Goal: Information Seeking & Learning: Learn about a topic

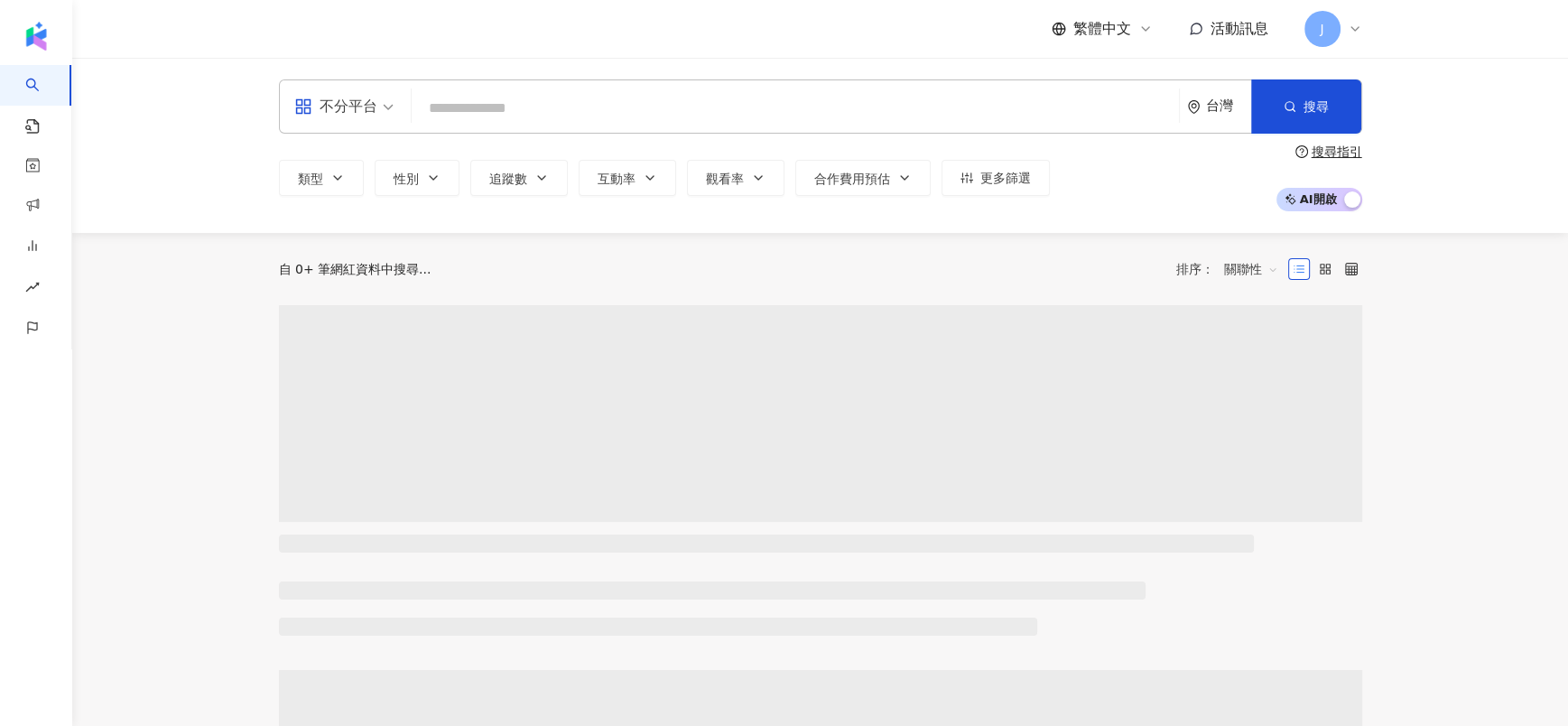
click at [897, 119] on input "search" at bounding box center [794, 108] width 753 height 34
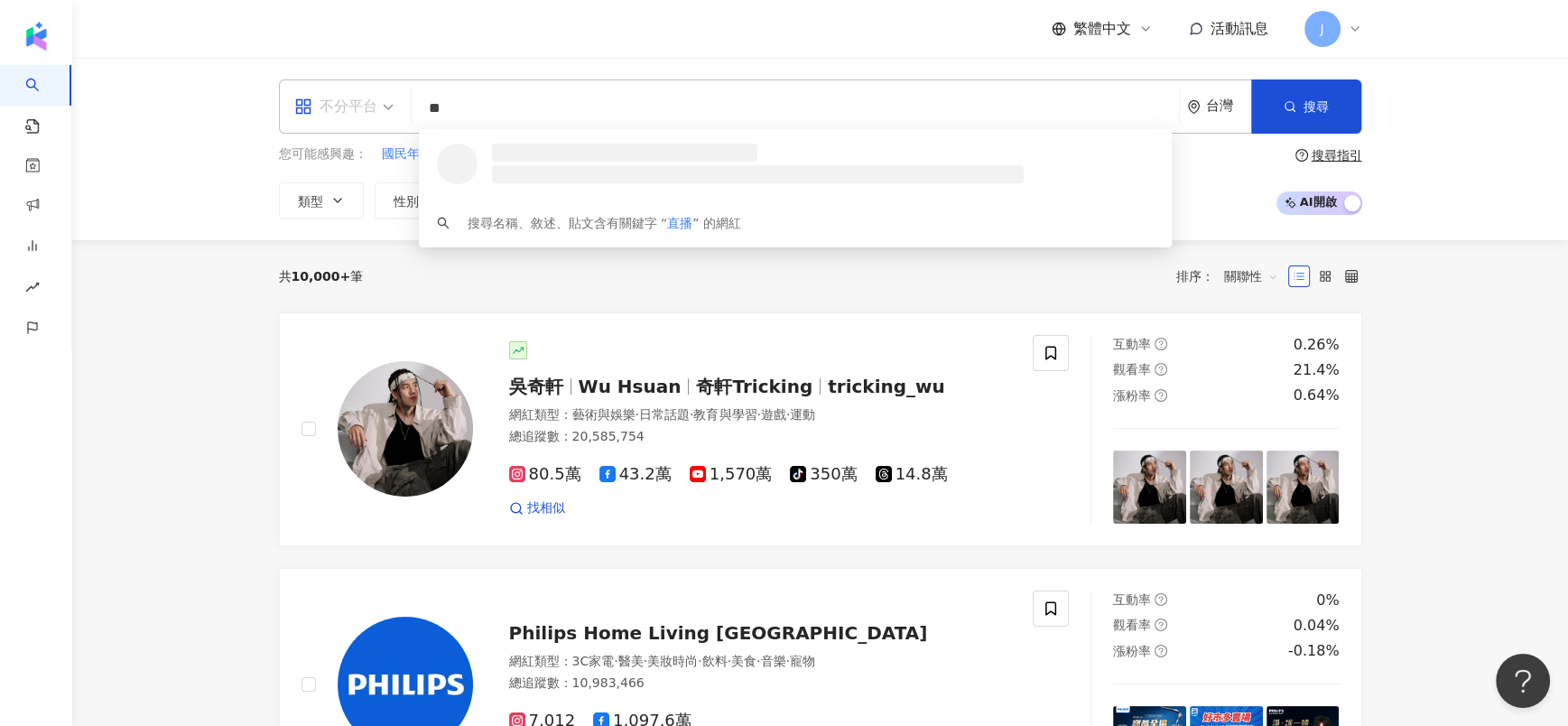
click at [346, 108] on div "不分平台" at bounding box center [335, 106] width 83 height 29
type input "**"
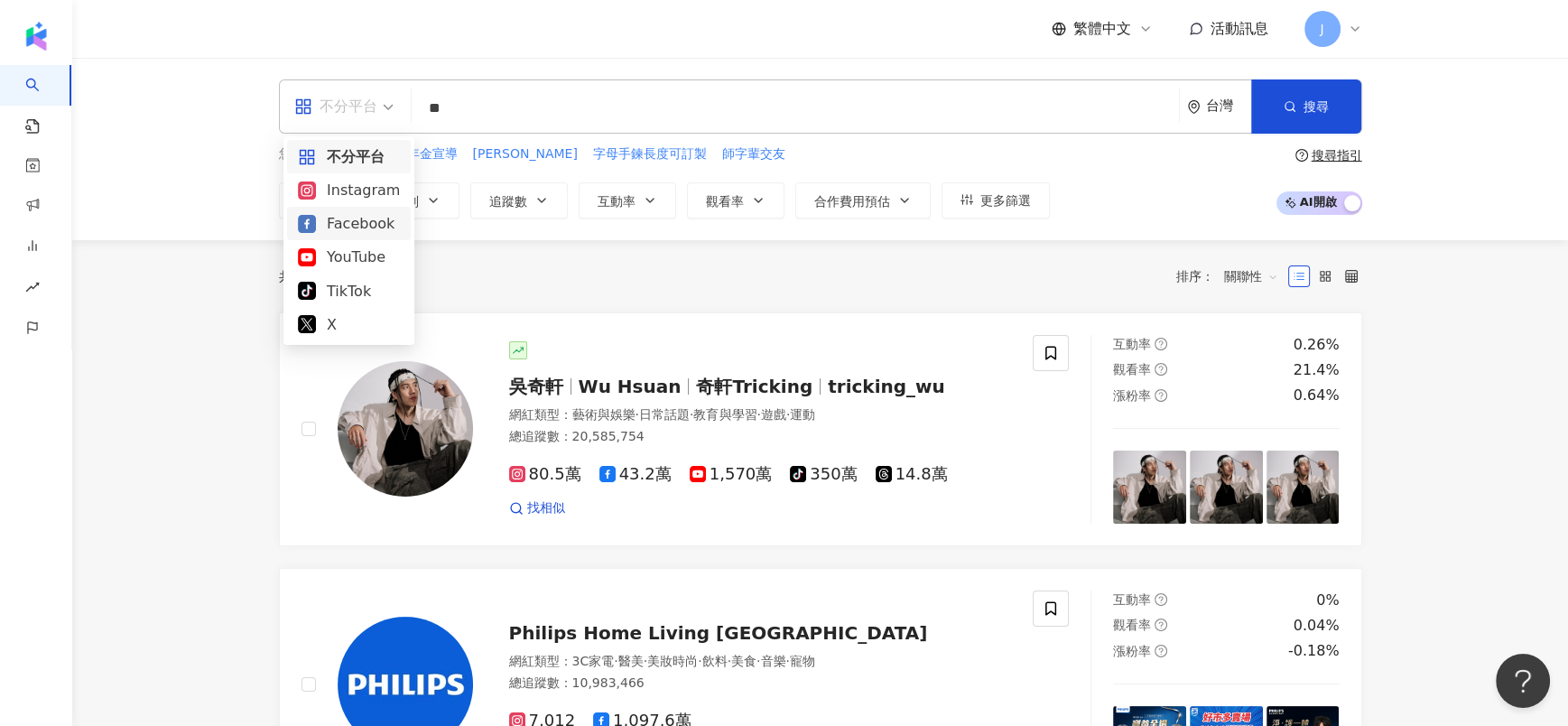
click at [340, 218] on div "Facebook" at bounding box center [349, 223] width 102 height 23
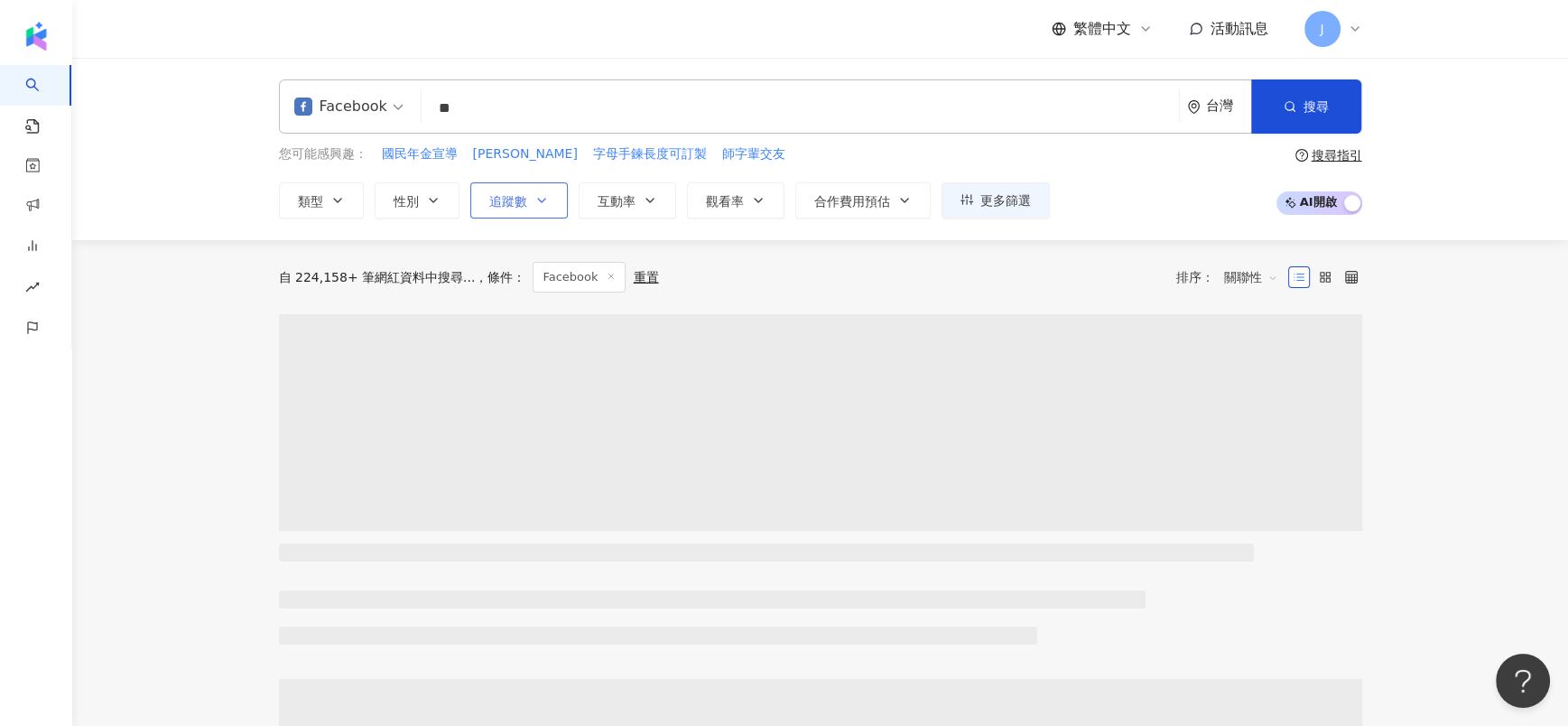
click at [541, 209] on button "追蹤數" at bounding box center [519, 200] width 98 height 36
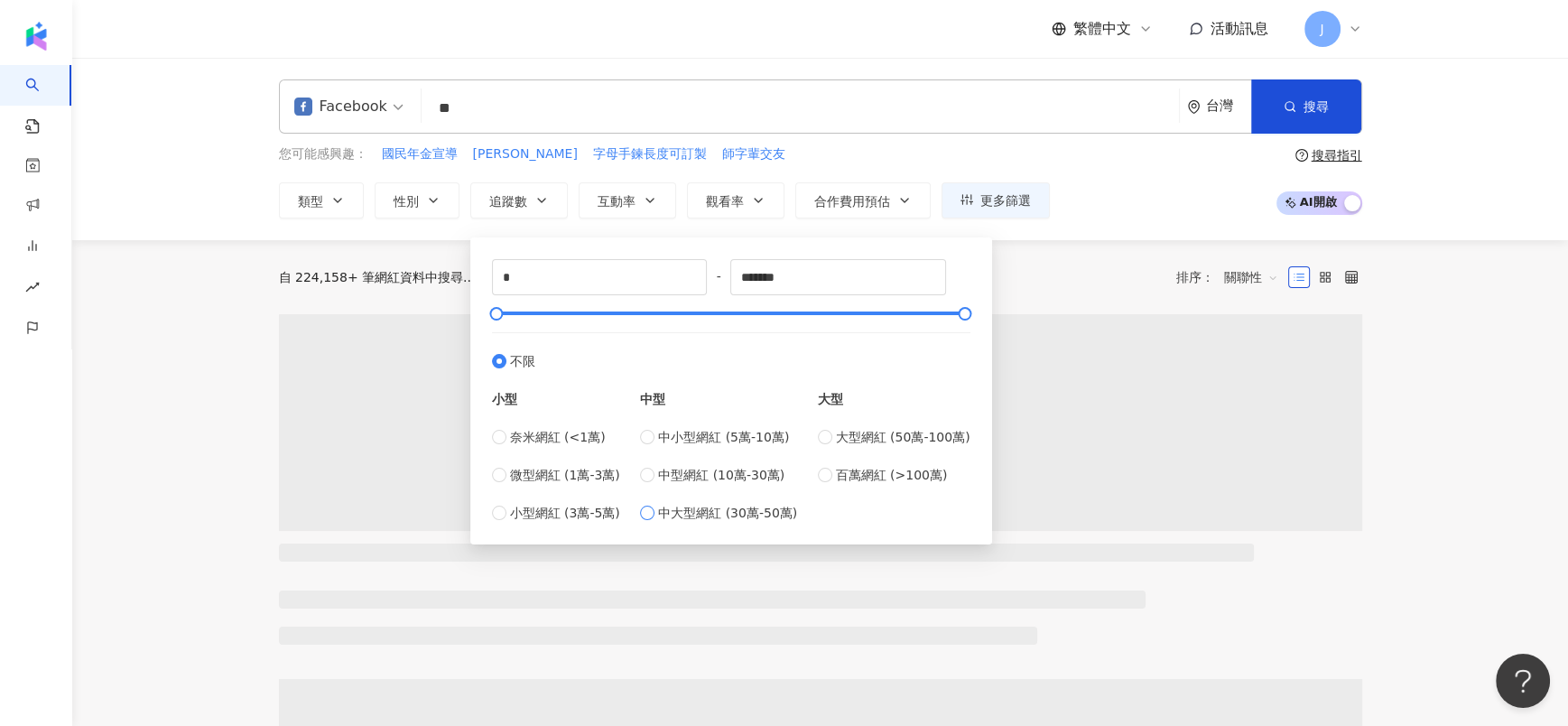
click at [738, 515] on span "中大型網紅 (30萬-50萬)" at bounding box center [727, 514] width 139 height 20
type input "******"
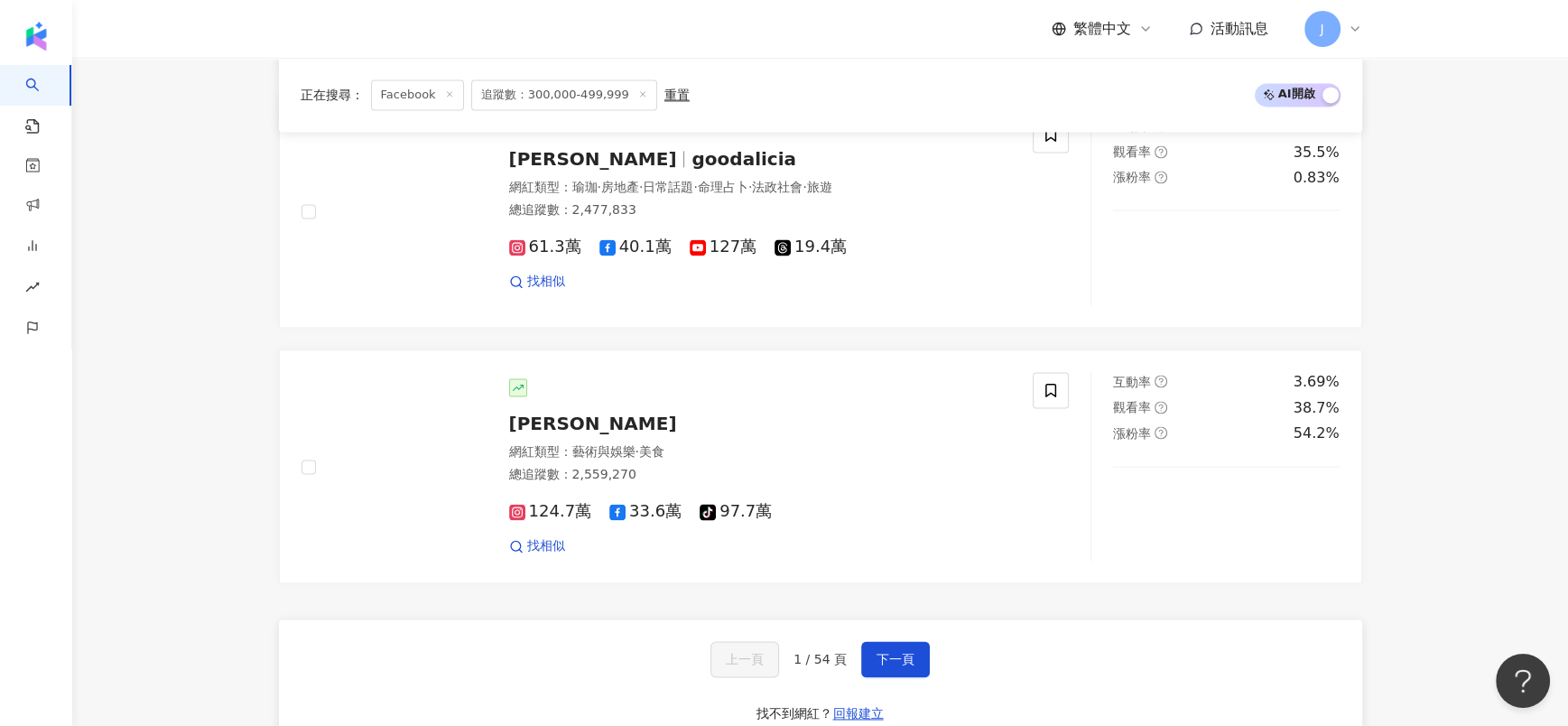
scroll to position [2981, 0]
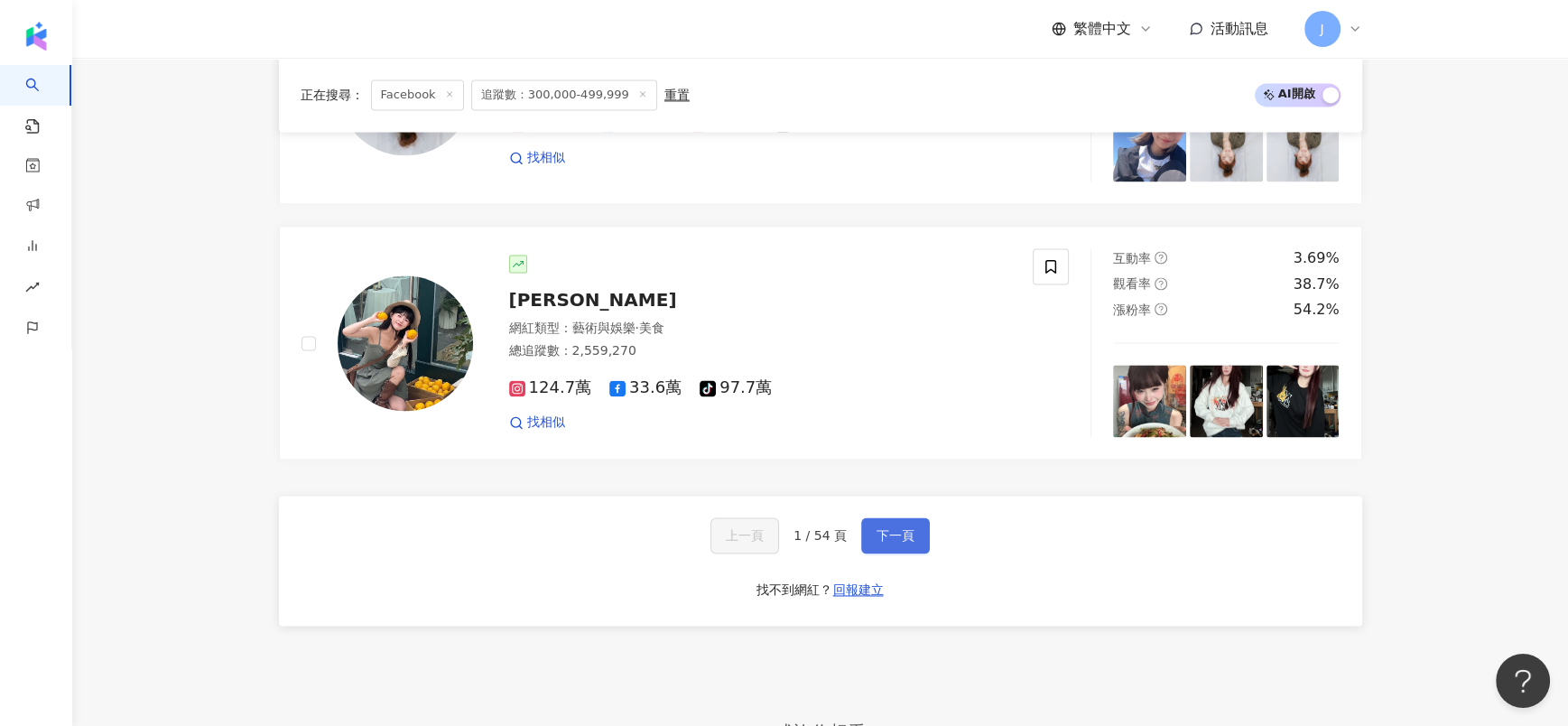
click at [915, 523] on button "下一頁" at bounding box center [895, 536] width 69 height 36
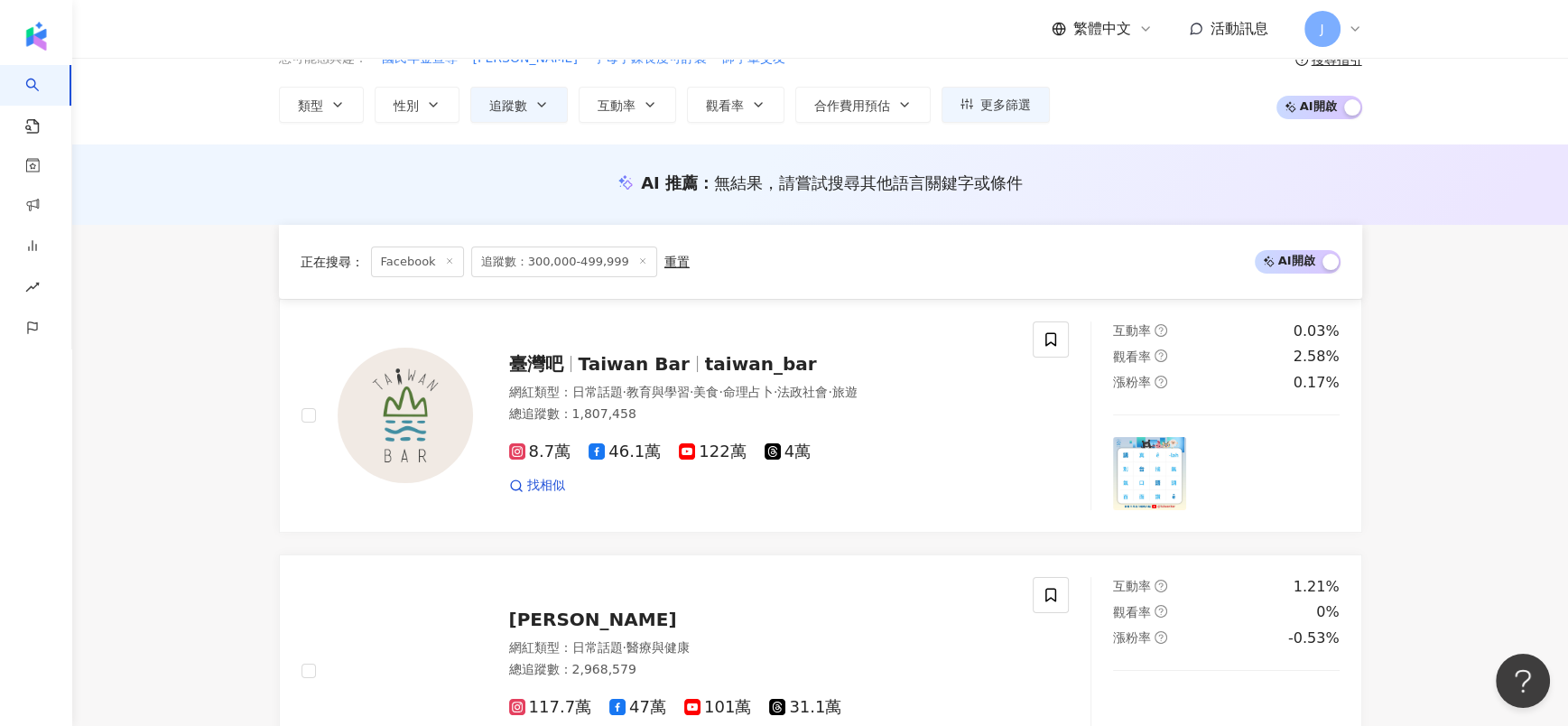
scroll to position [0, 0]
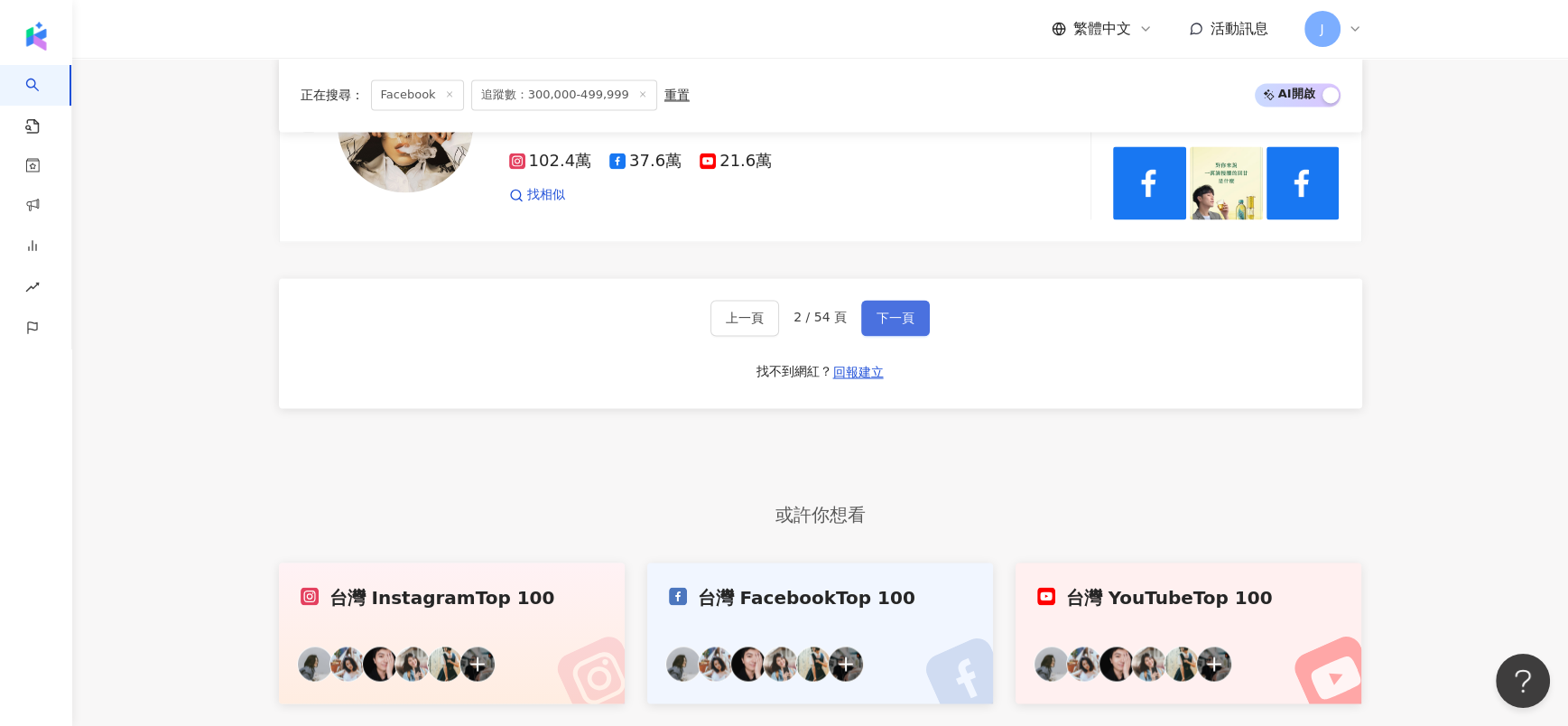
click at [887, 302] on button "下一頁" at bounding box center [895, 318] width 69 height 36
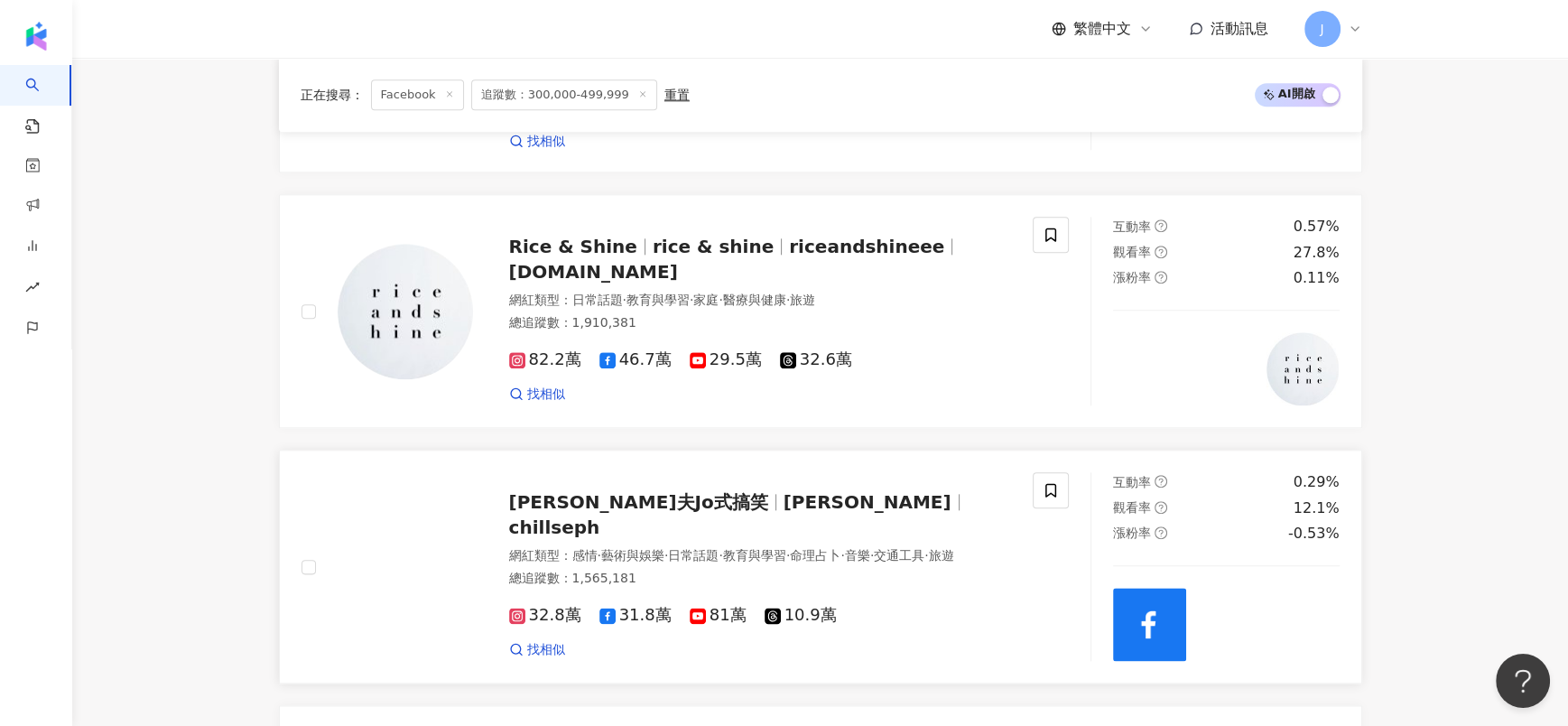
scroll to position [2940, 0]
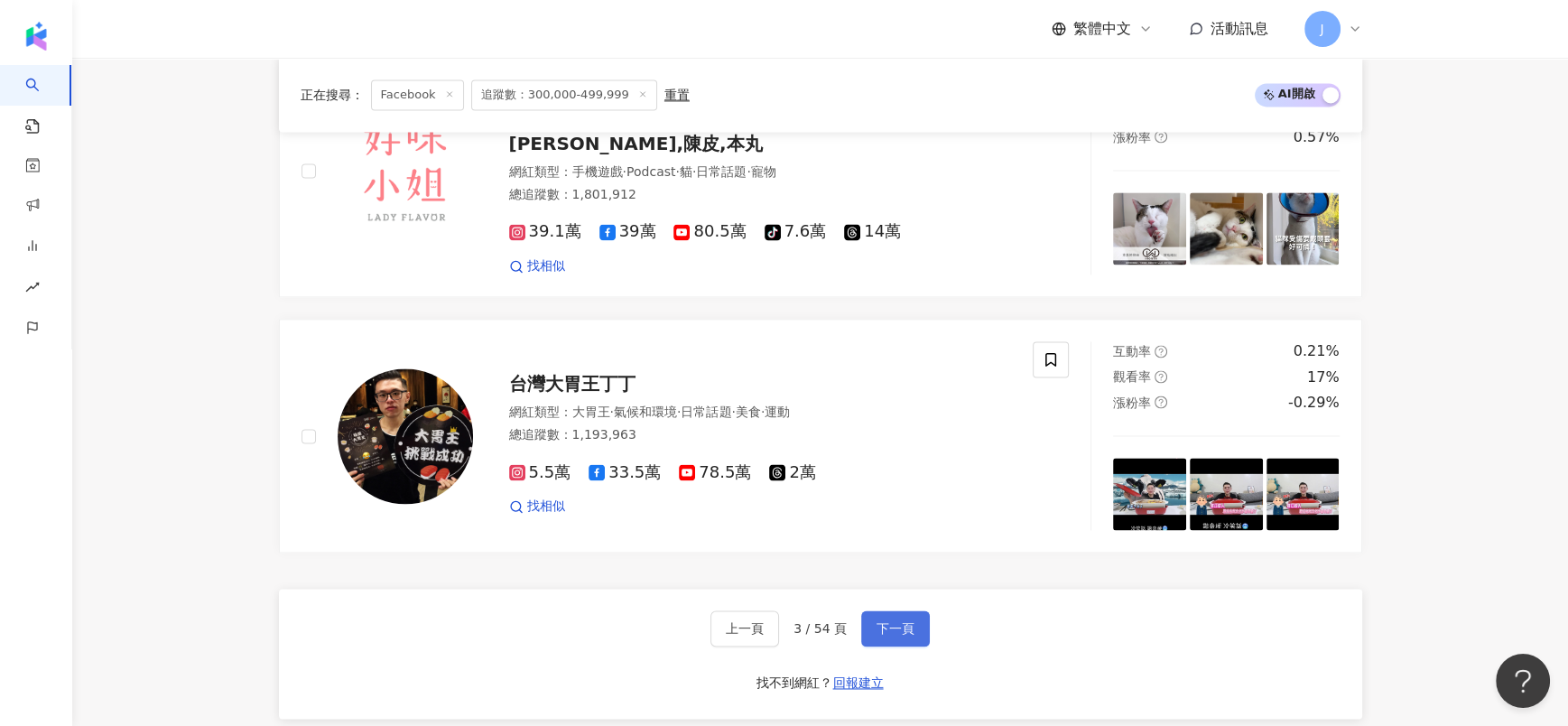
click at [886, 610] on button "下一頁" at bounding box center [895, 628] width 69 height 36
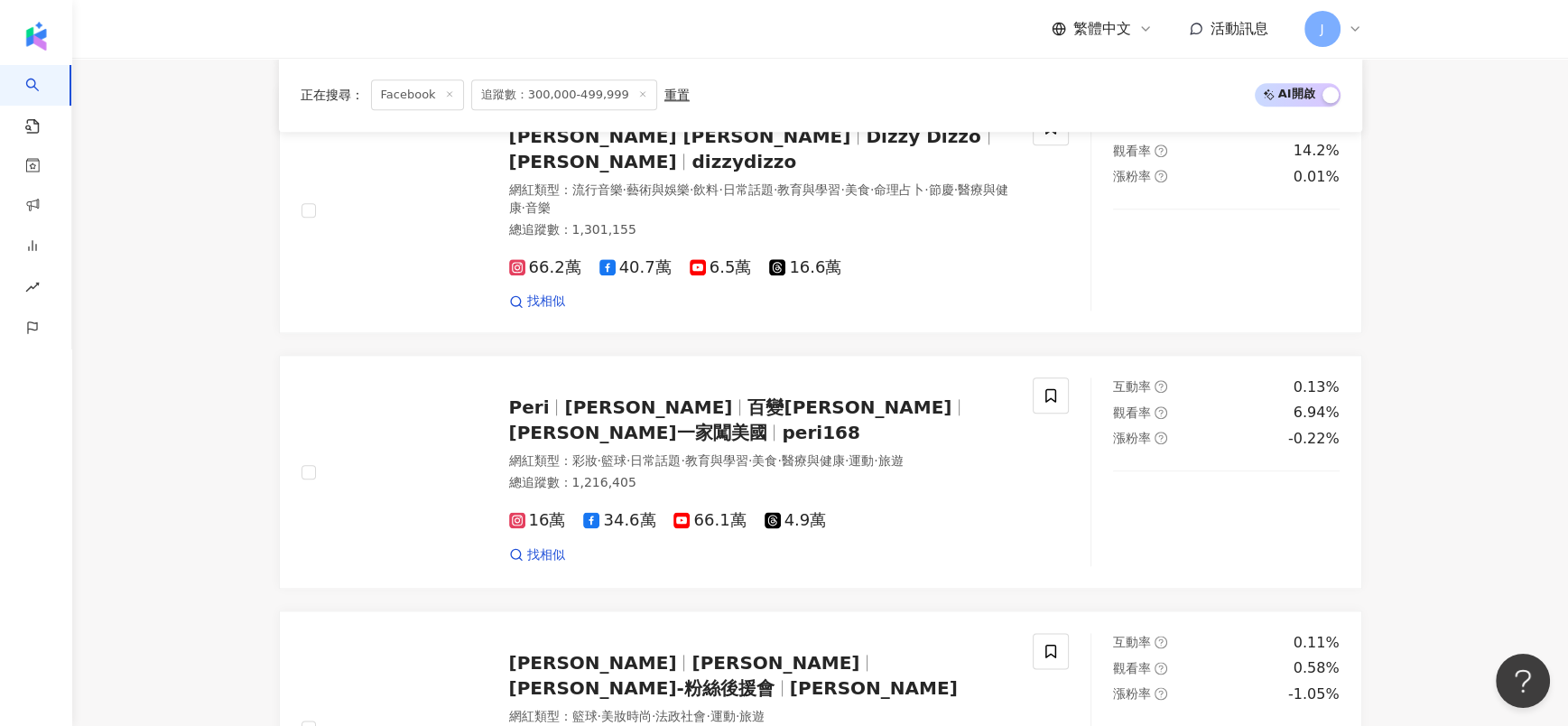
scroll to position [2251, 0]
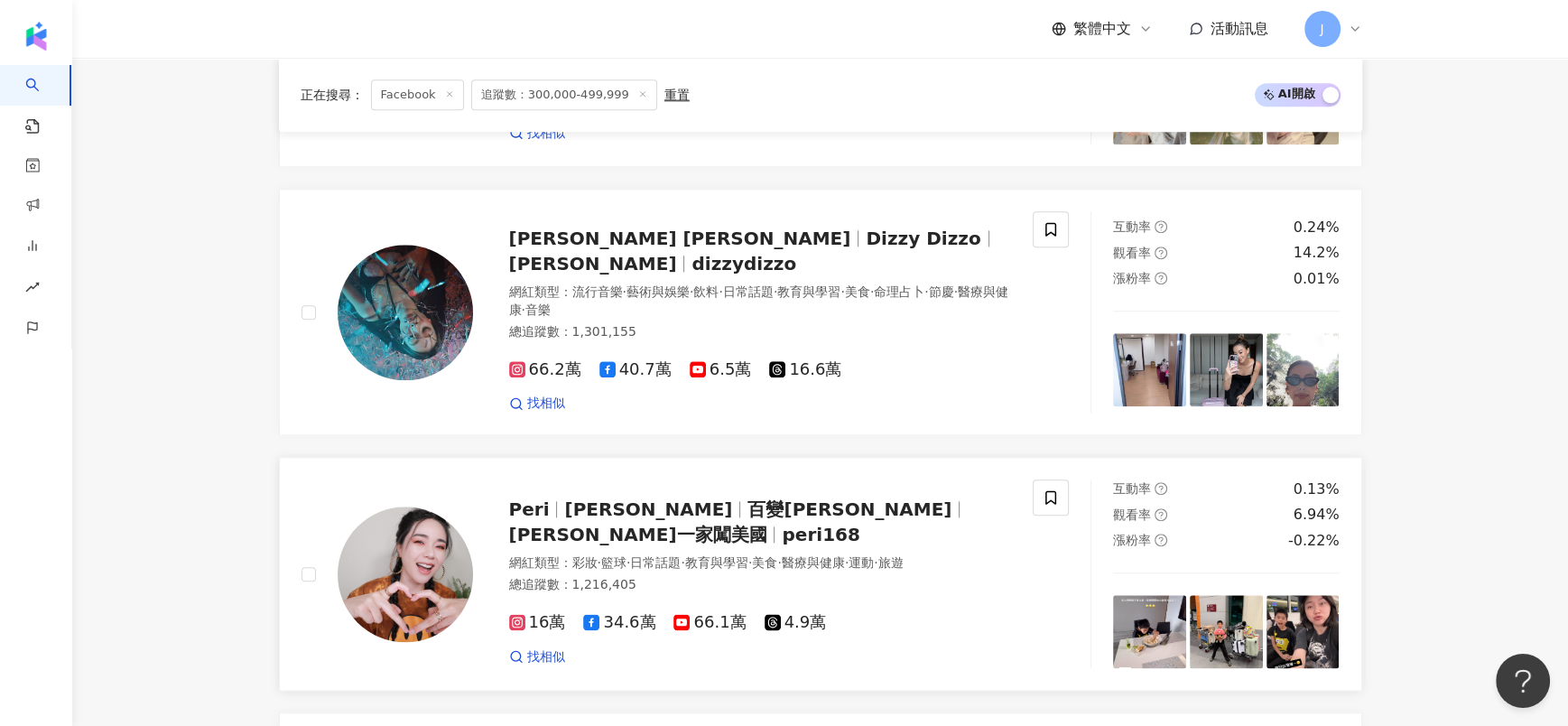
click at [760, 524] on span "沛莉一家闖美國" at bounding box center [638, 535] width 258 height 22
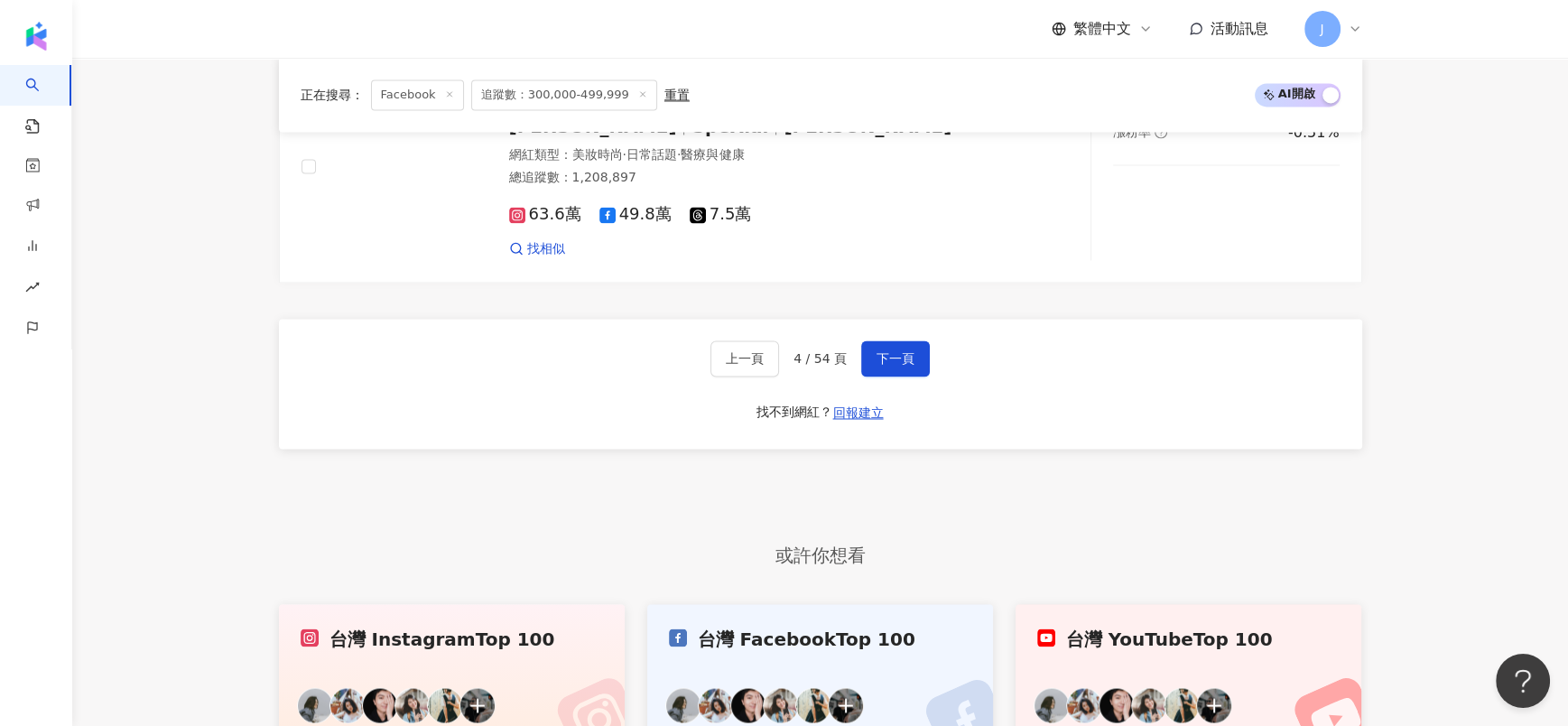
scroll to position [3199, 0]
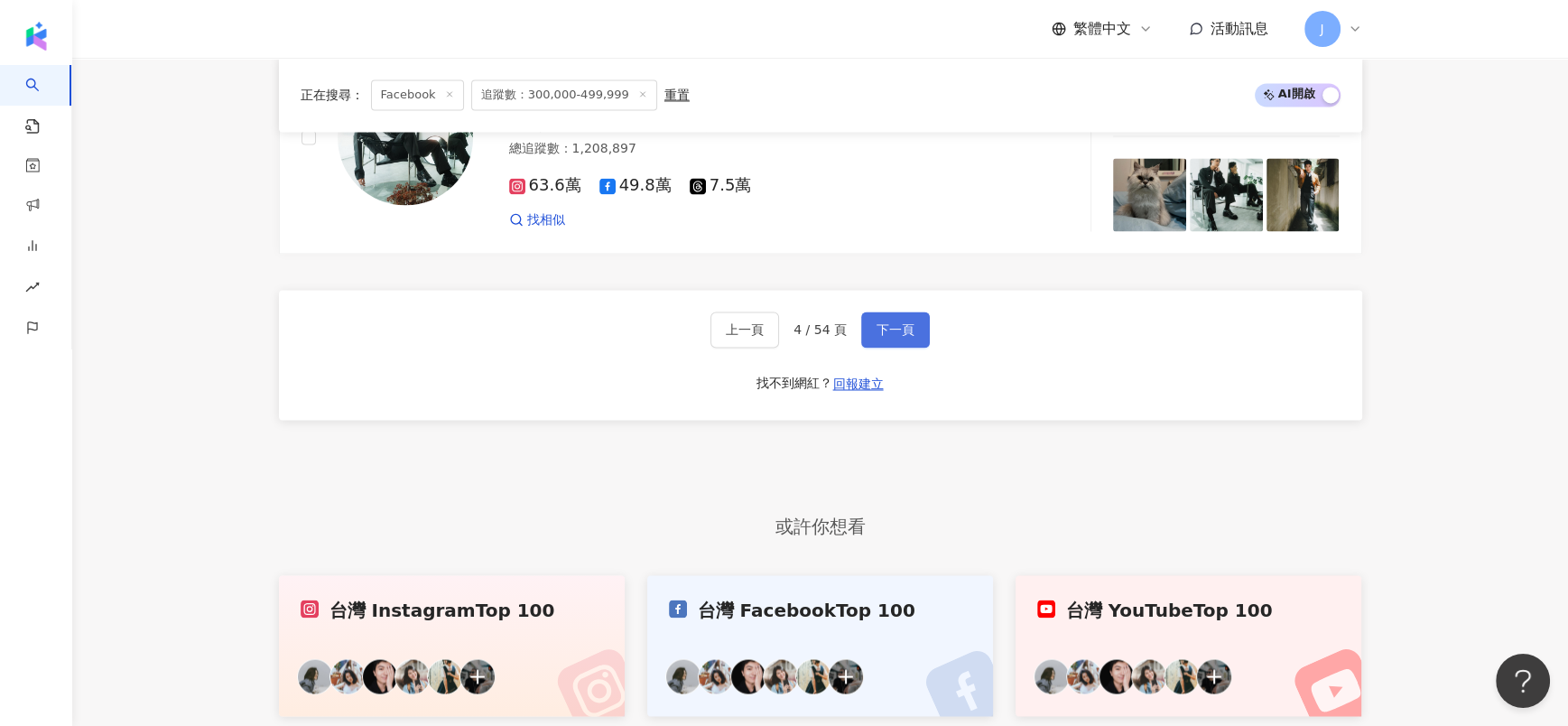
click at [900, 322] on span "下一頁" at bounding box center [896, 329] width 38 height 14
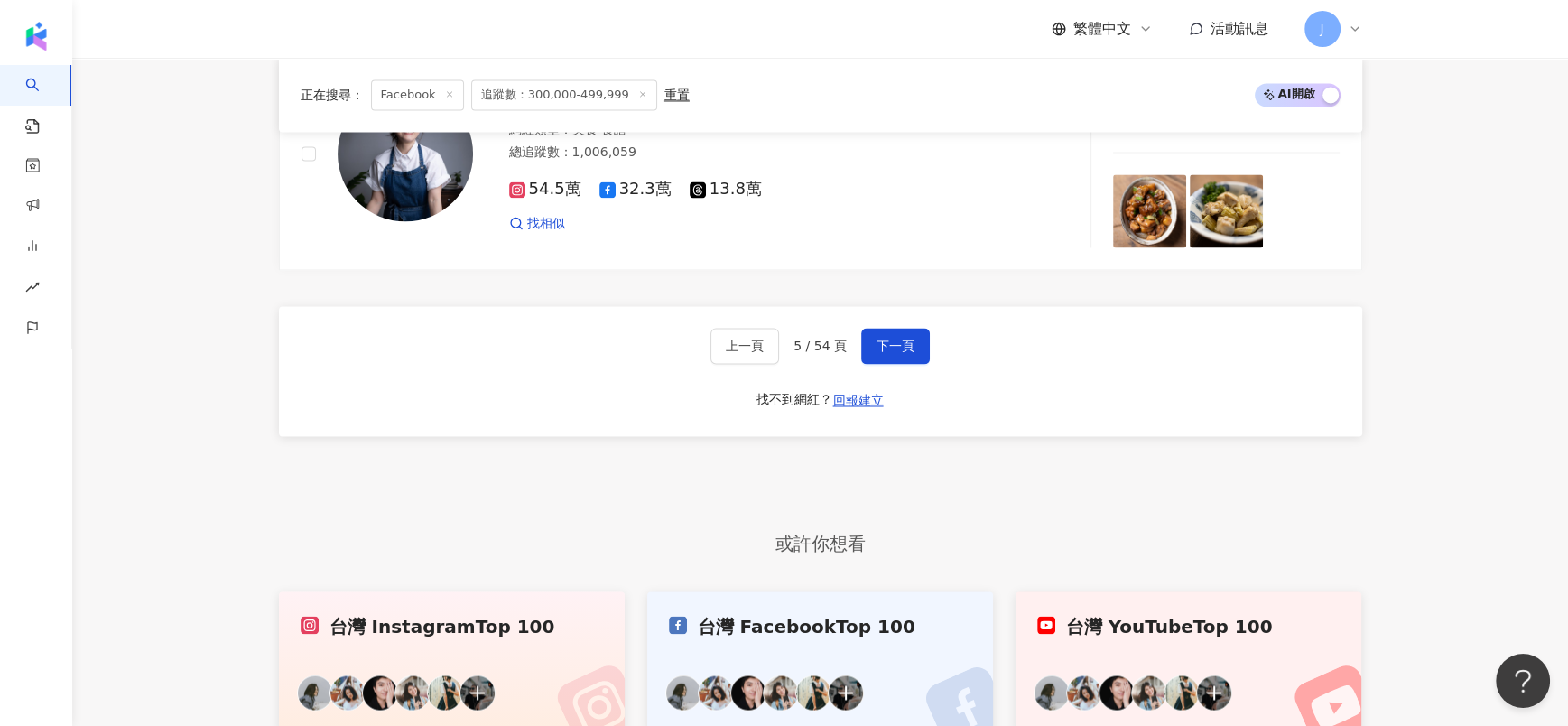
scroll to position [3352, 0]
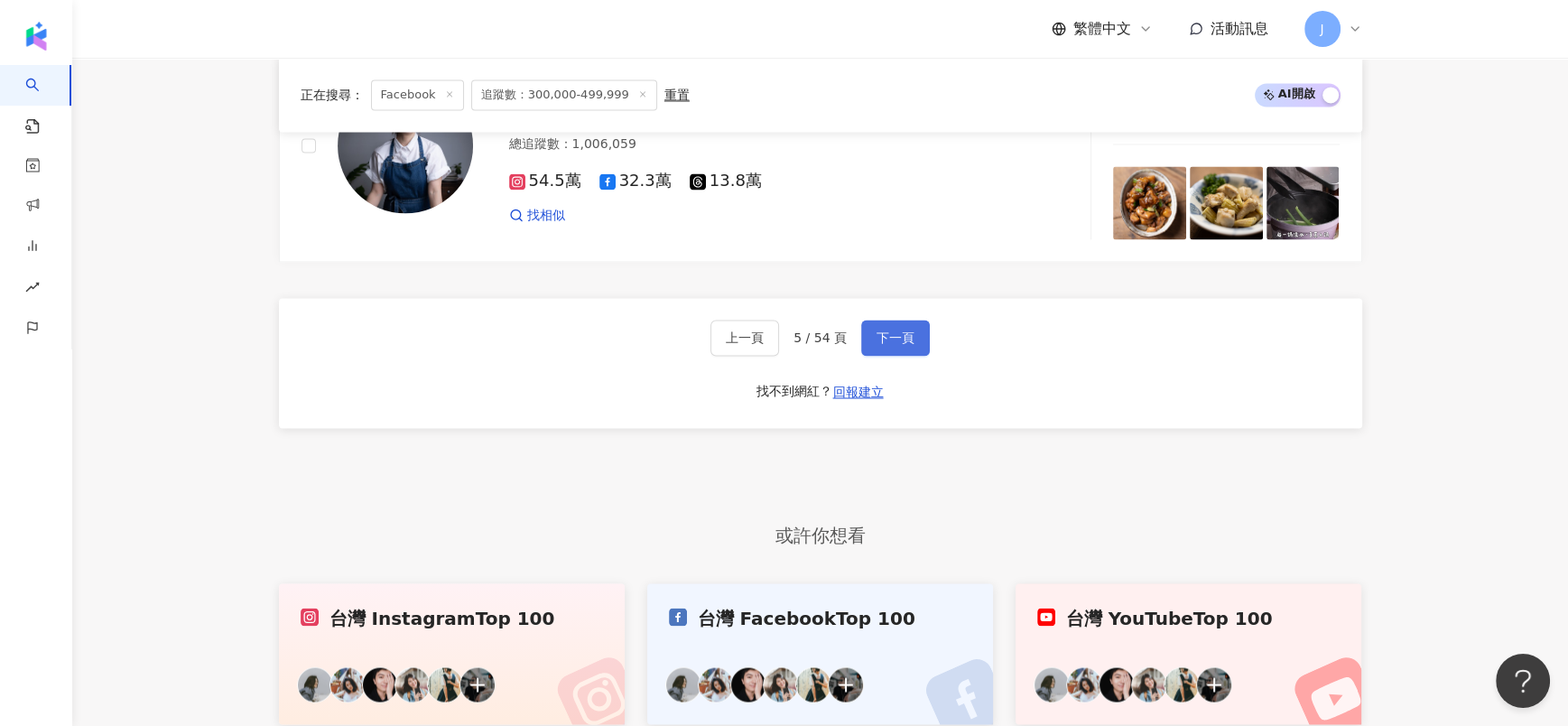
click at [884, 320] on button "下一頁" at bounding box center [895, 338] width 69 height 36
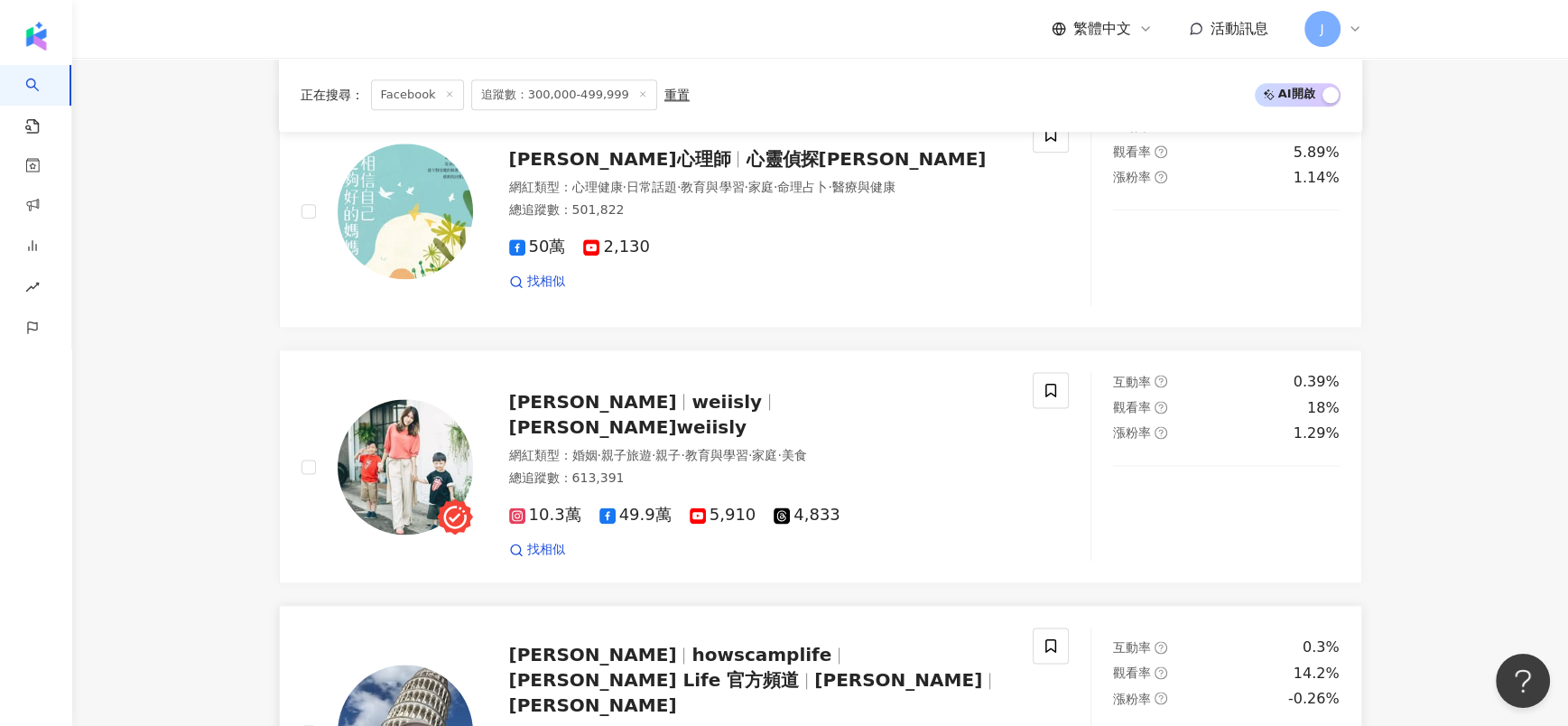
scroll to position [2981, 0]
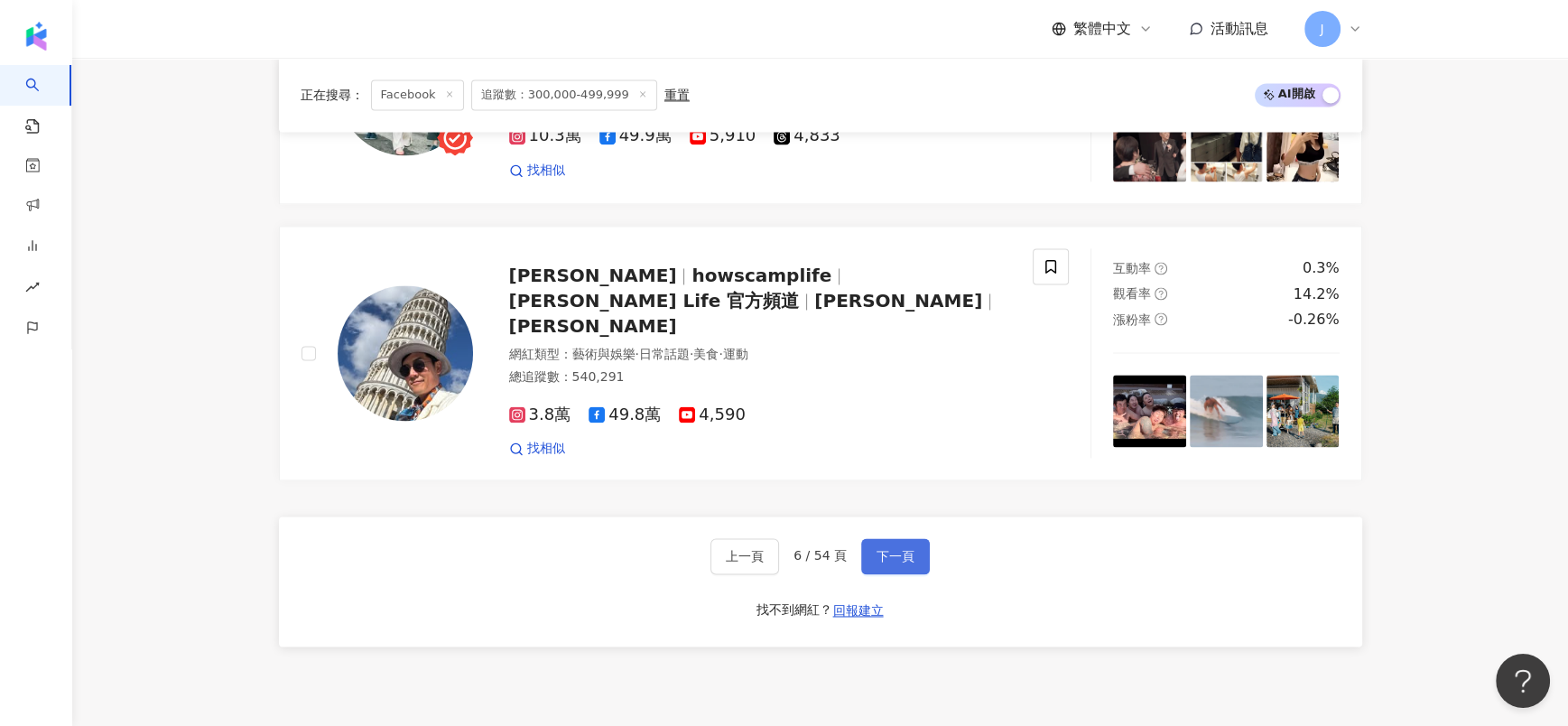
click at [874, 539] on button "下一頁" at bounding box center [895, 556] width 69 height 36
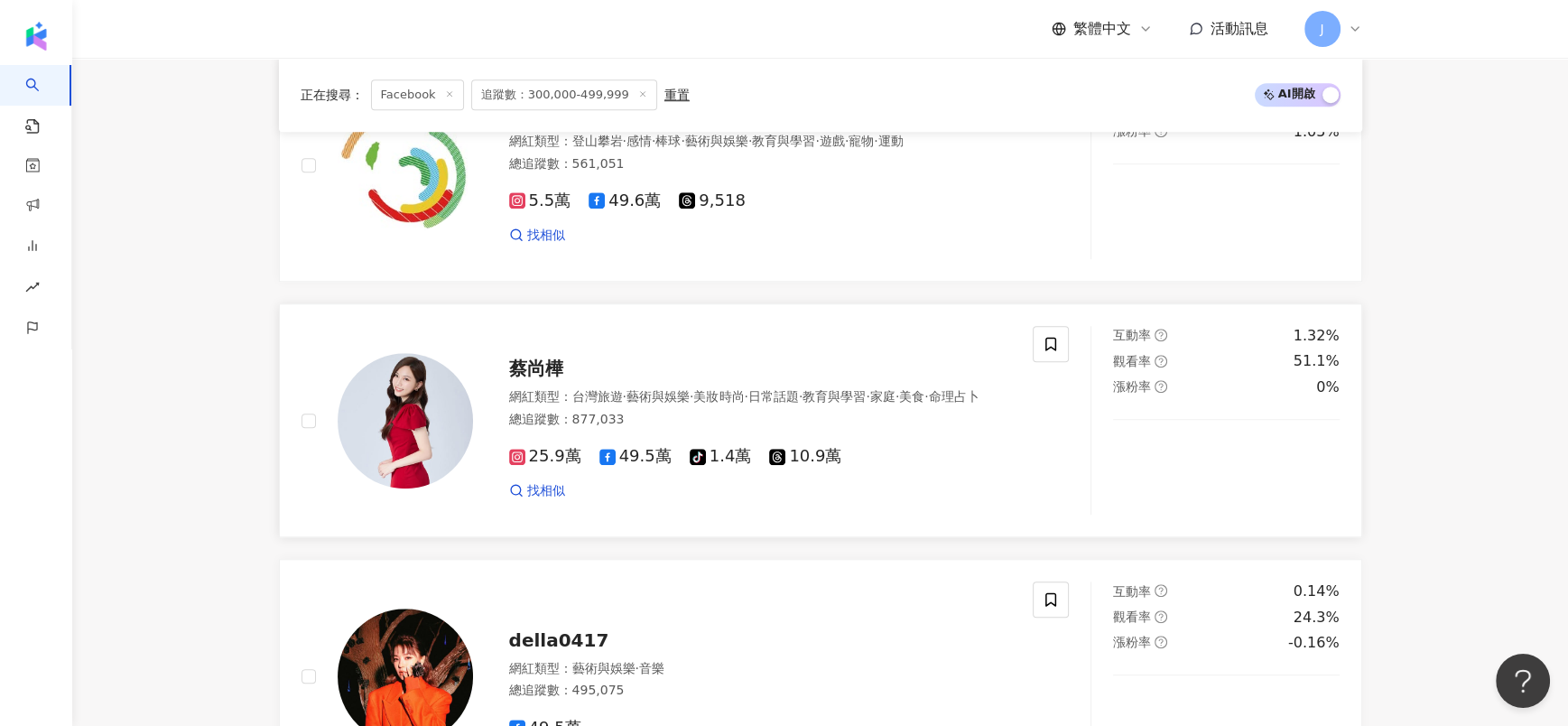
scroll to position [1626, 0]
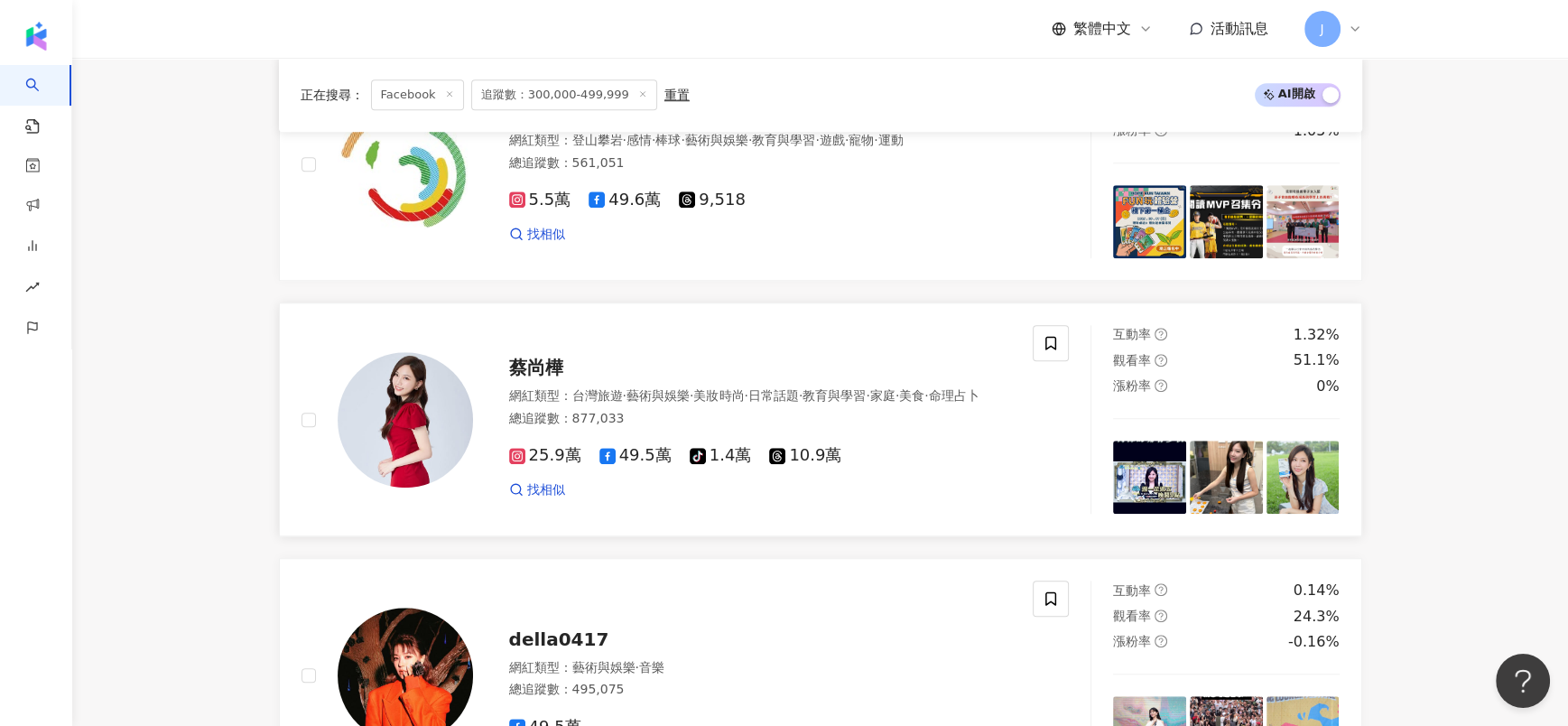
click at [540, 357] on span "蔡尚樺" at bounding box center [536, 368] width 54 height 22
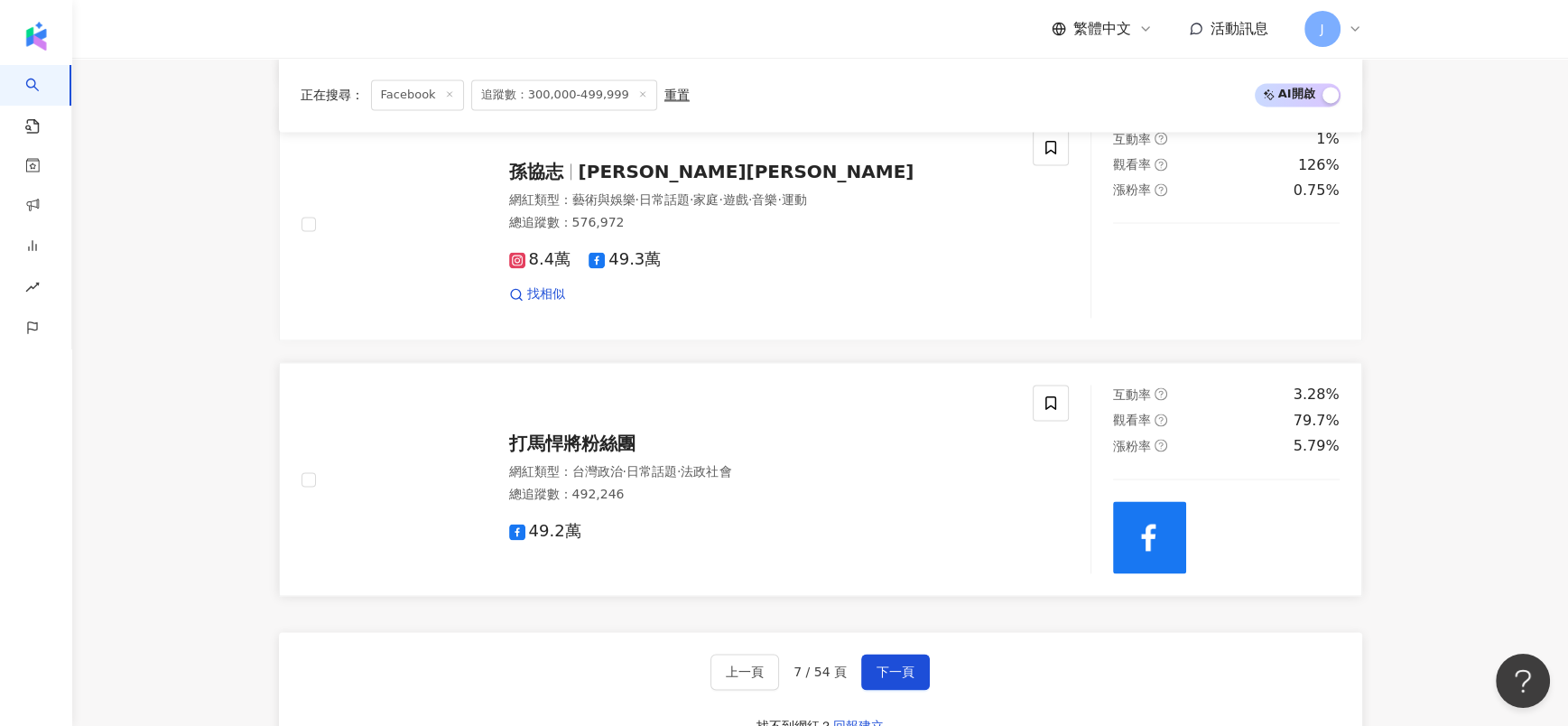
scroll to position [2845, 0]
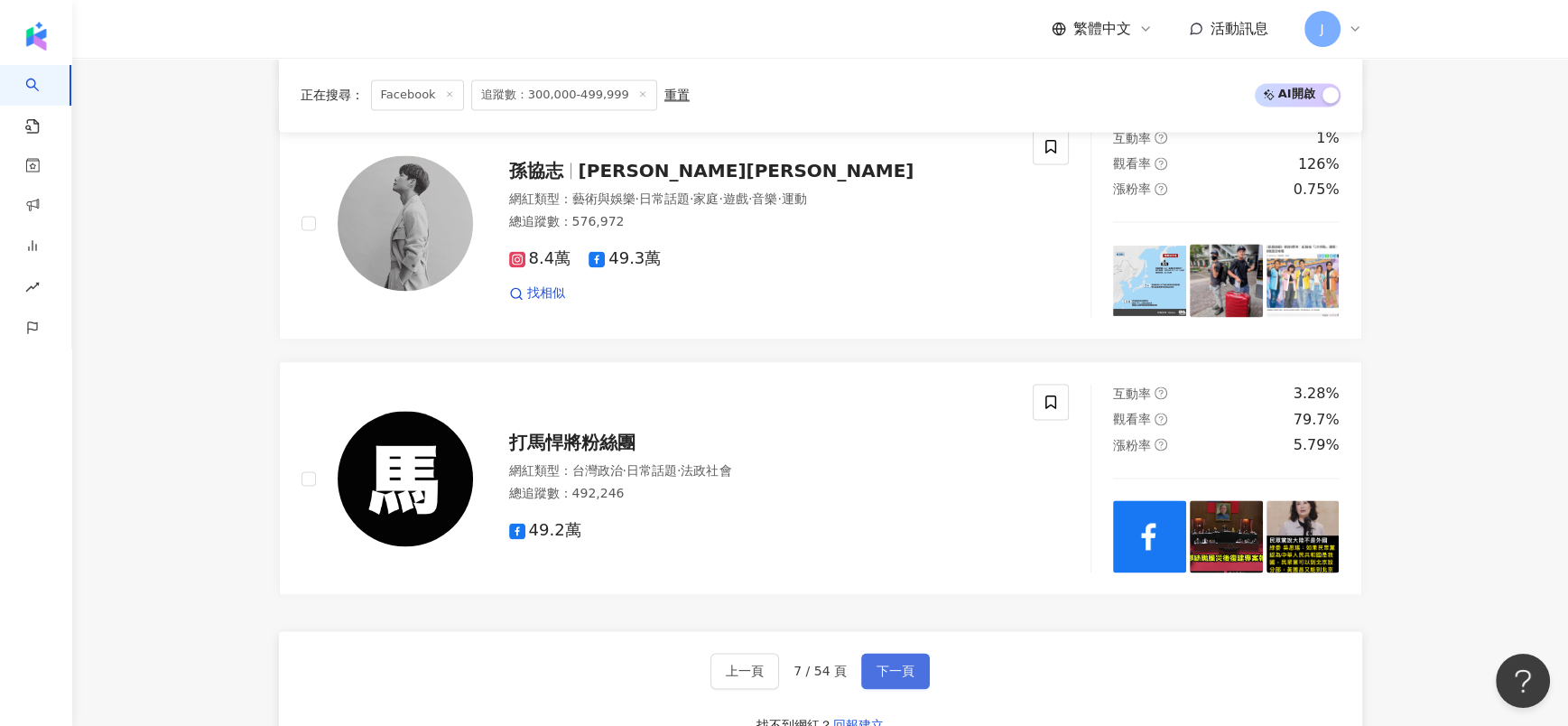
click at [883, 664] on span "下一頁" at bounding box center [896, 671] width 38 height 14
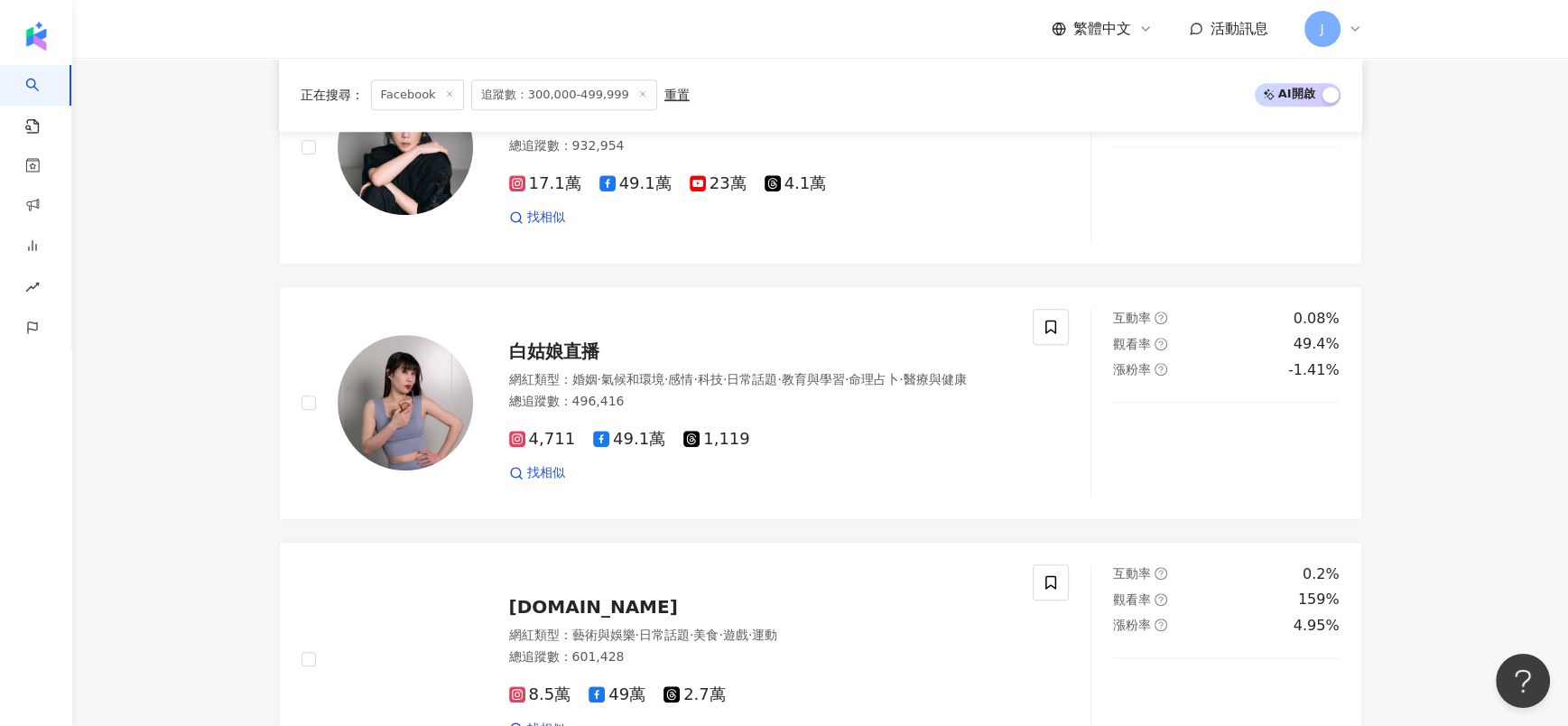
scroll to position [2898, 0]
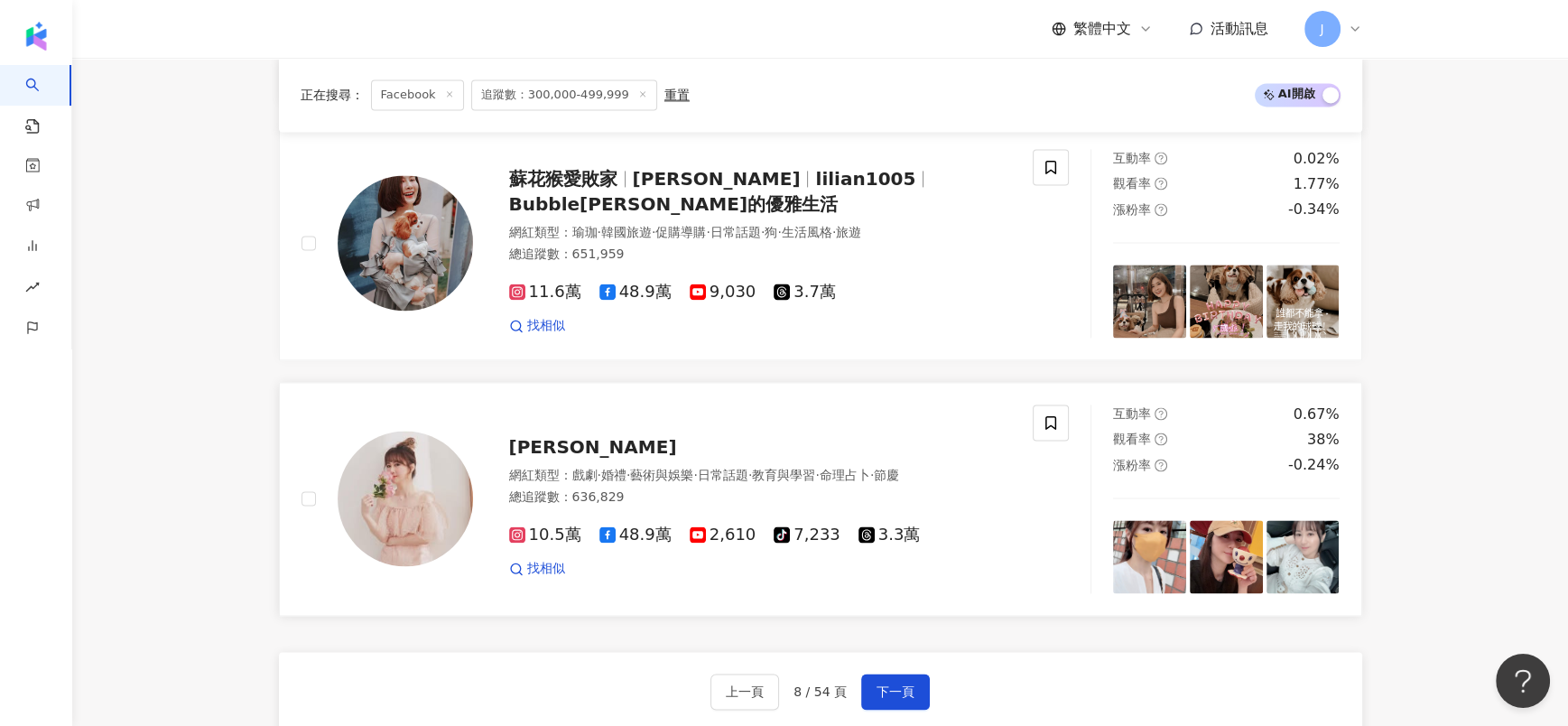
click at [528, 437] on span "游詩璟" at bounding box center [593, 448] width 167 height 22
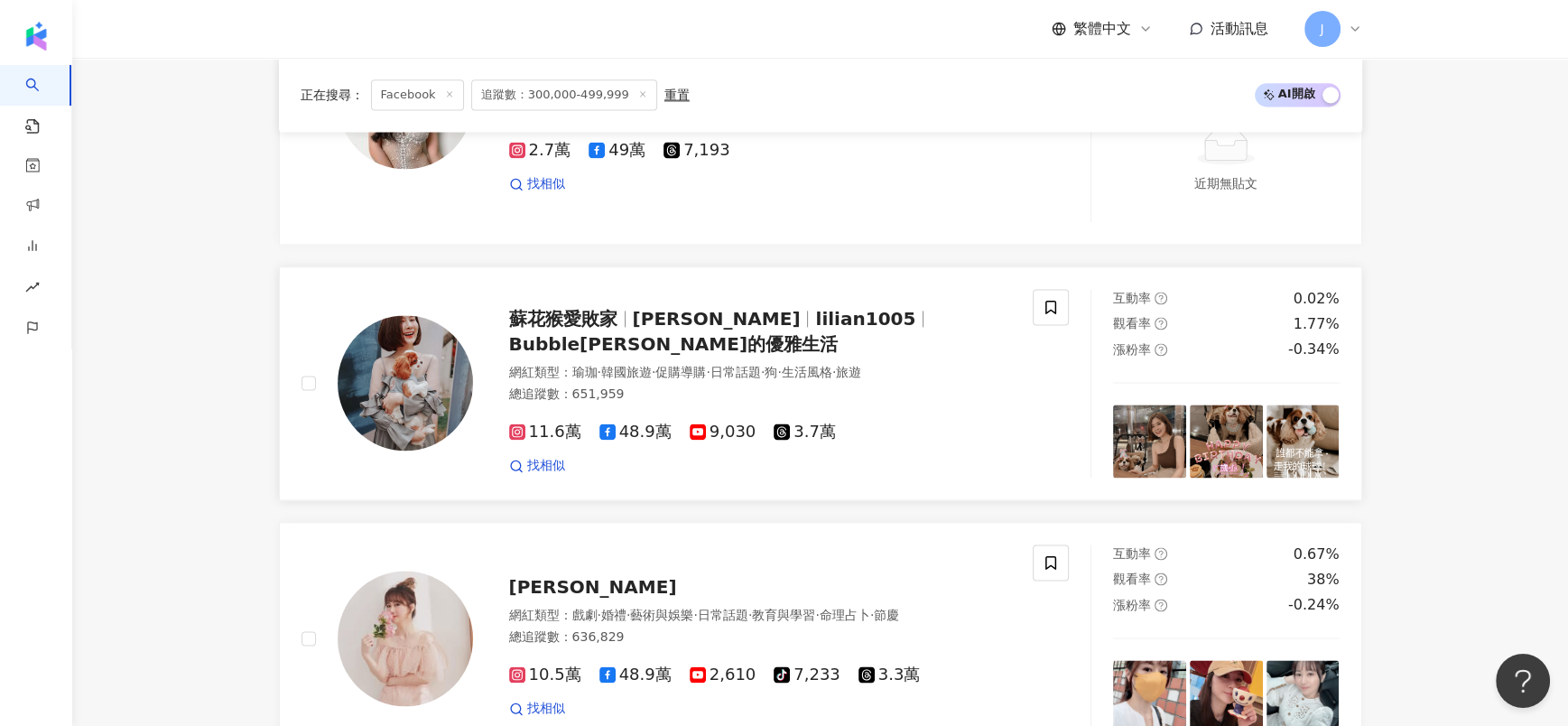
scroll to position [2492, 0]
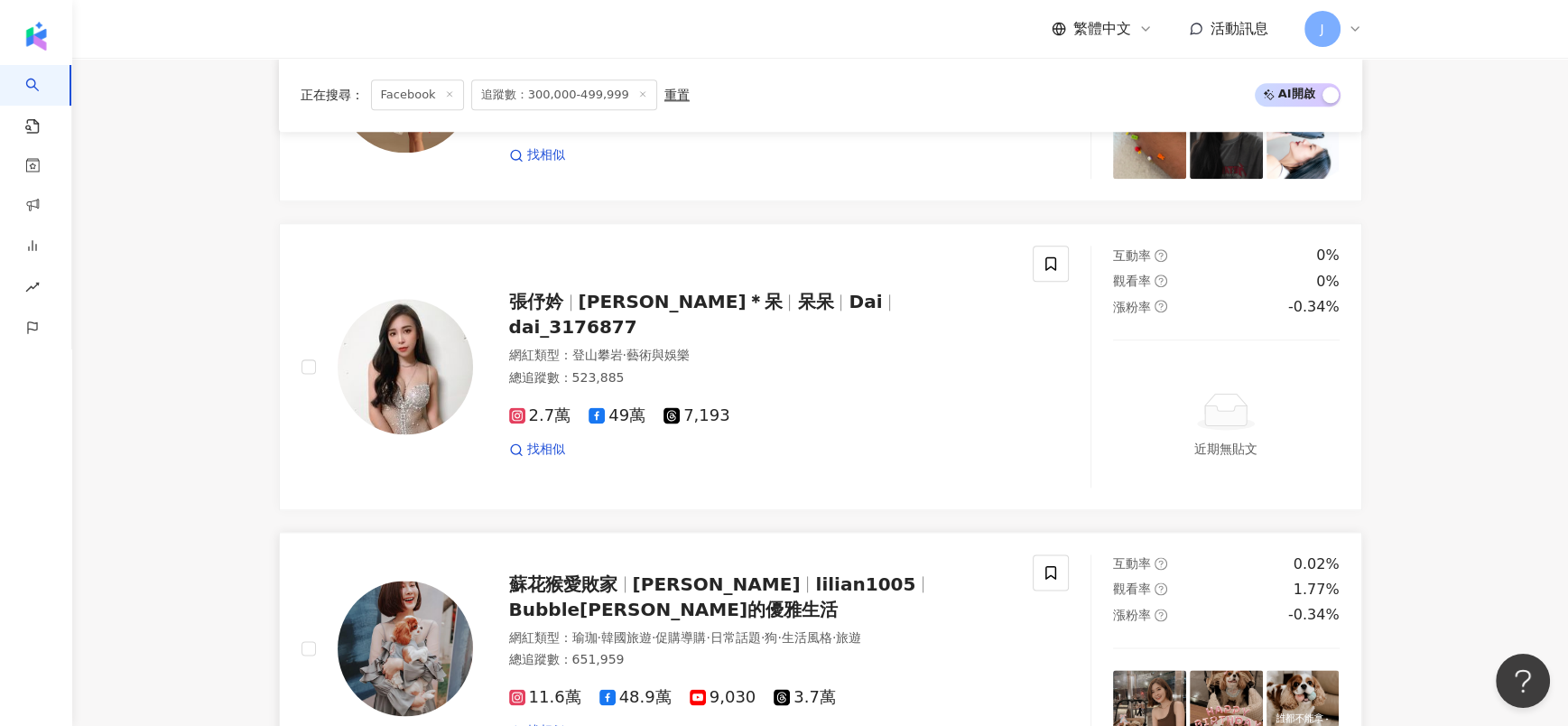
click at [580, 573] on span "蘇花猴愛敗家" at bounding box center [563, 584] width 109 height 22
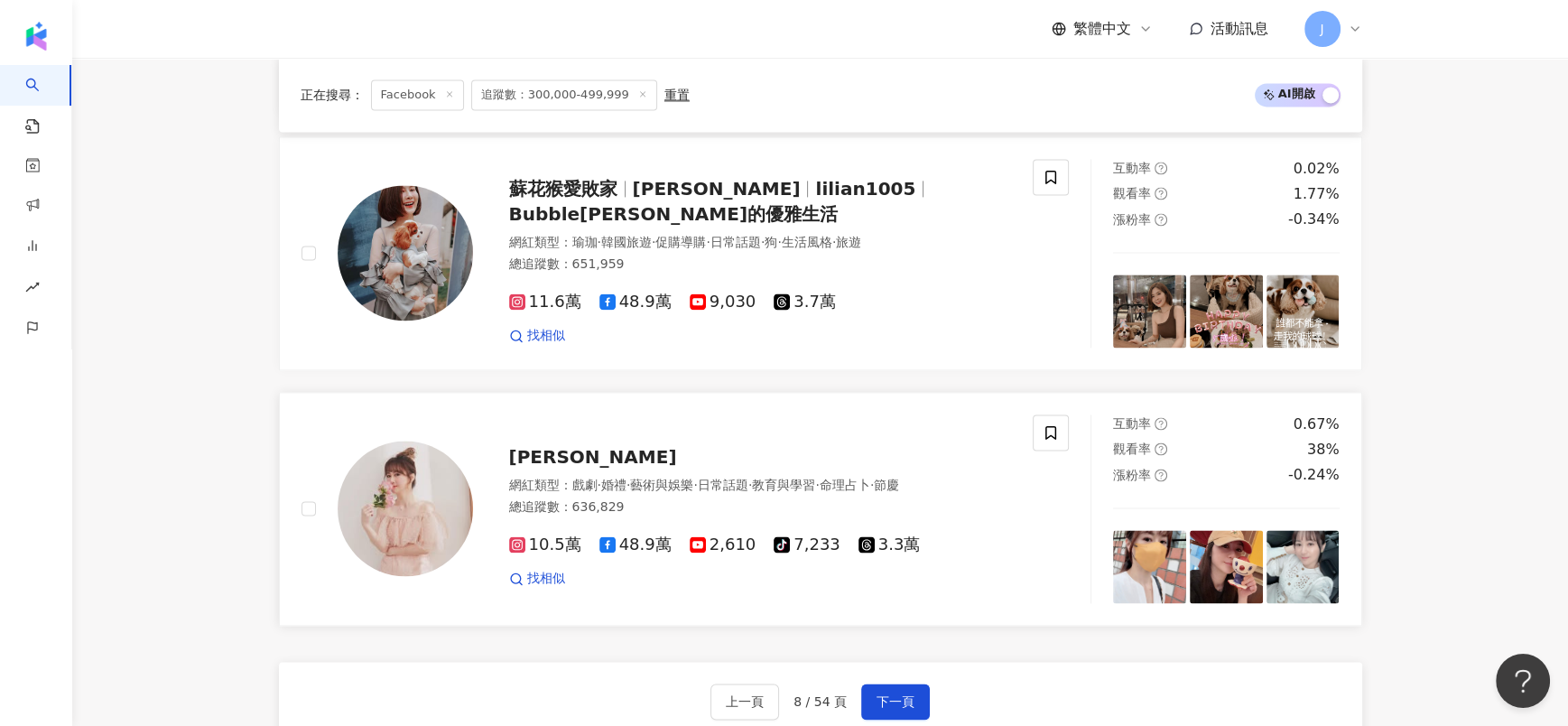
scroll to position [2898, 0]
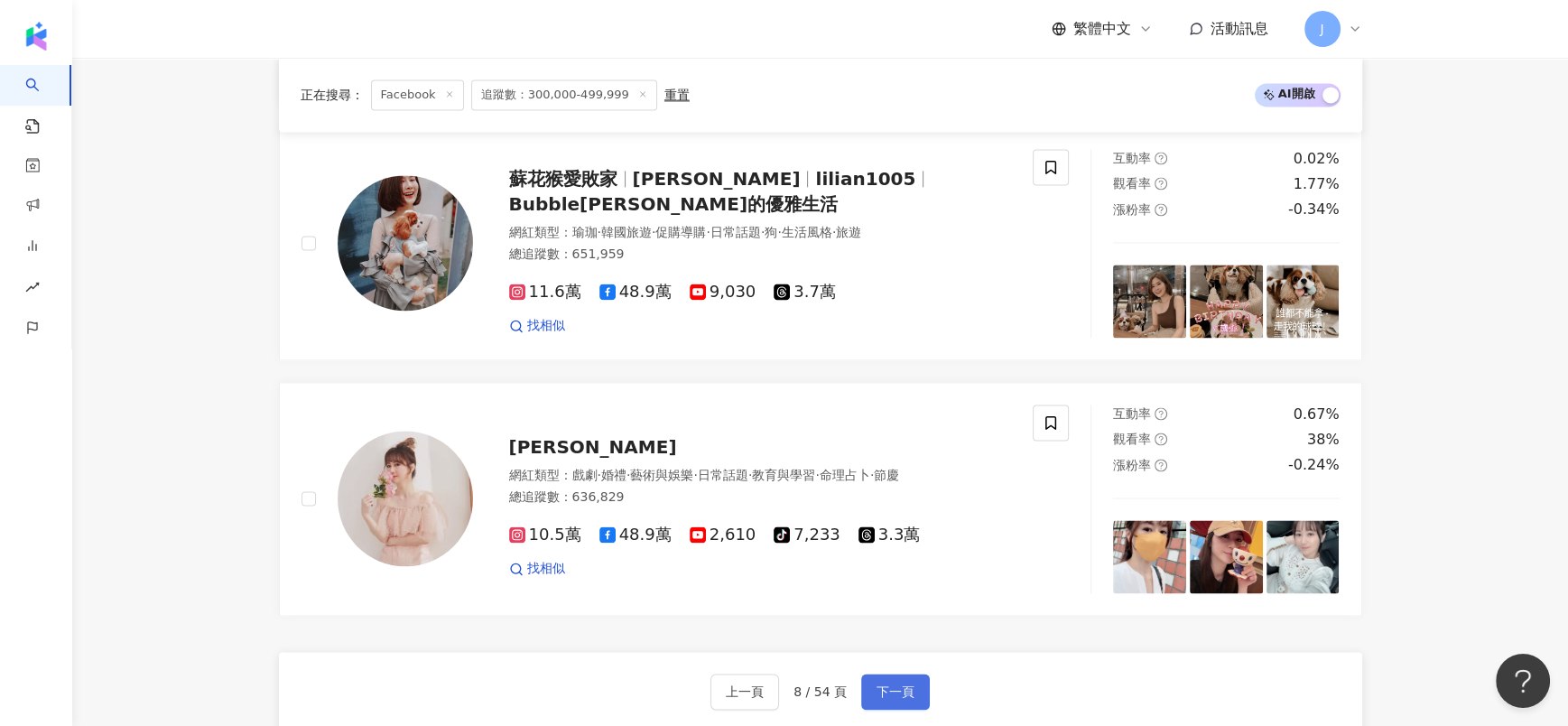
click at [904, 685] on span "下一頁" at bounding box center [896, 692] width 38 height 14
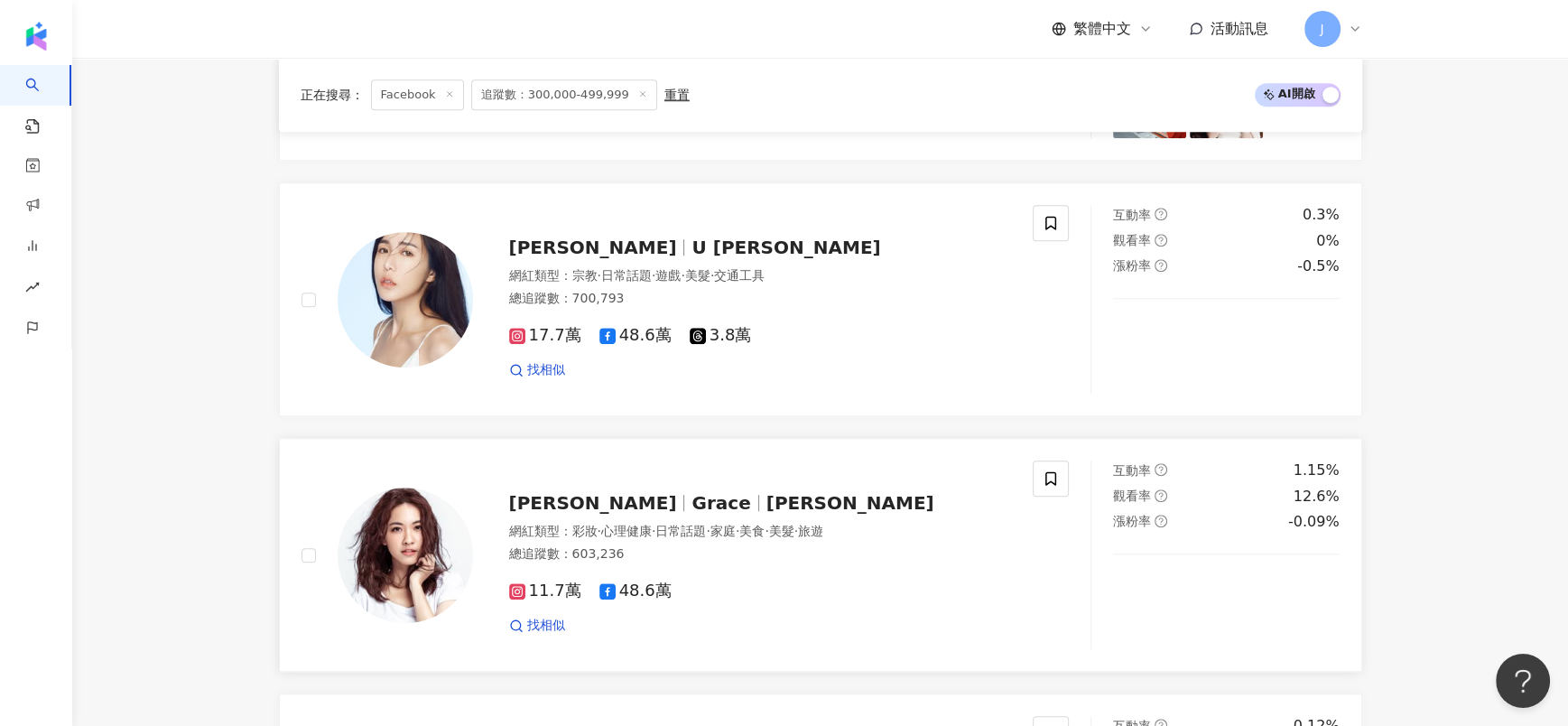
scroll to position [1137, 0]
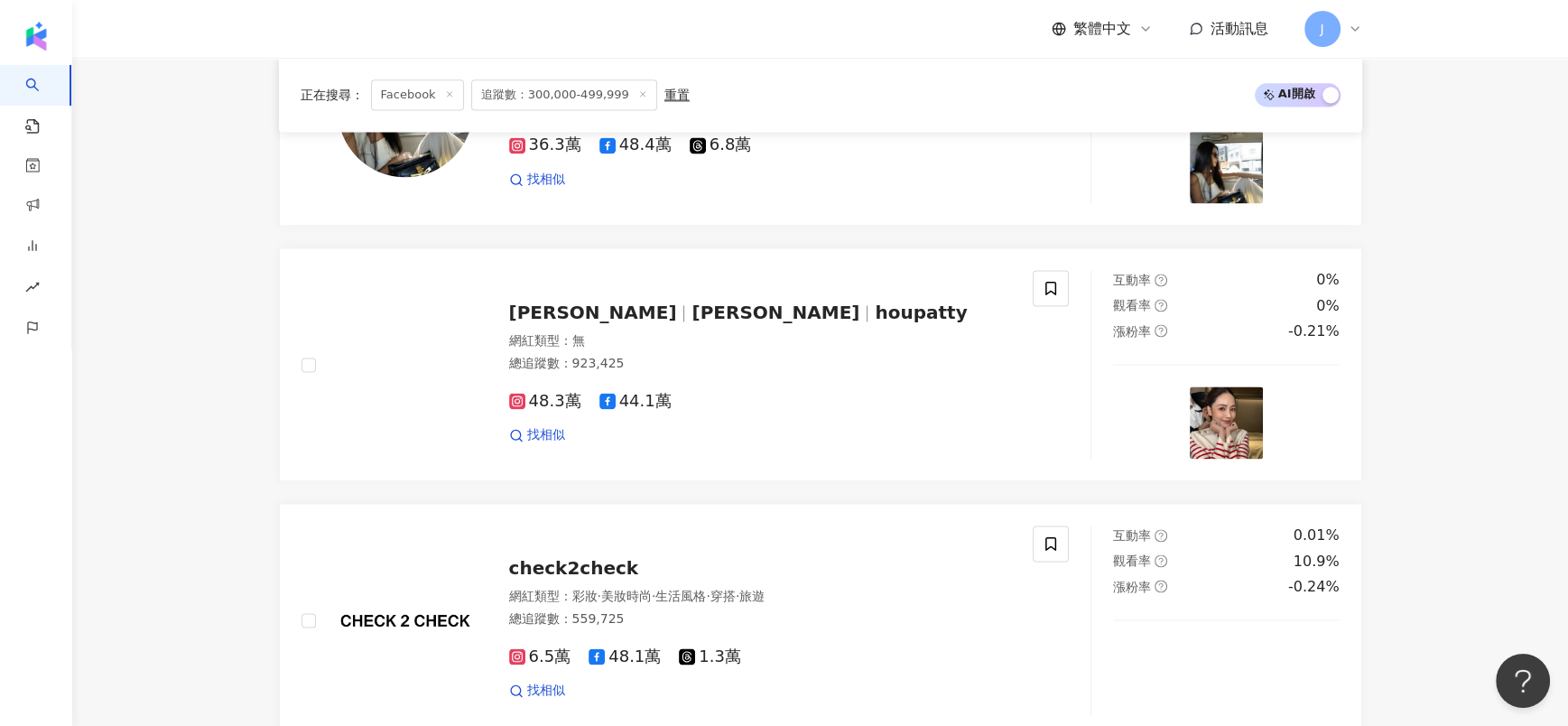
scroll to position [2898, 0]
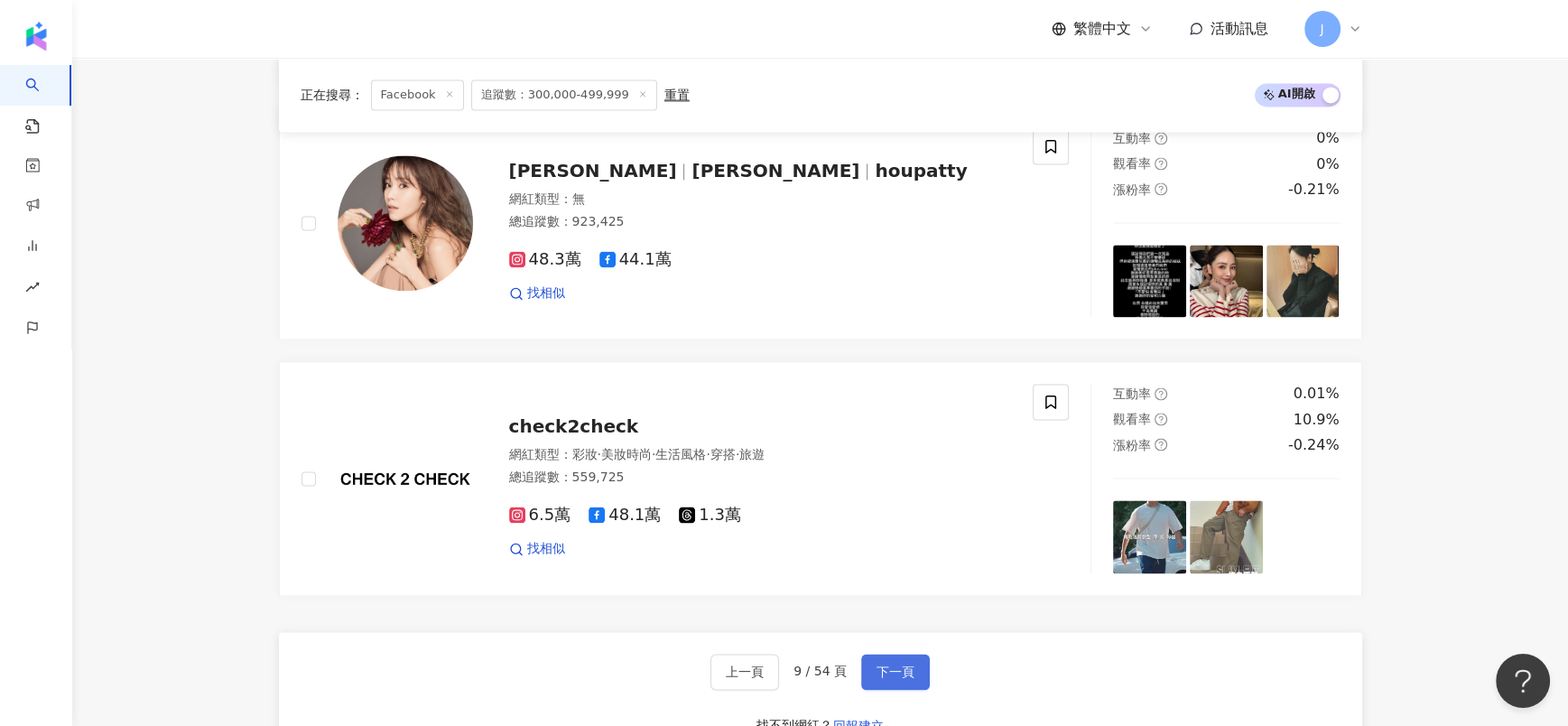
click at [912, 655] on button "下一頁" at bounding box center [895, 672] width 69 height 36
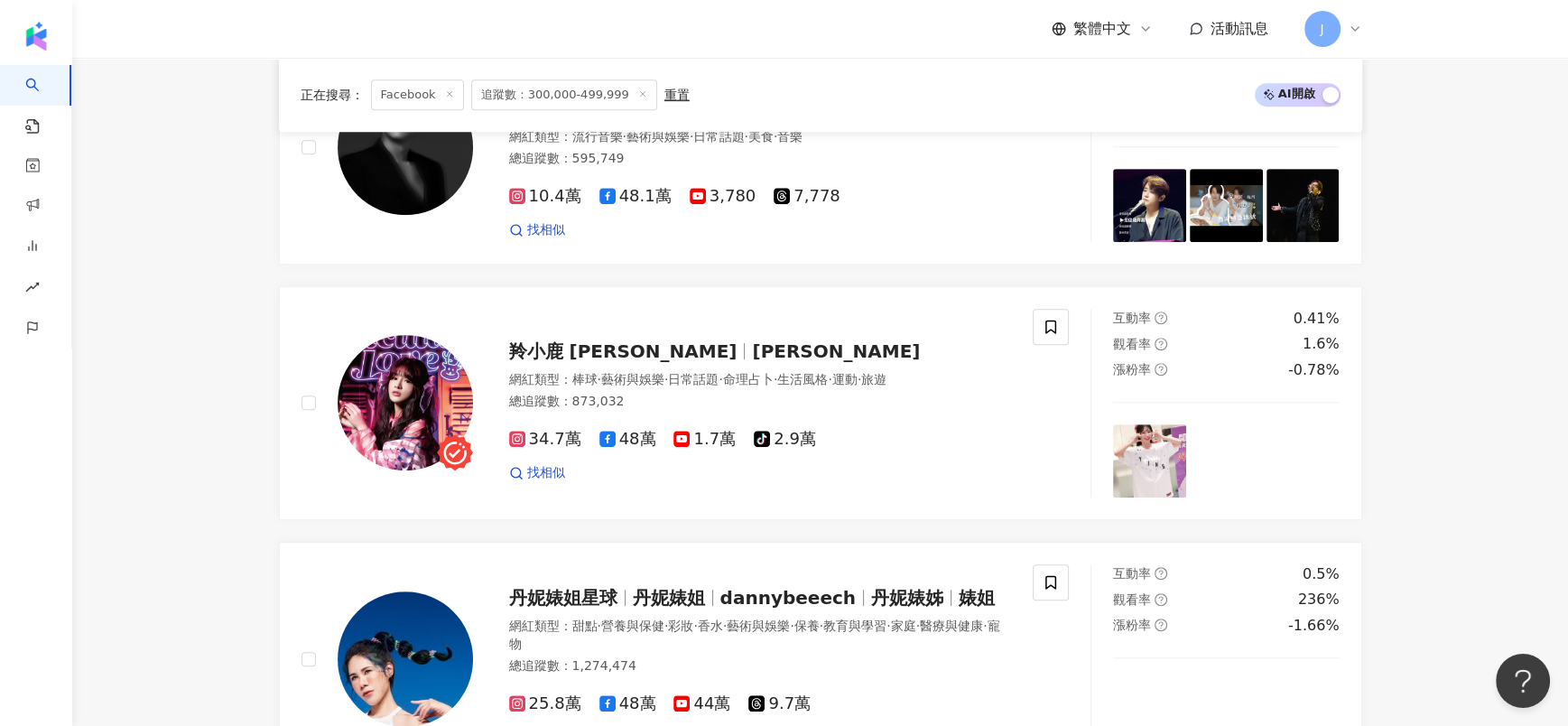
scroll to position [2999, 0]
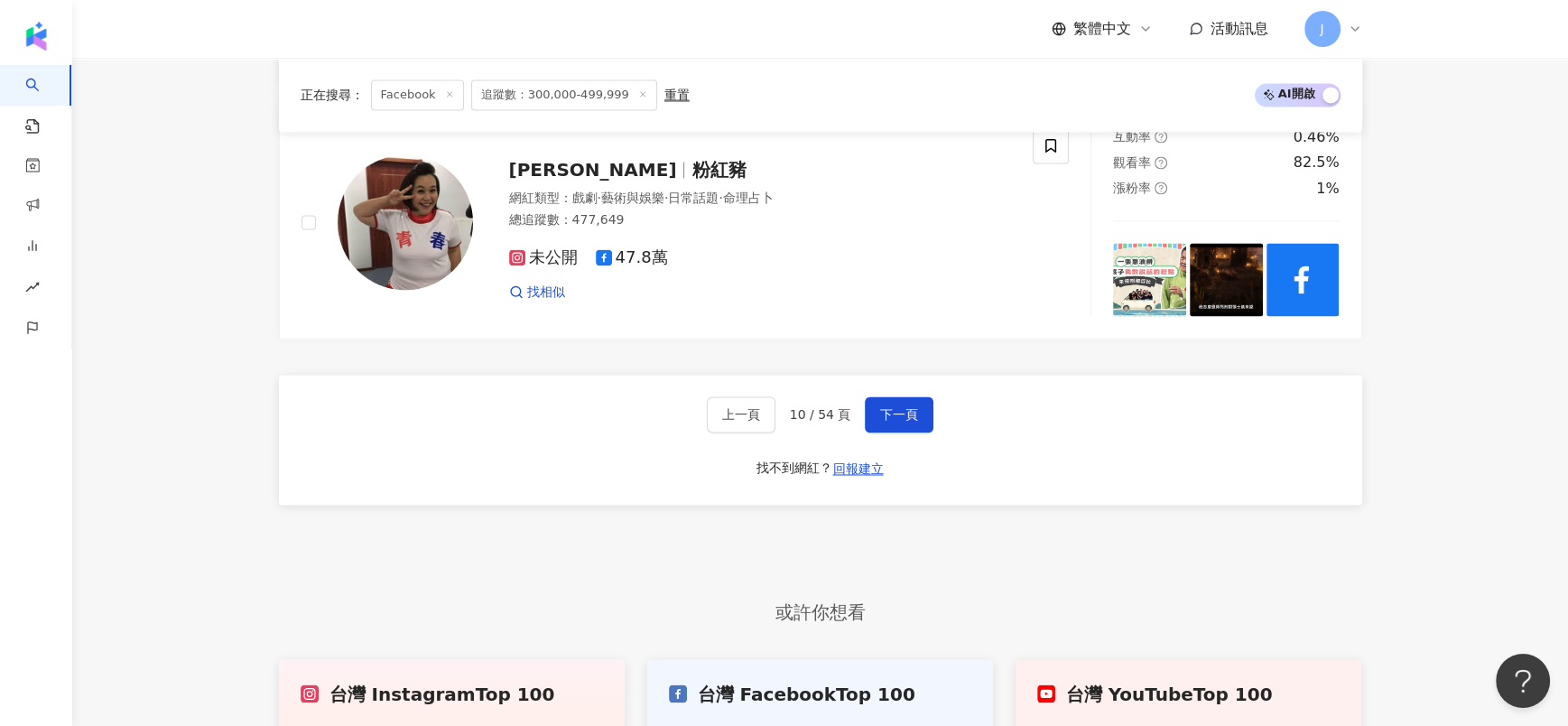
scroll to position [2442, 0]
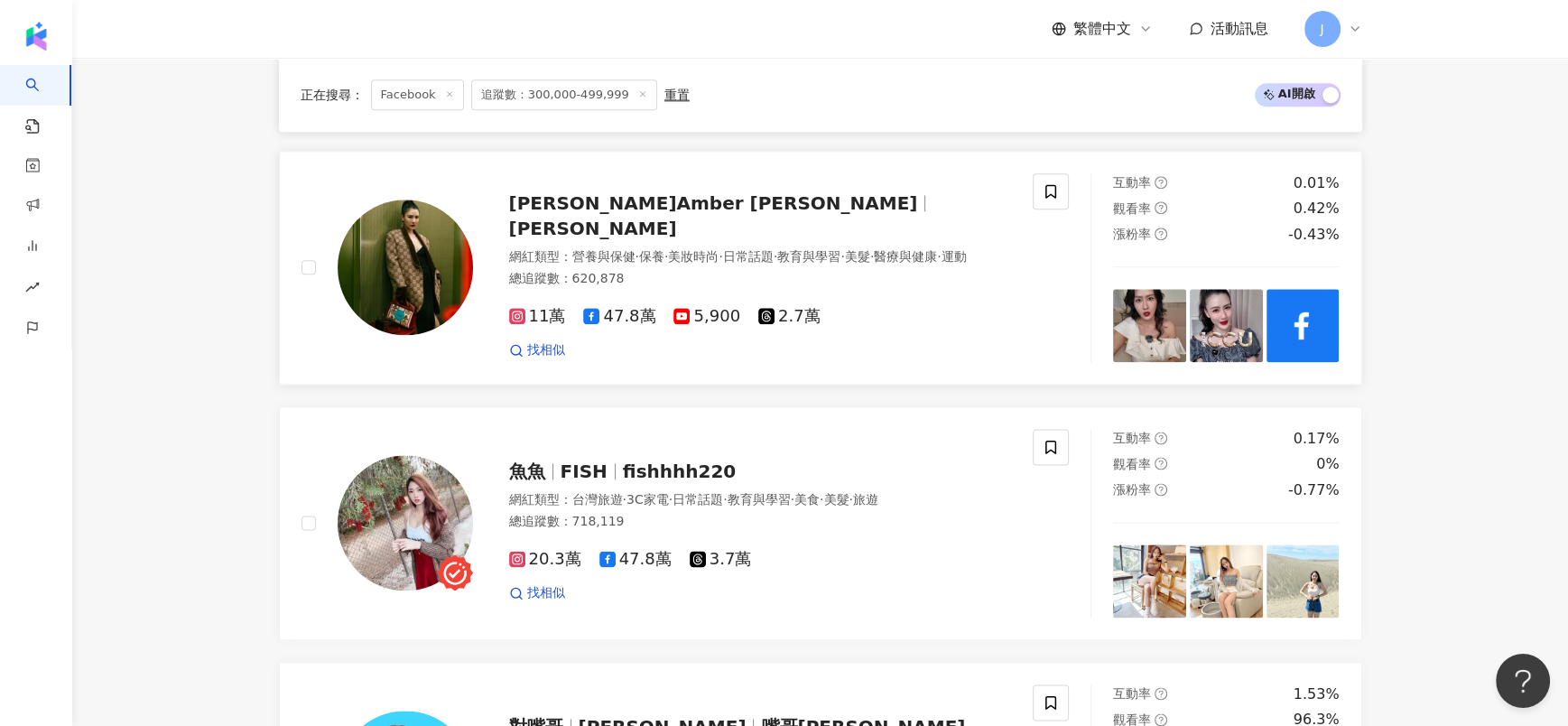
click at [589, 206] on span "陳艾熙 Amber Chen" at bounding box center [714, 203] width 409 height 22
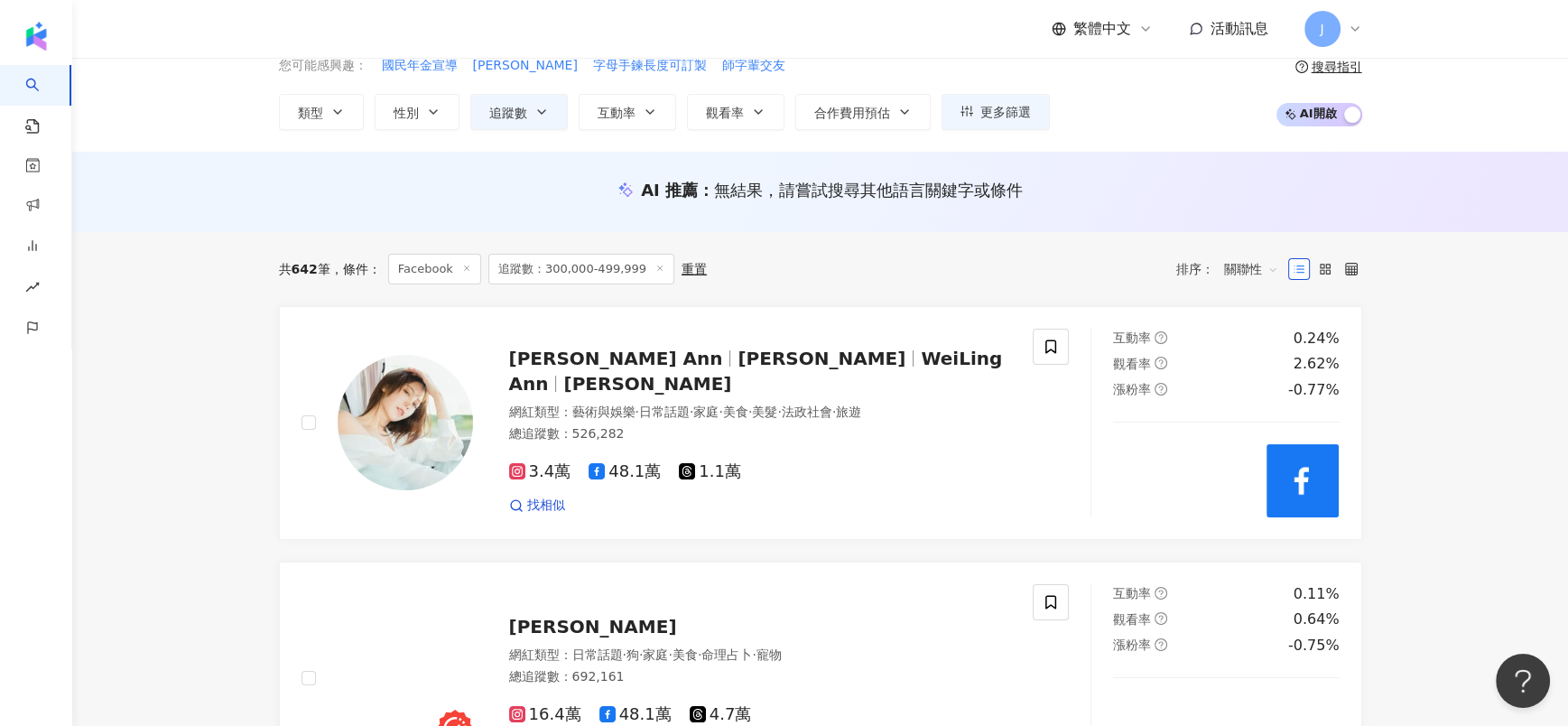
scroll to position [0, 0]
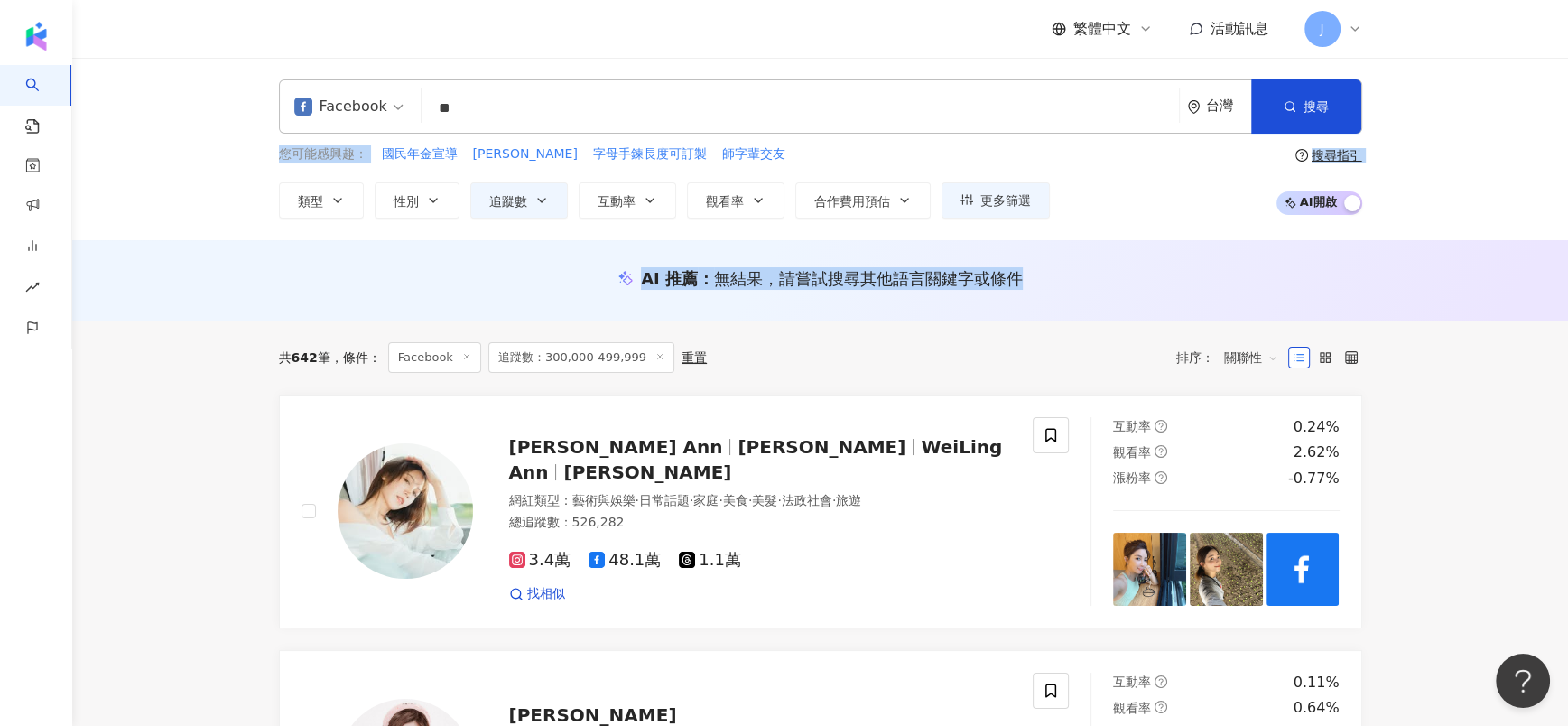
drag, startPoint x: 1566, startPoint y: 101, endPoint x: 1551, endPoint y: 265, distance: 164.7
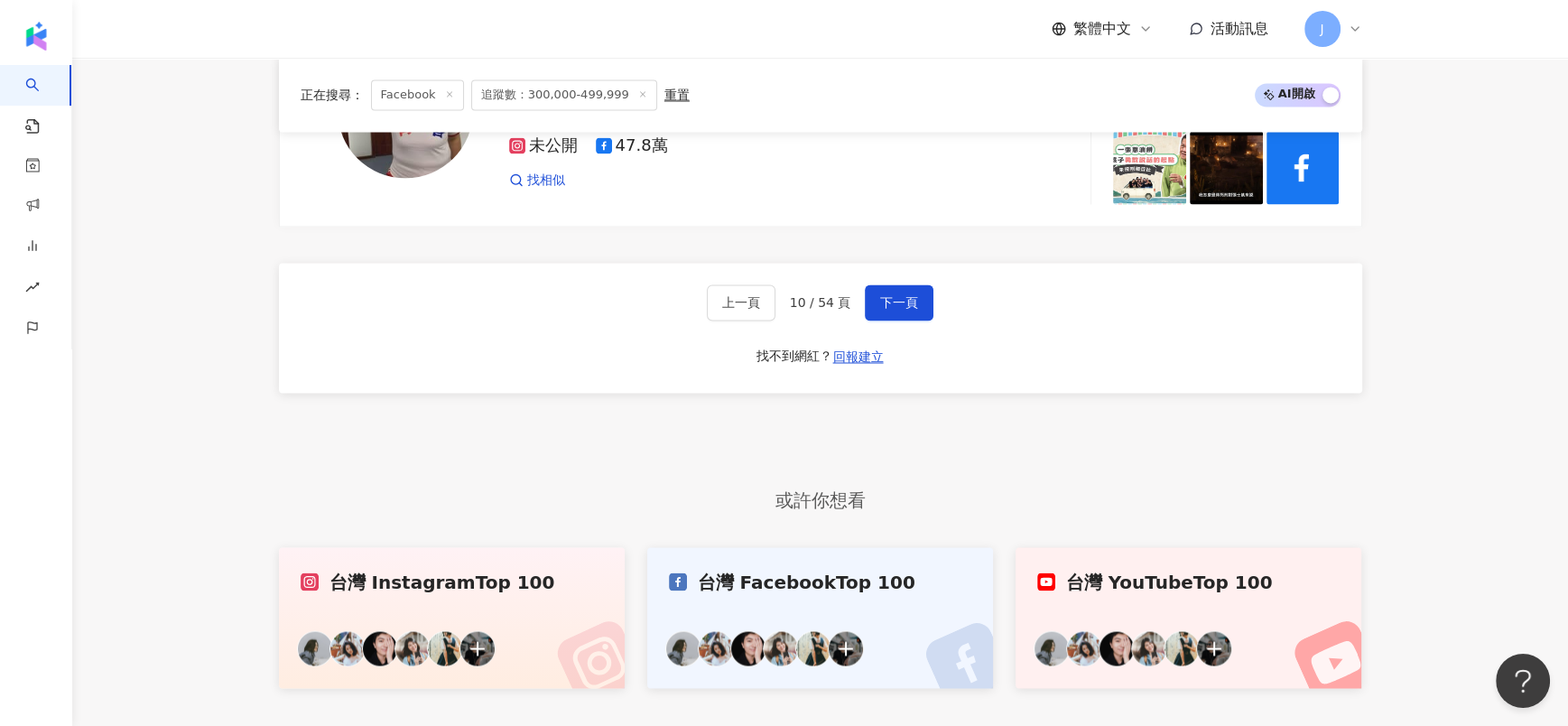
scroll to position [3523, 0]
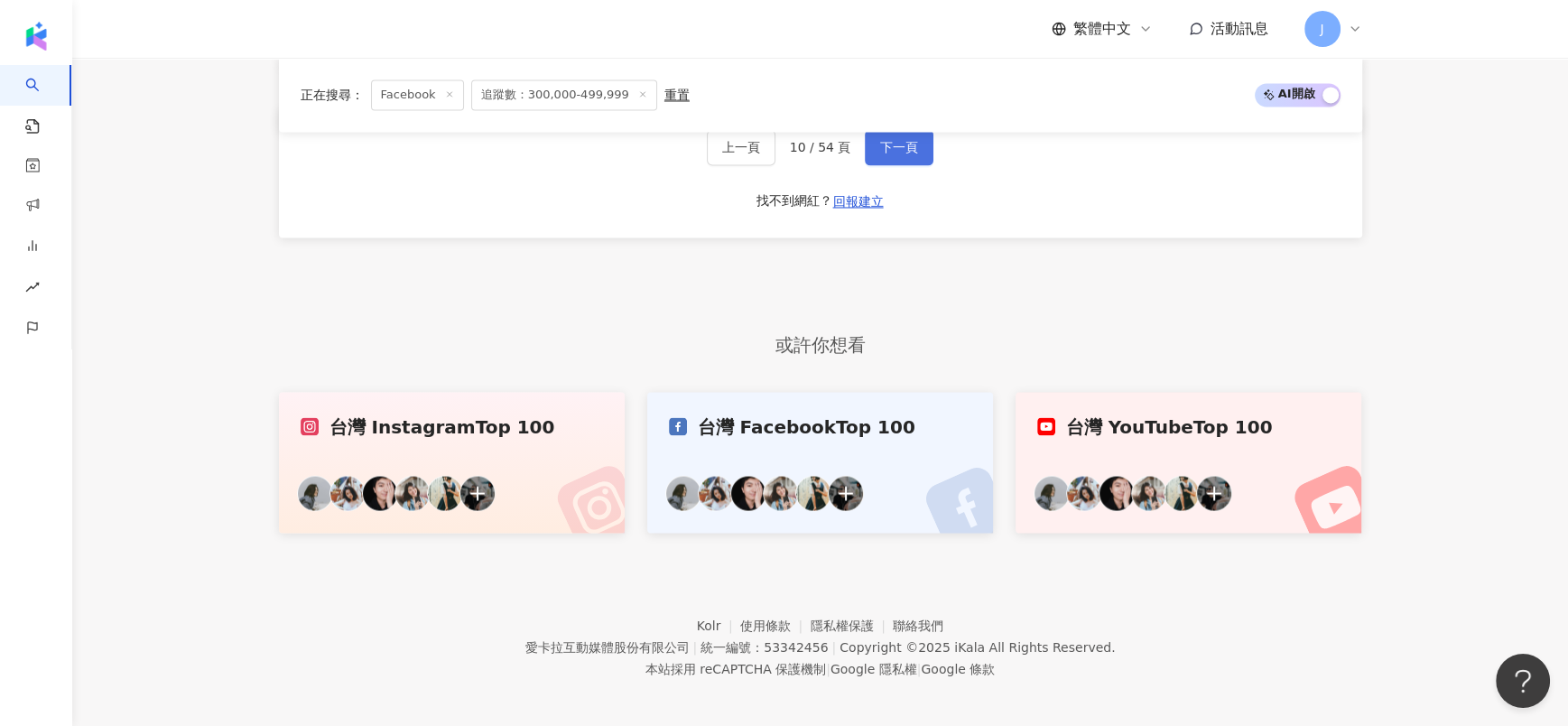
click at [901, 147] on span "下一頁" at bounding box center [899, 147] width 38 height 14
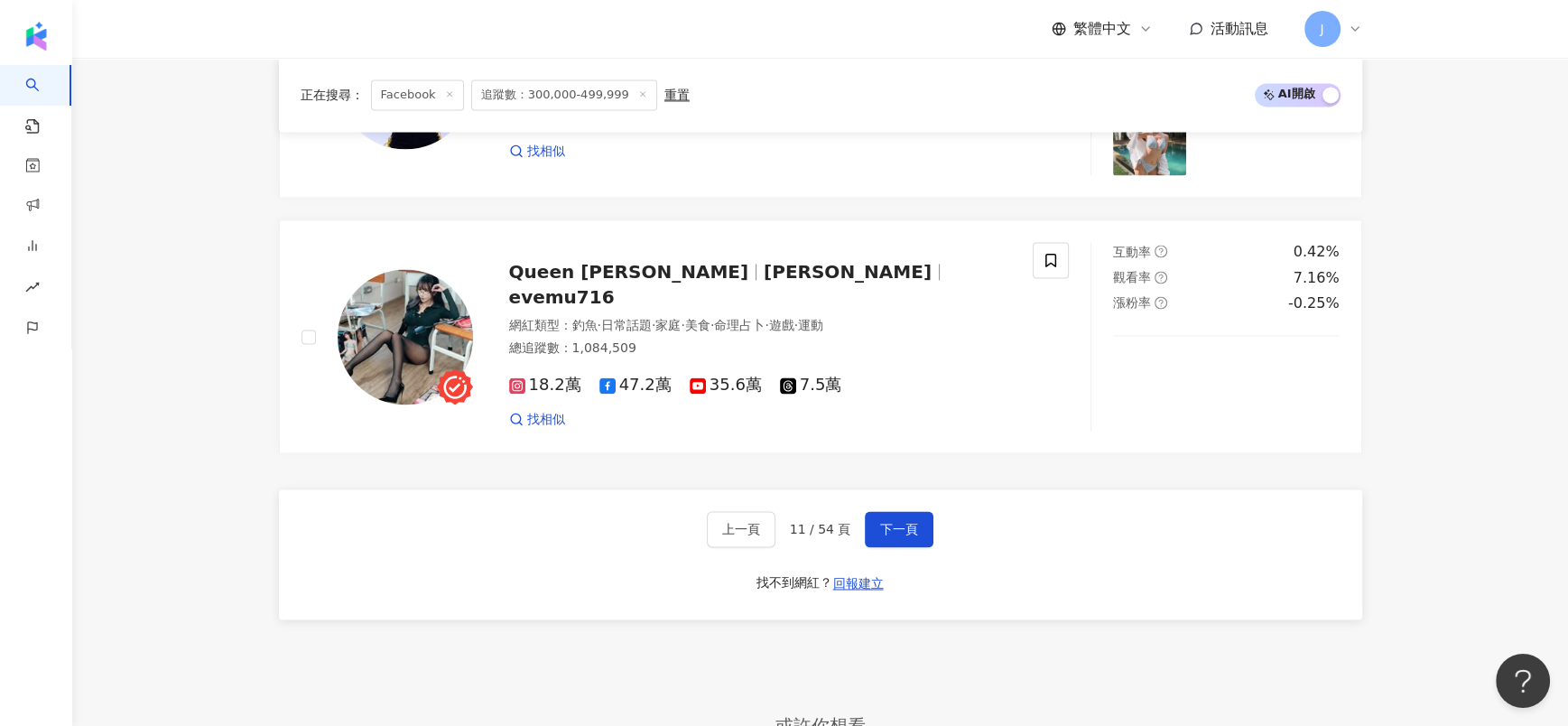
scroll to position [3252, 0]
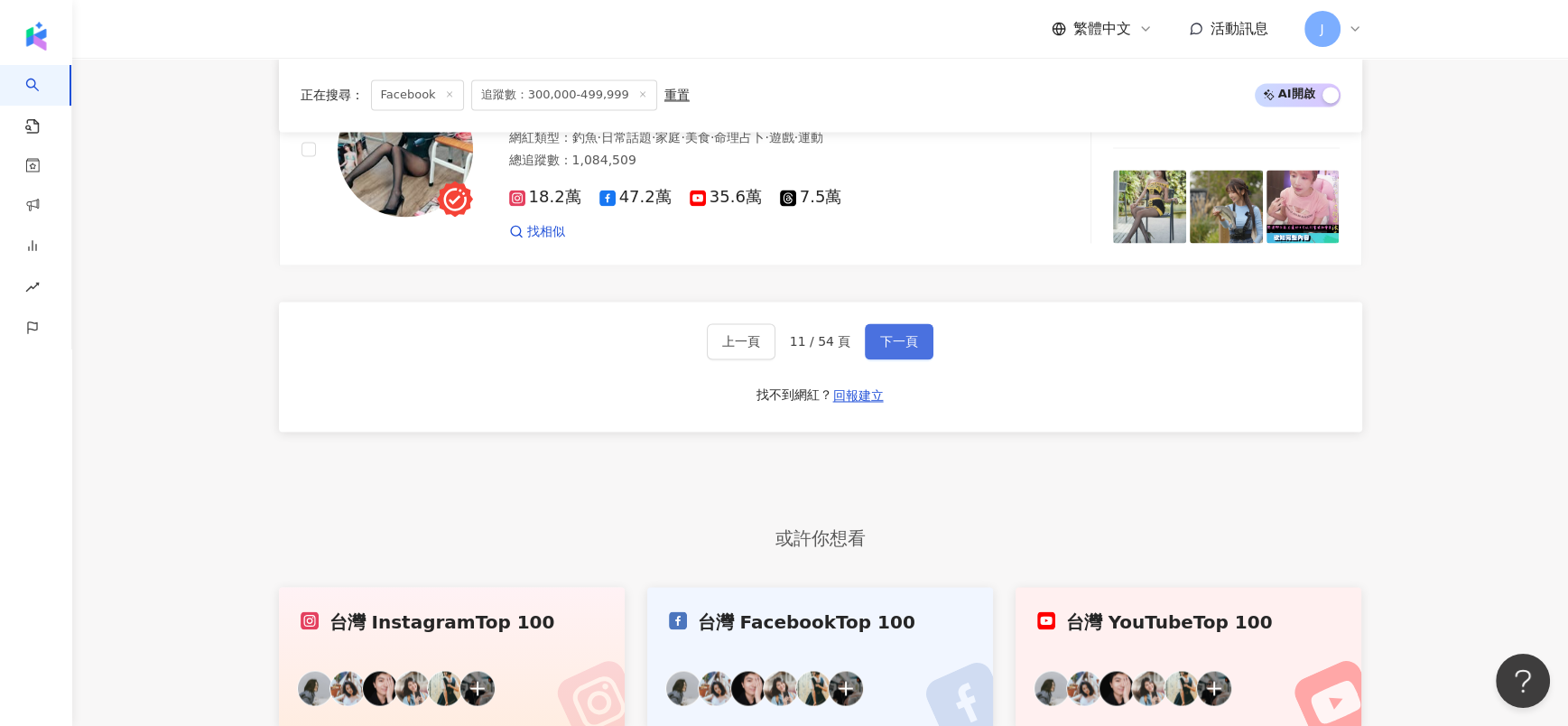
click at [888, 340] on span "下一頁" at bounding box center [899, 341] width 38 height 14
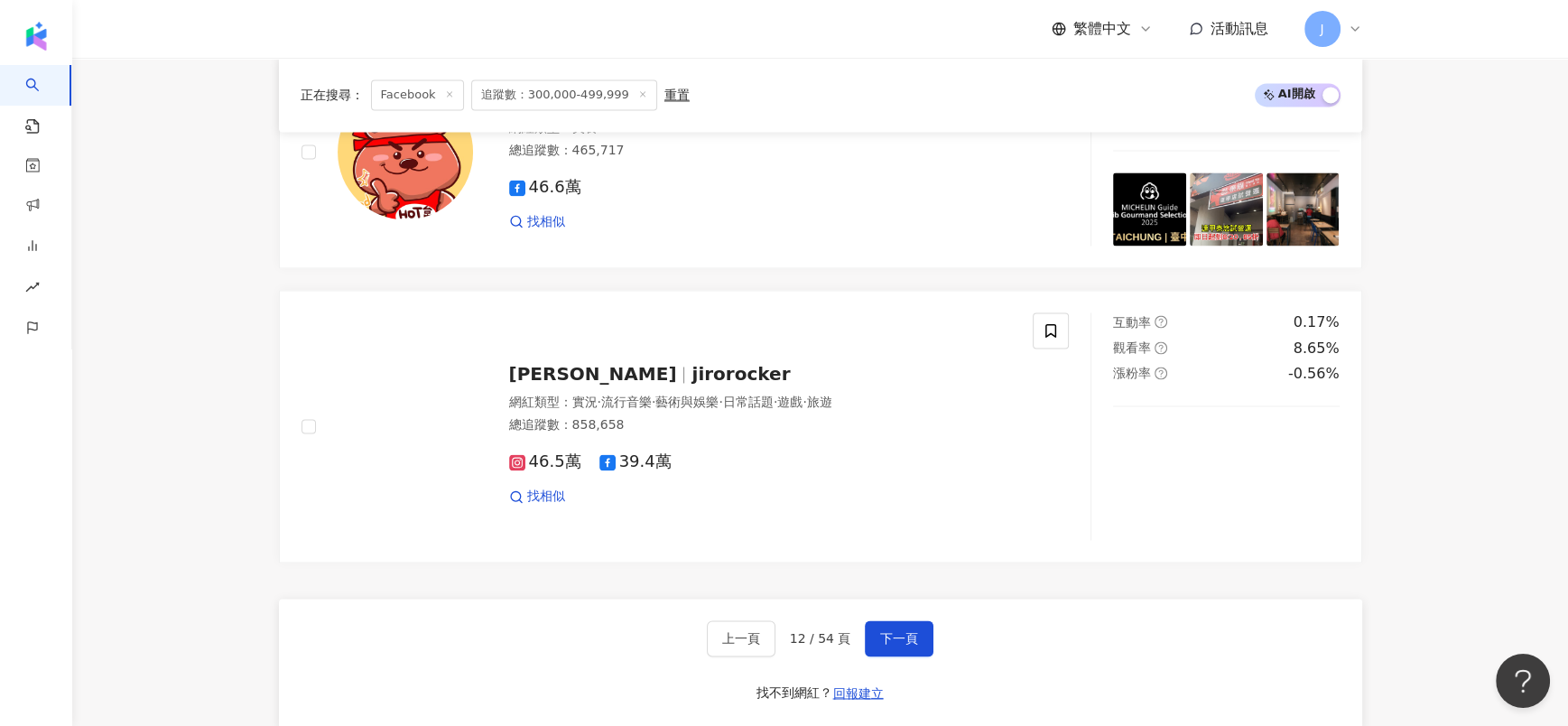
scroll to position [3283, 0]
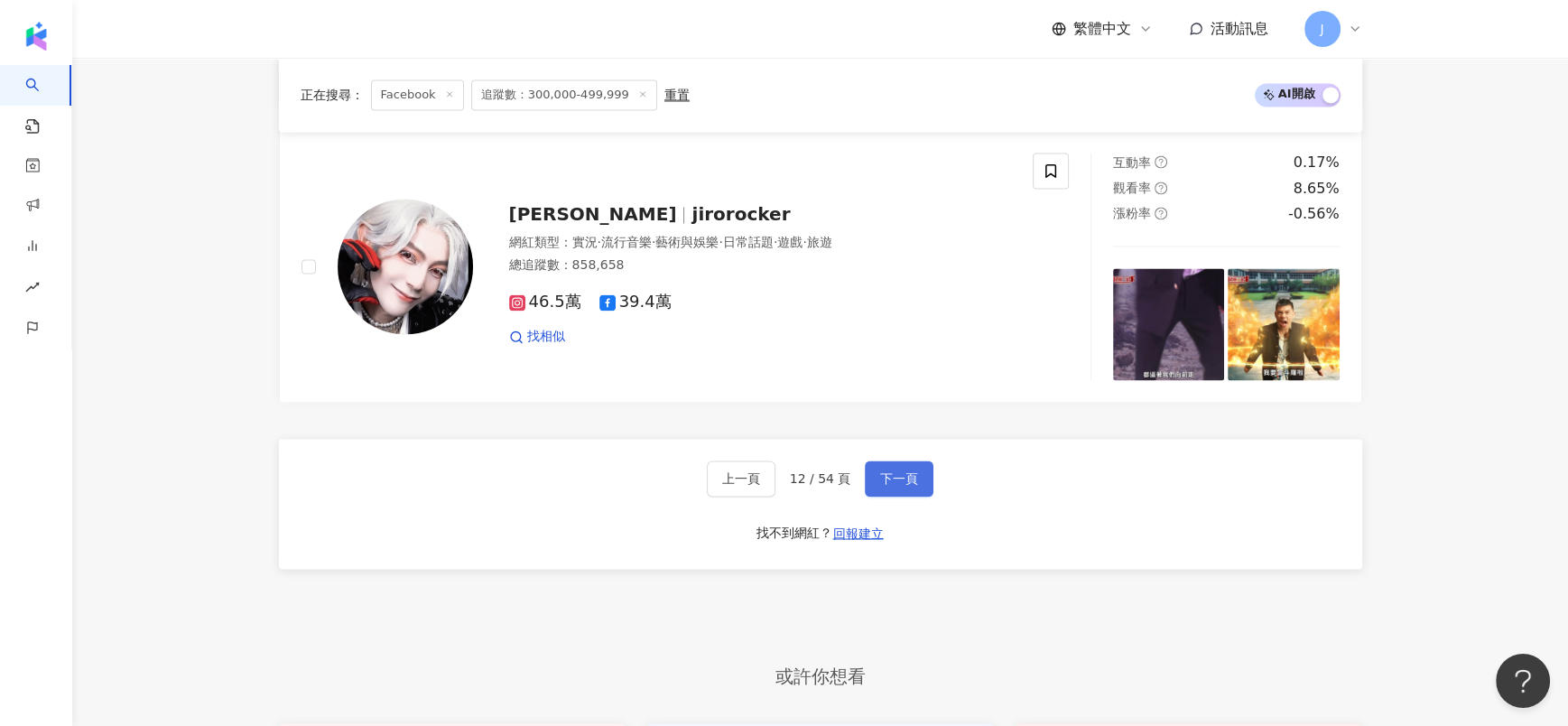
click at [892, 479] on span "下一頁" at bounding box center [899, 479] width 38 height 14
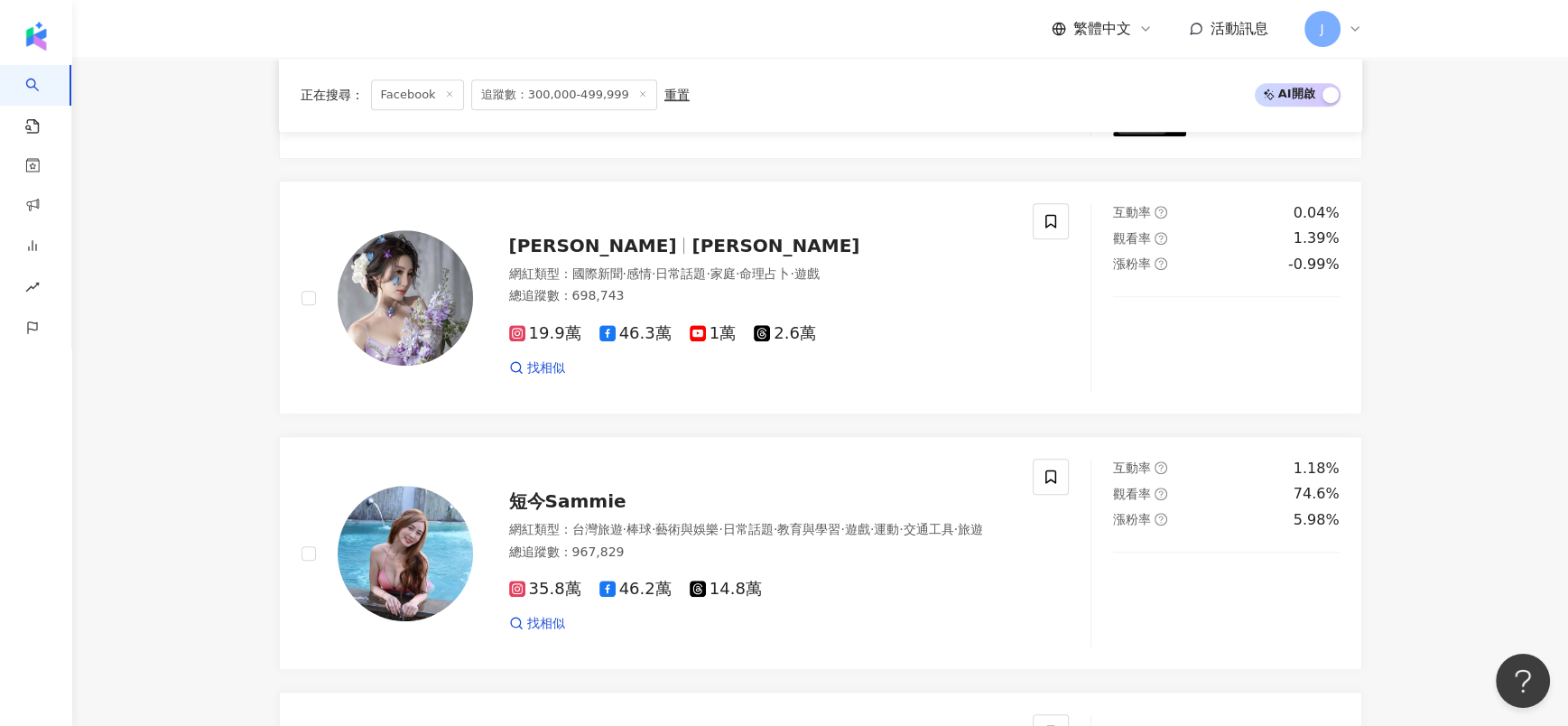
scroll to position [1316, 0]
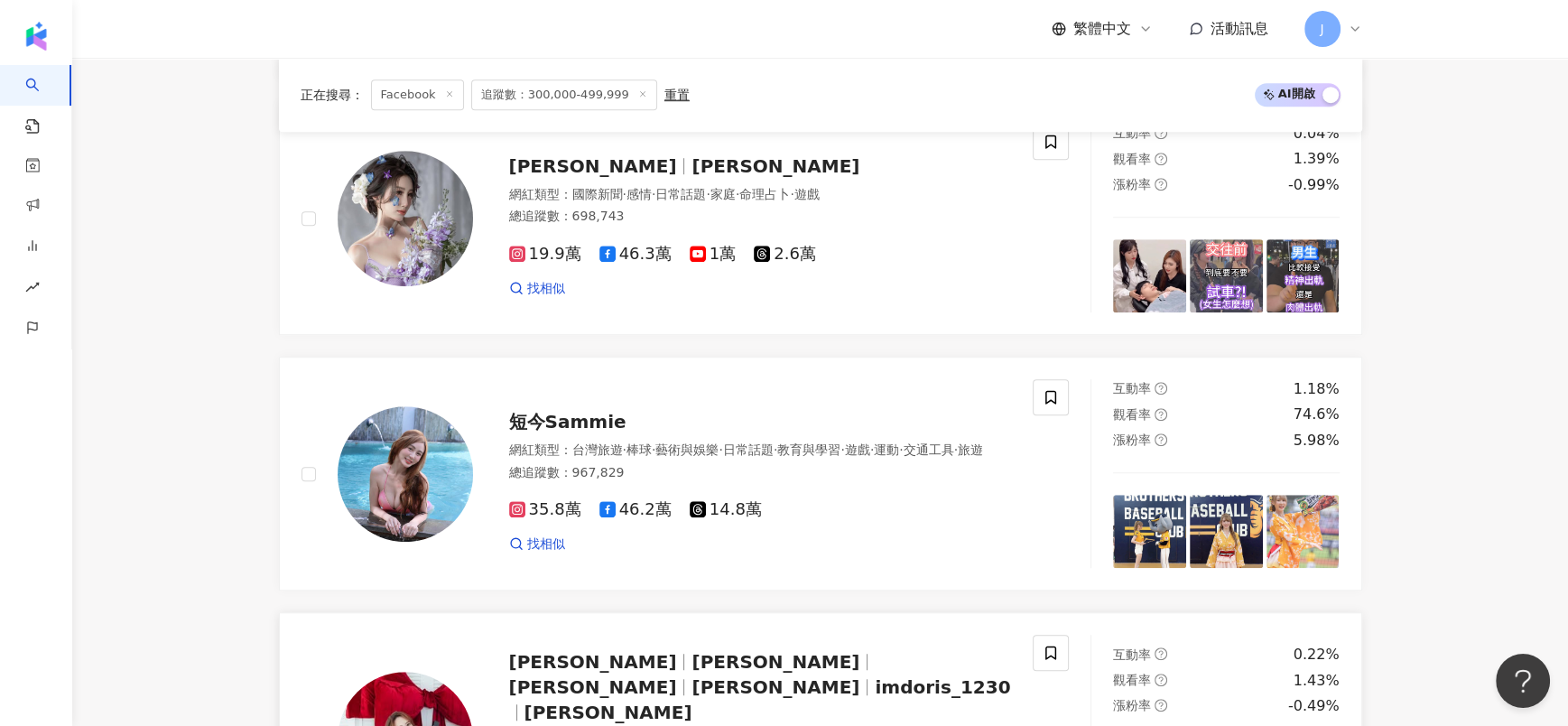
click at [677, 676] on span "Doris" at bounding box center [593, 687] width 167 height 22
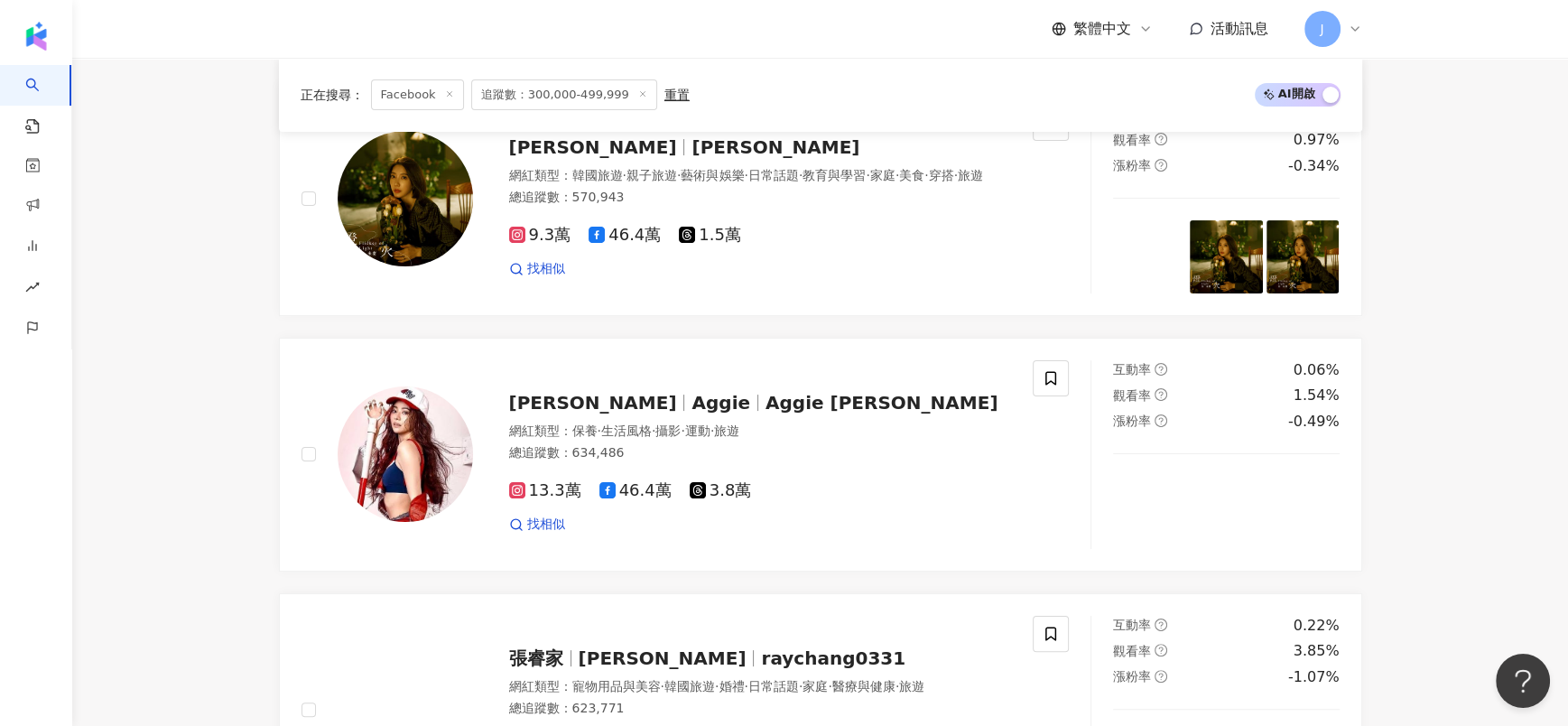
scroll to position [97, 0]
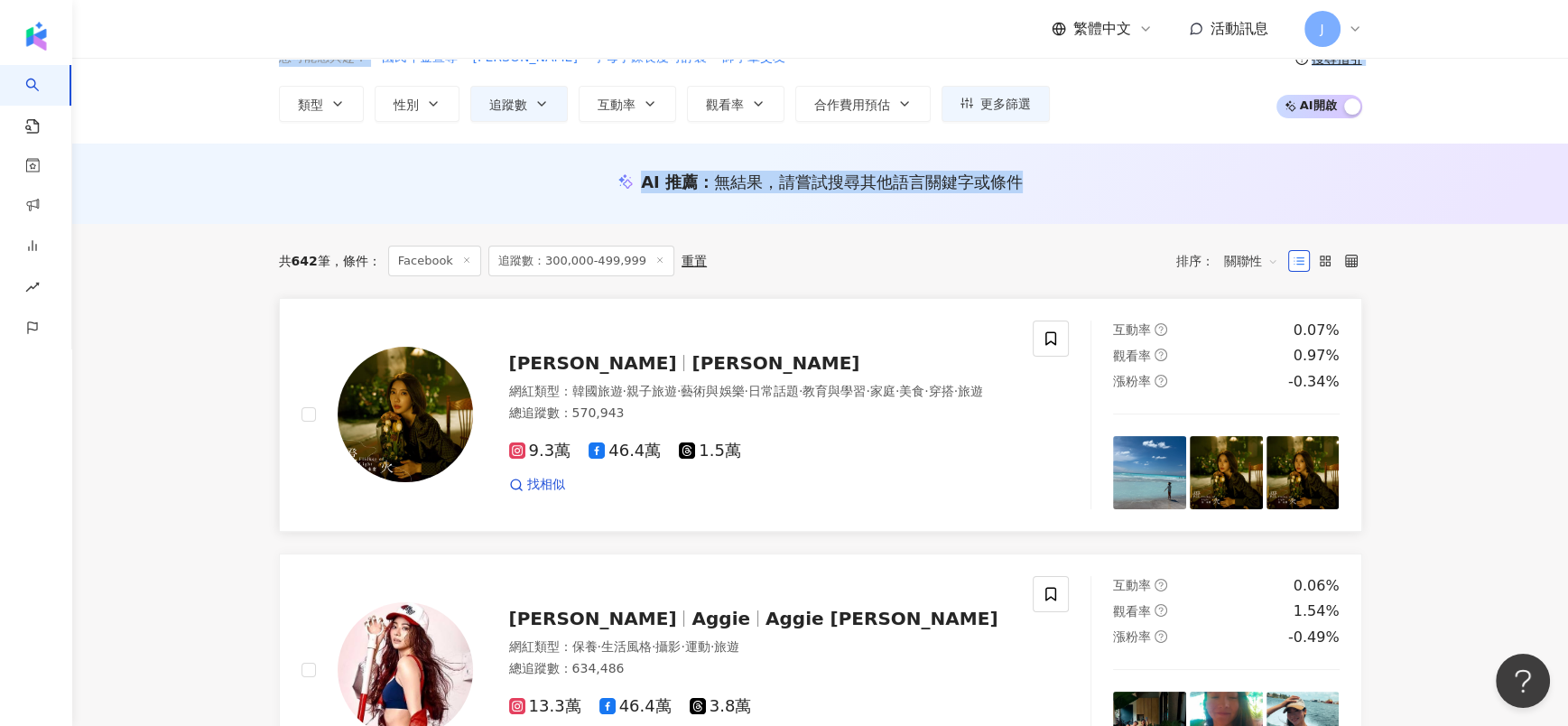
click at [599, 396] on div "網紅類型 ： 韓國旅遊 · 親子旅遊 · 藝術與娛樂 · 日常話題 · 教育與學習 · 家庭 · 美食 · 穿搭 · 旅遊" at bounding box center [761, 392] width 503 height 18
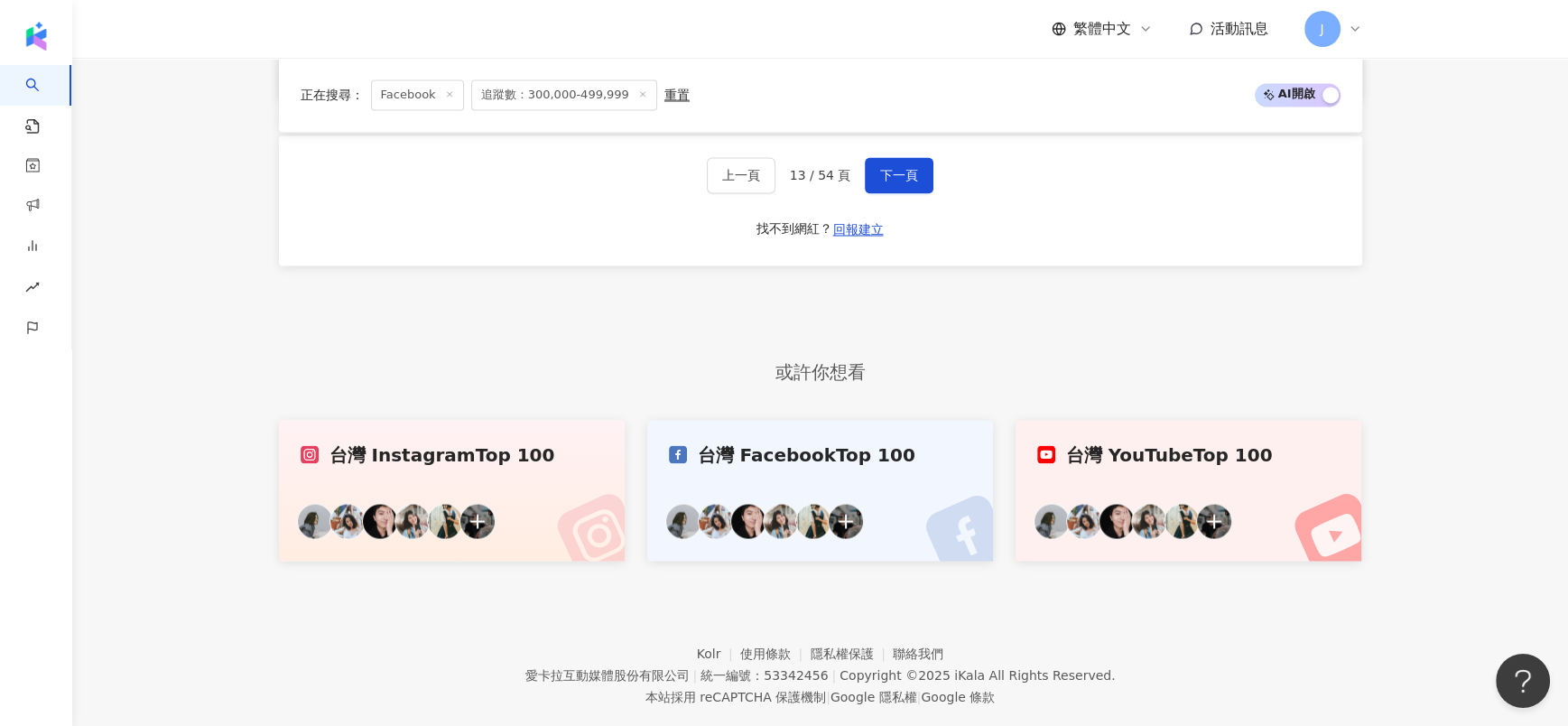
scroll to position [3411, 0]
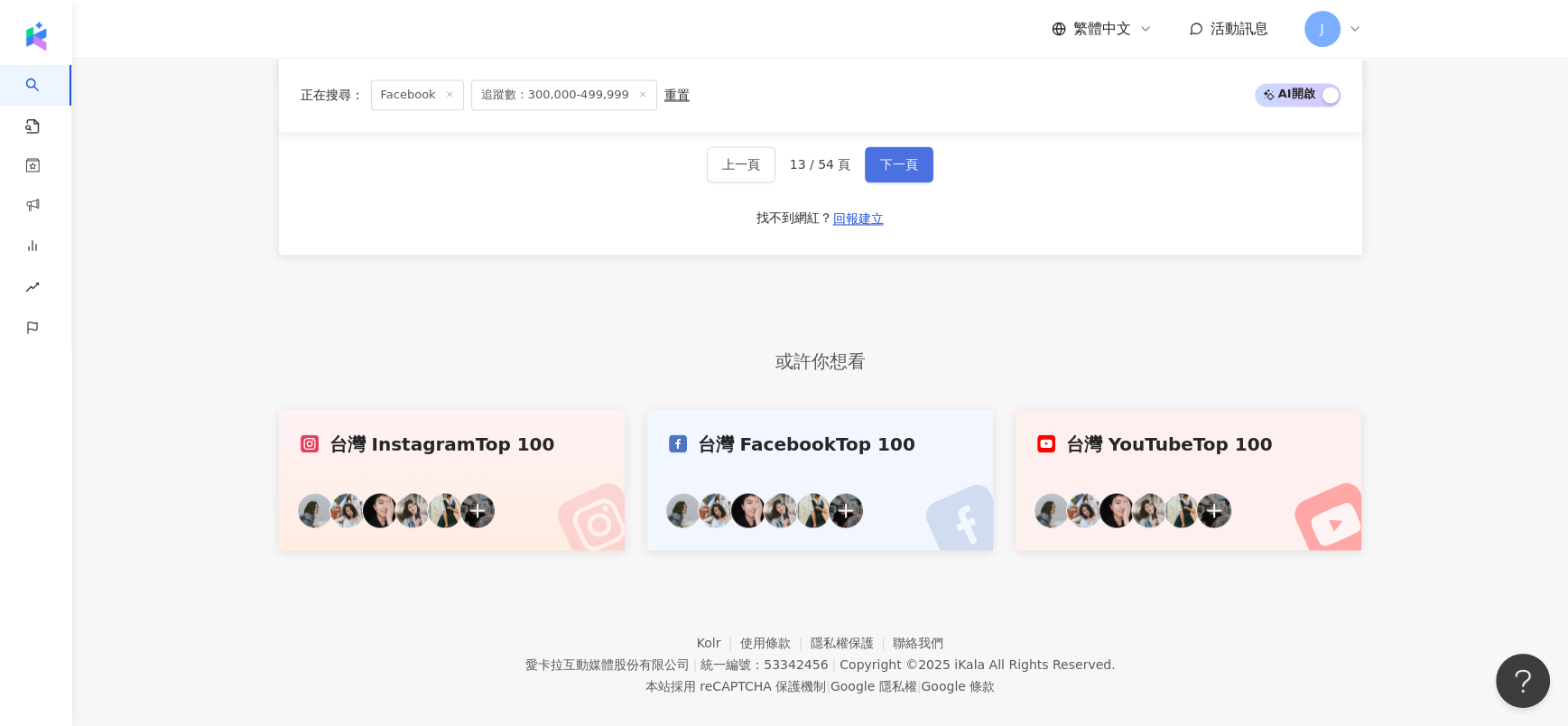
click at [902, 150] on button "下一頁" at bounding box center [899, 165] width 69 height 36
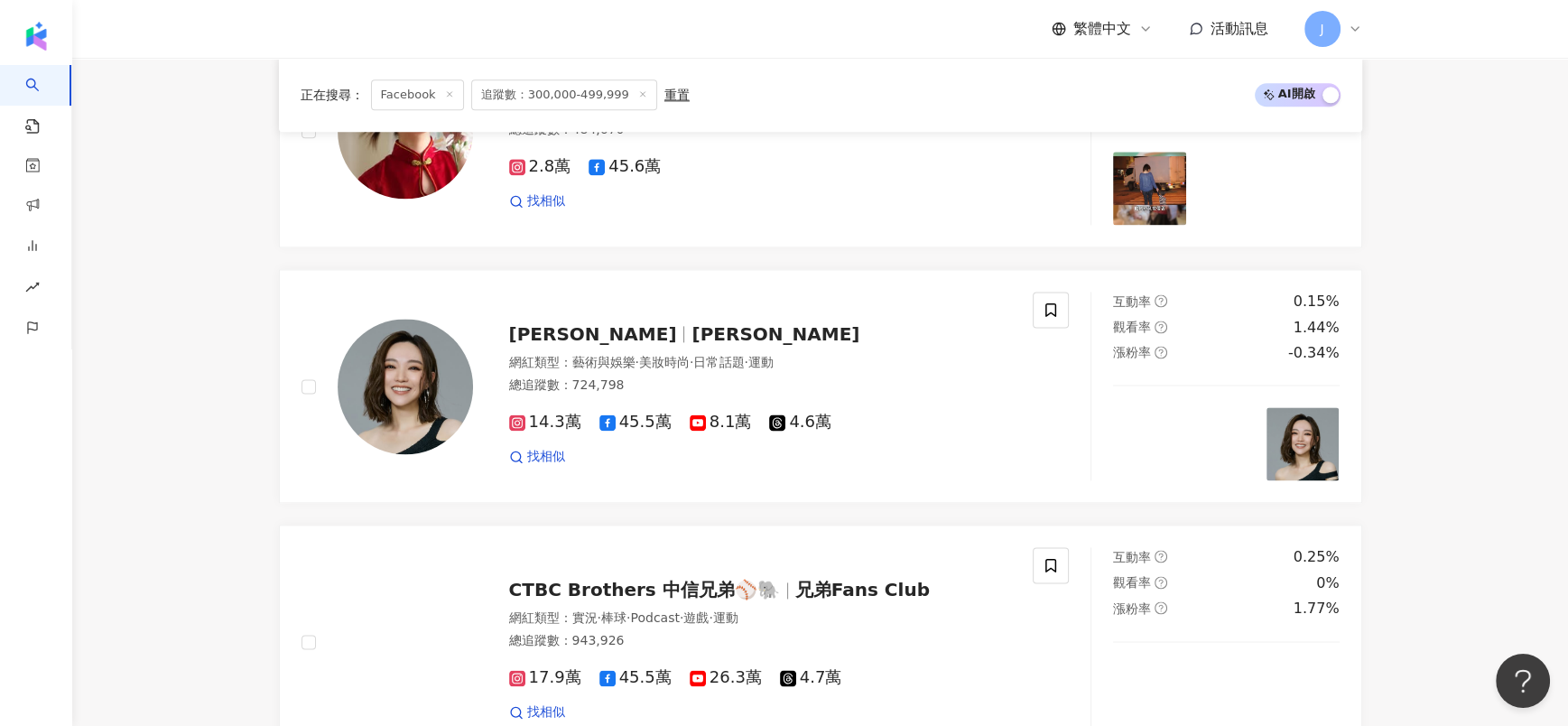
scroll to position [3115, 0]
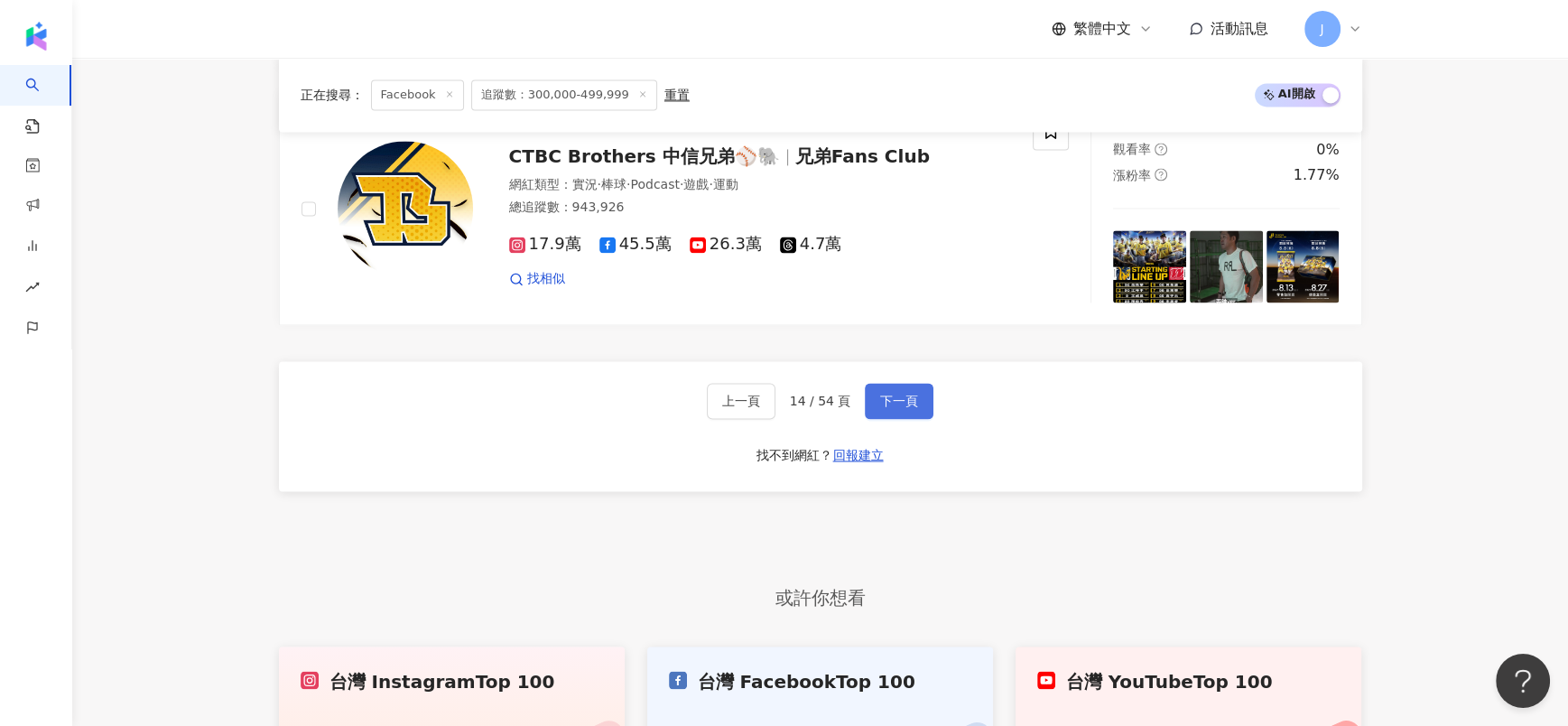
click at [892, 402] on span "下一頁" at bounding box center [899, 401] width 38 height 14
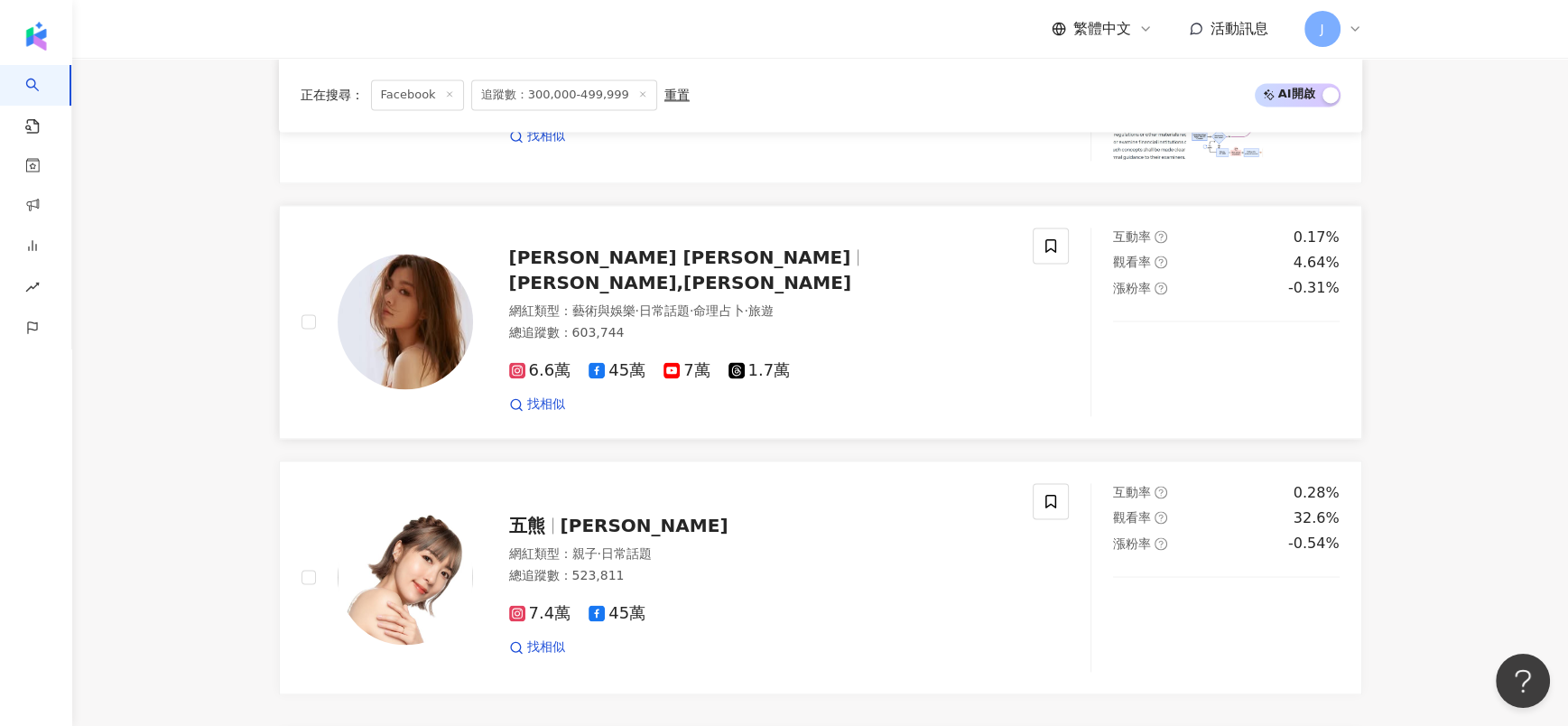
scroll to position [2728, 0]
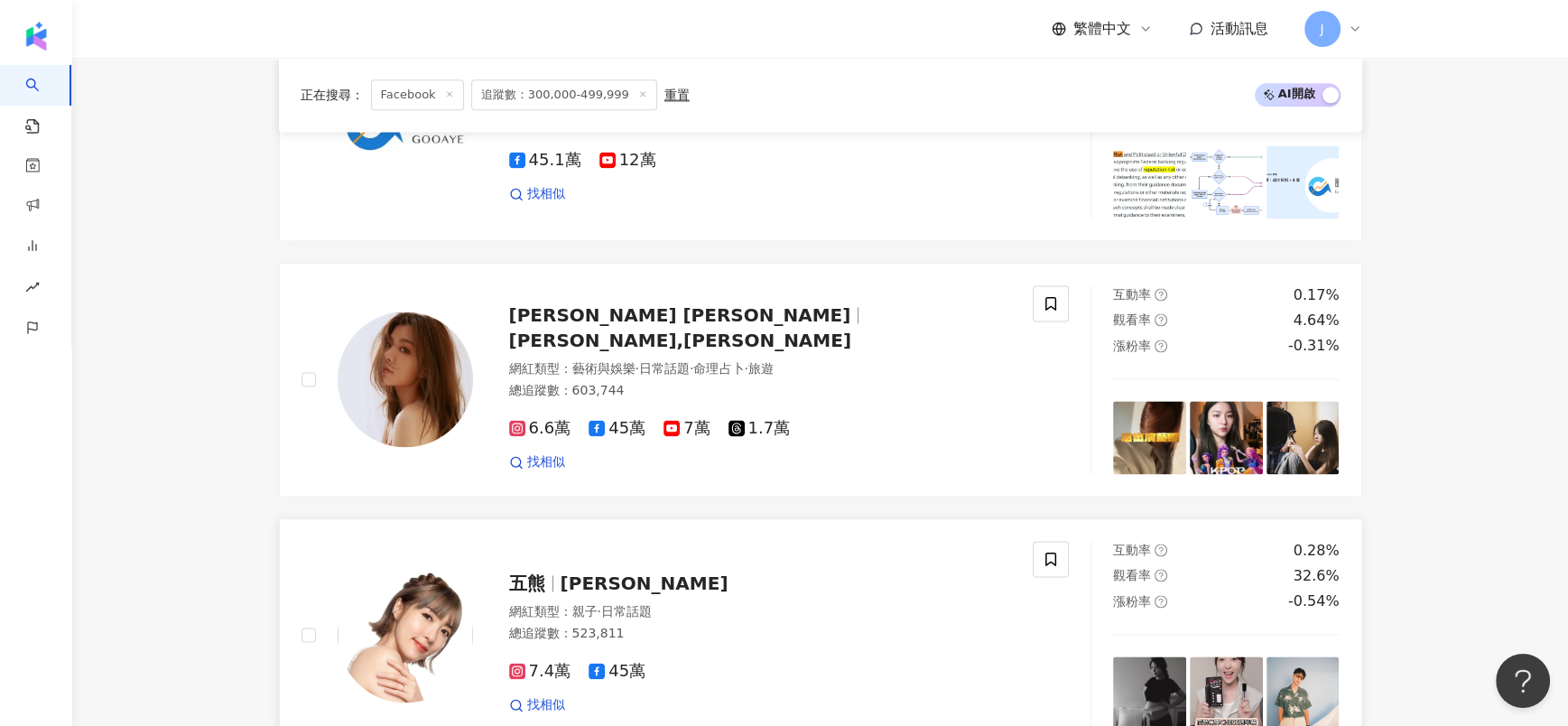
click at [596, 572] on span "蔡頤榛" at bounding box center [645, 583] width 167 height 22
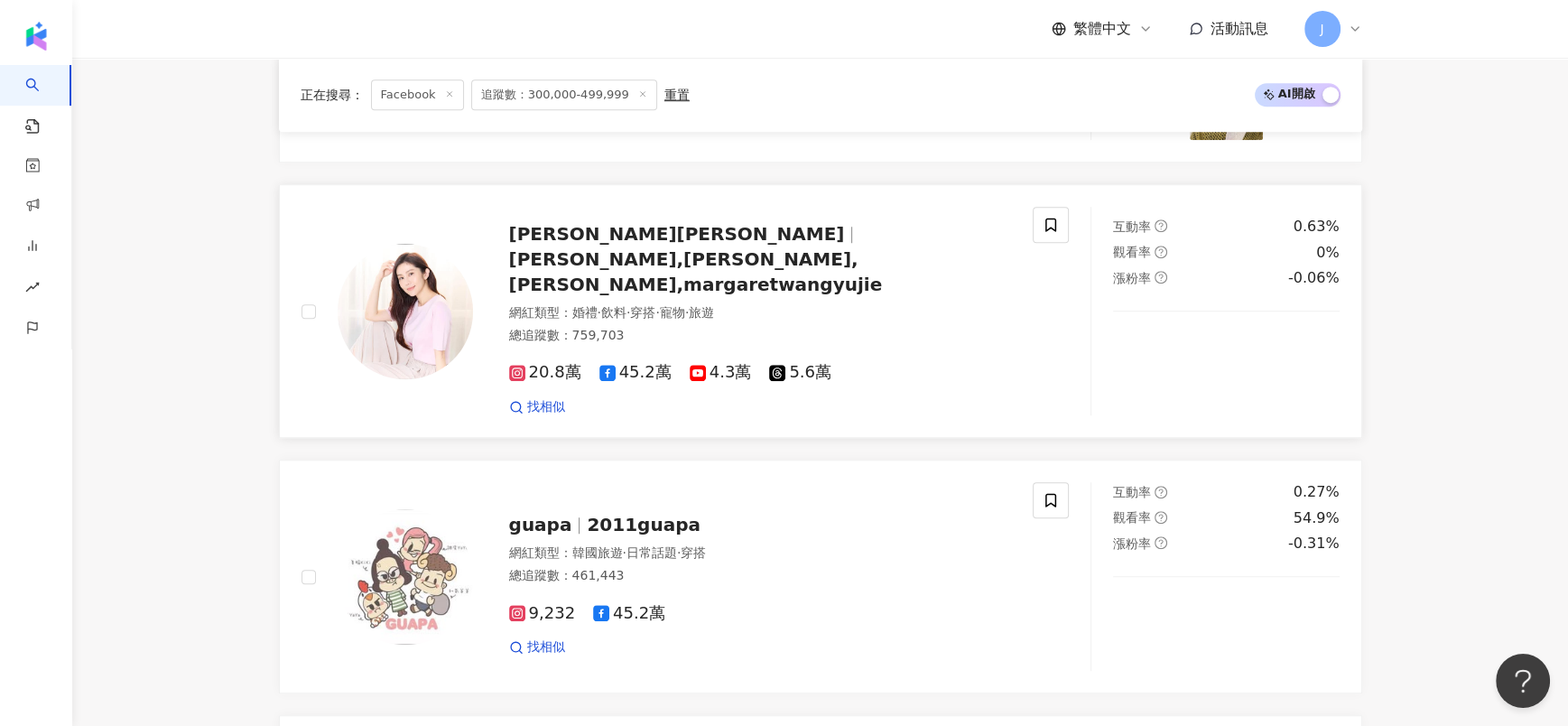
scroll to position [1374, 0]
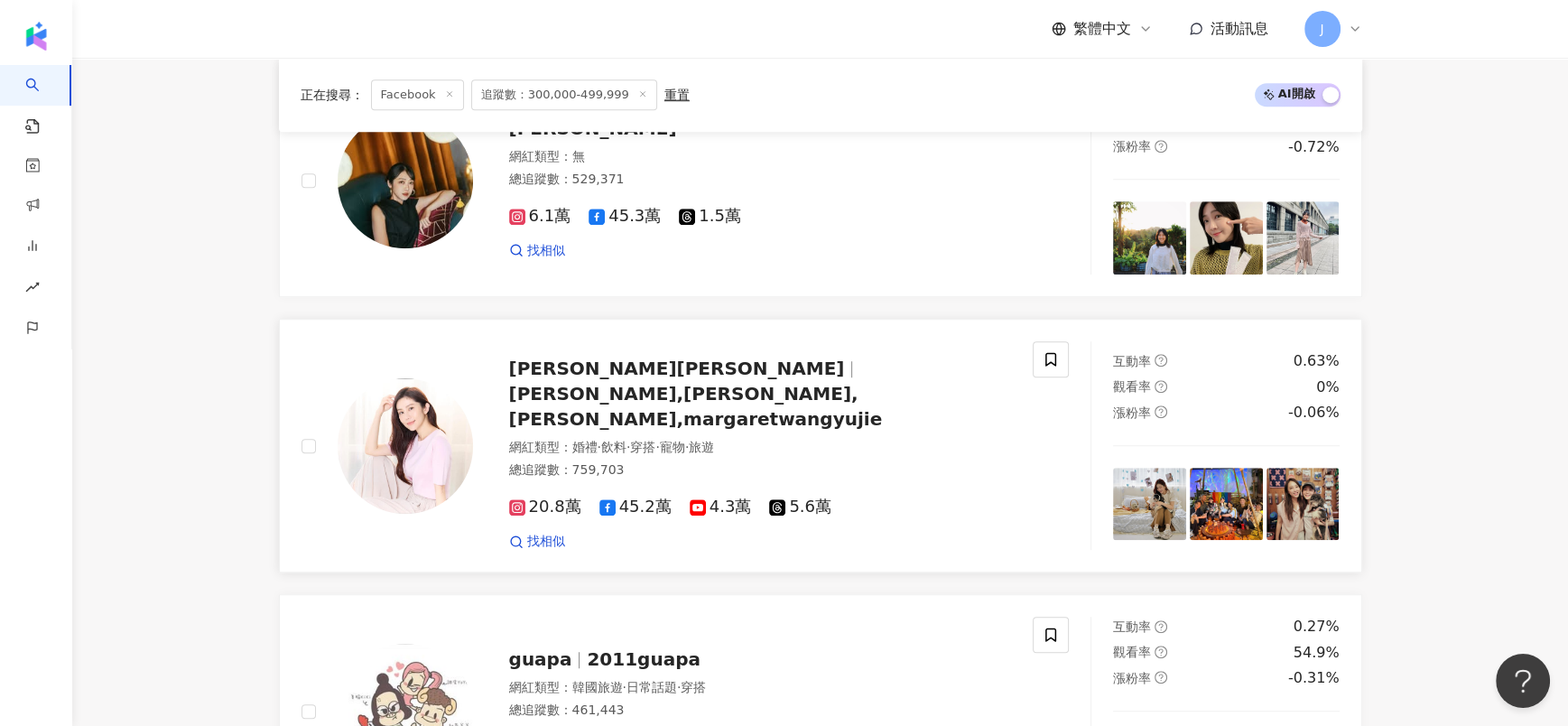
click at [622, 379] on span "王宇婕 Margaret Wang" at bounding box center [677, 369] width 336 height 22
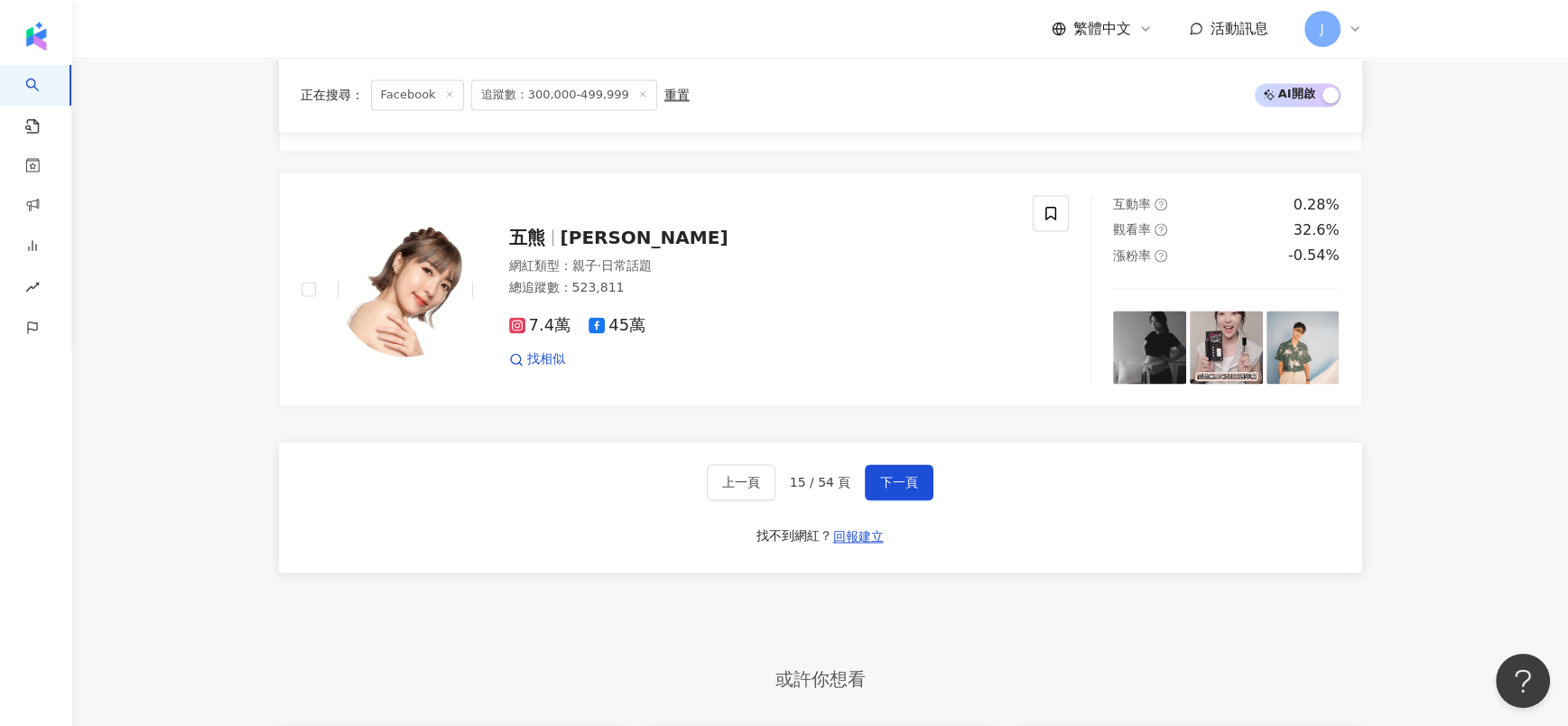
scroll to position [3392, 0]
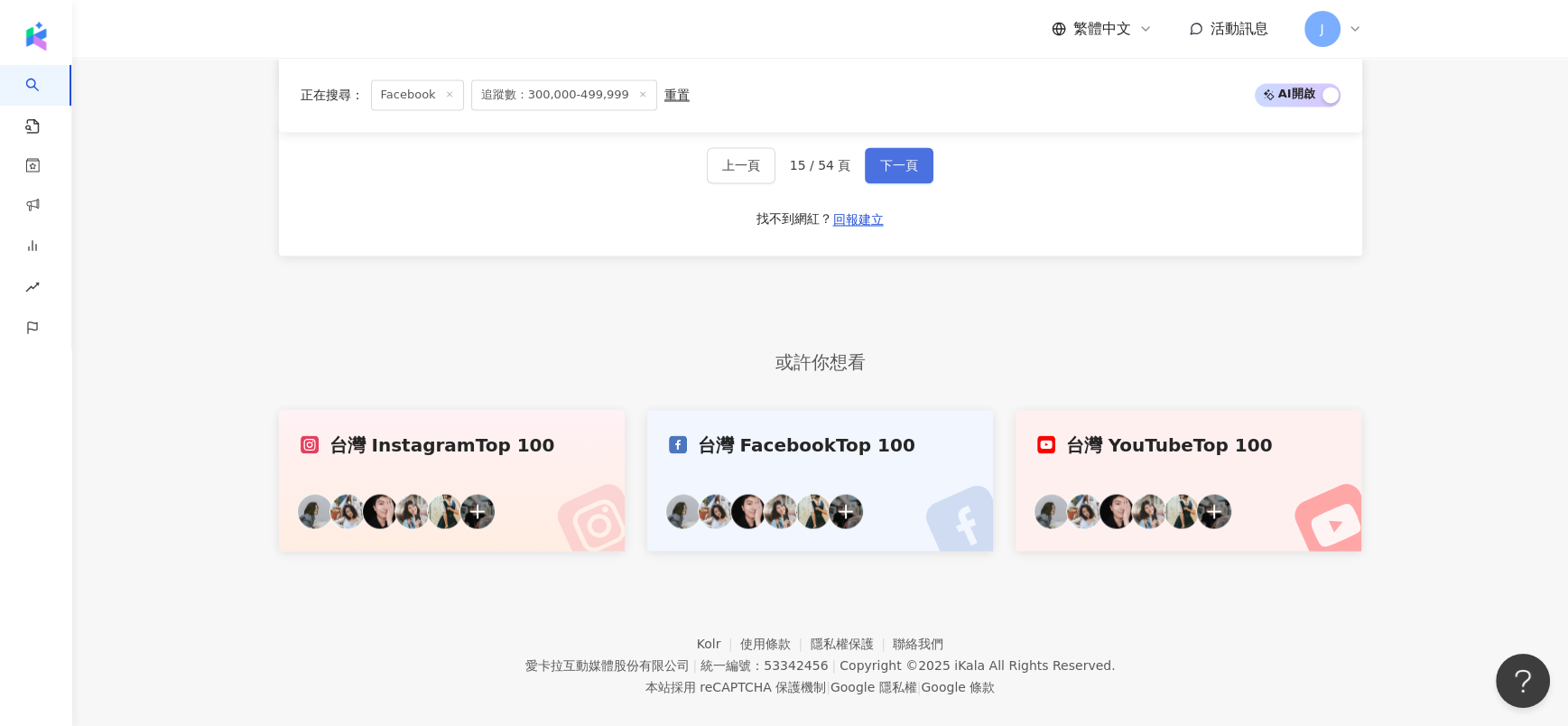
click at [899, 149] on button "下一頁" at bounding box center [899, 166] width 69 height 36
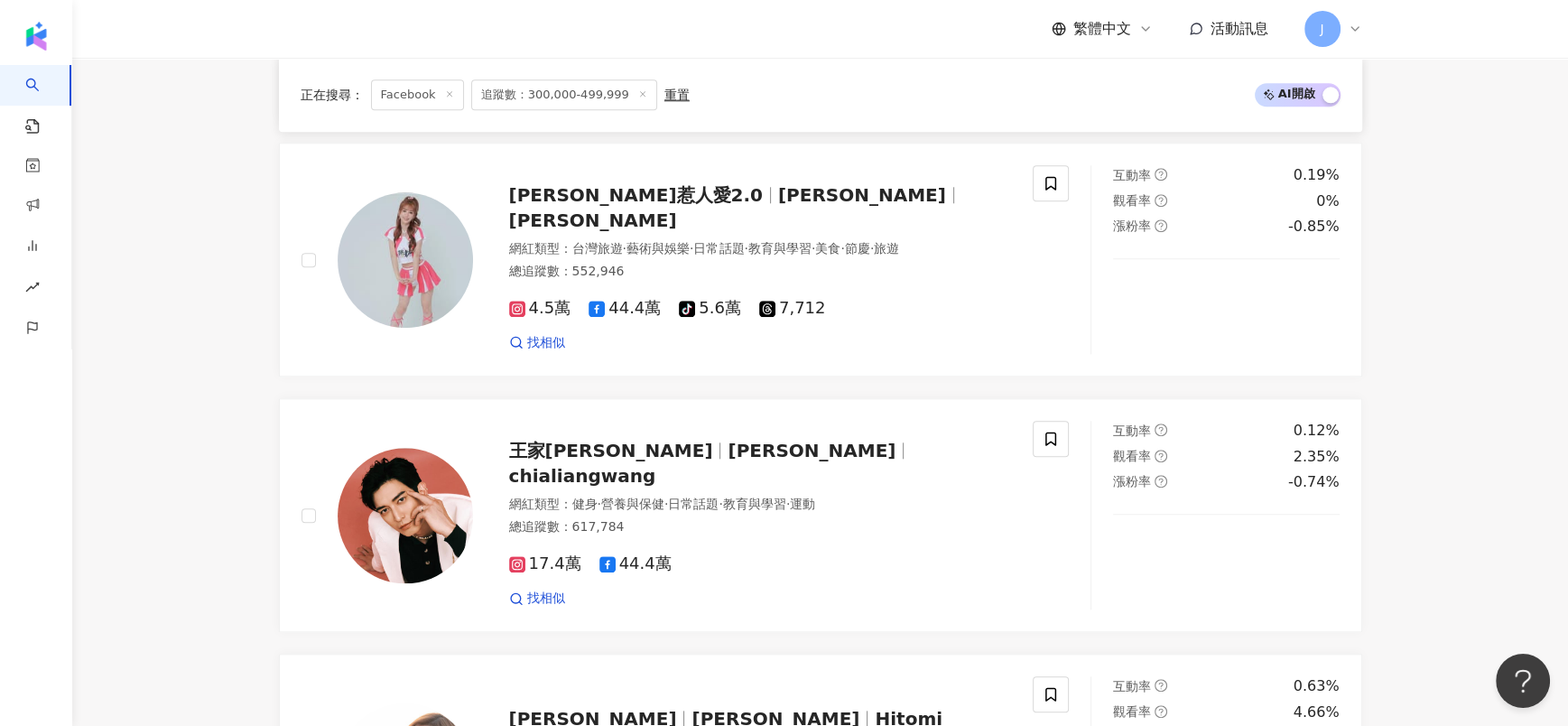
scroll to position [2967, 0]
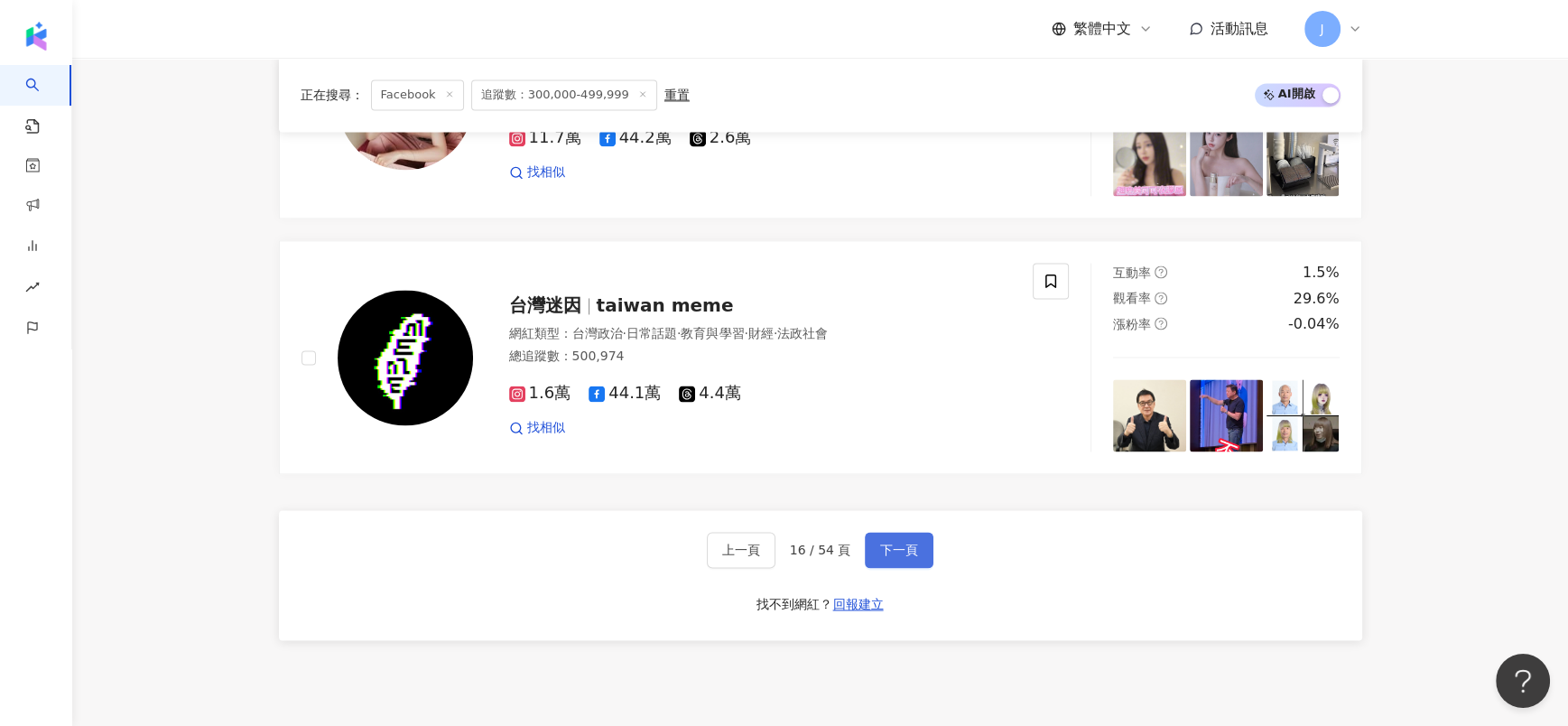
click at [887, 544] on span "下一頁" at bounding box center [899, 549] width 38 height 14
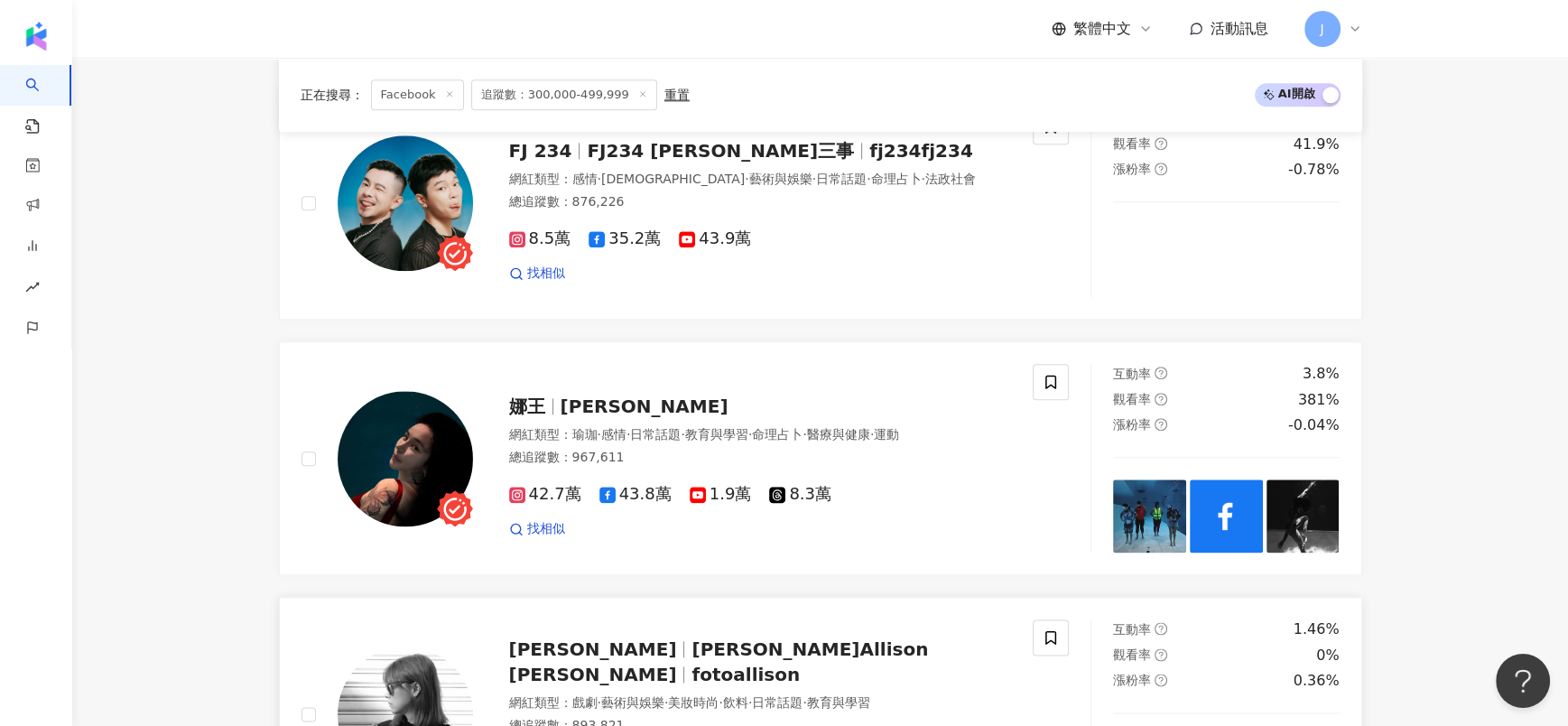
scroll to position [2441, 0]
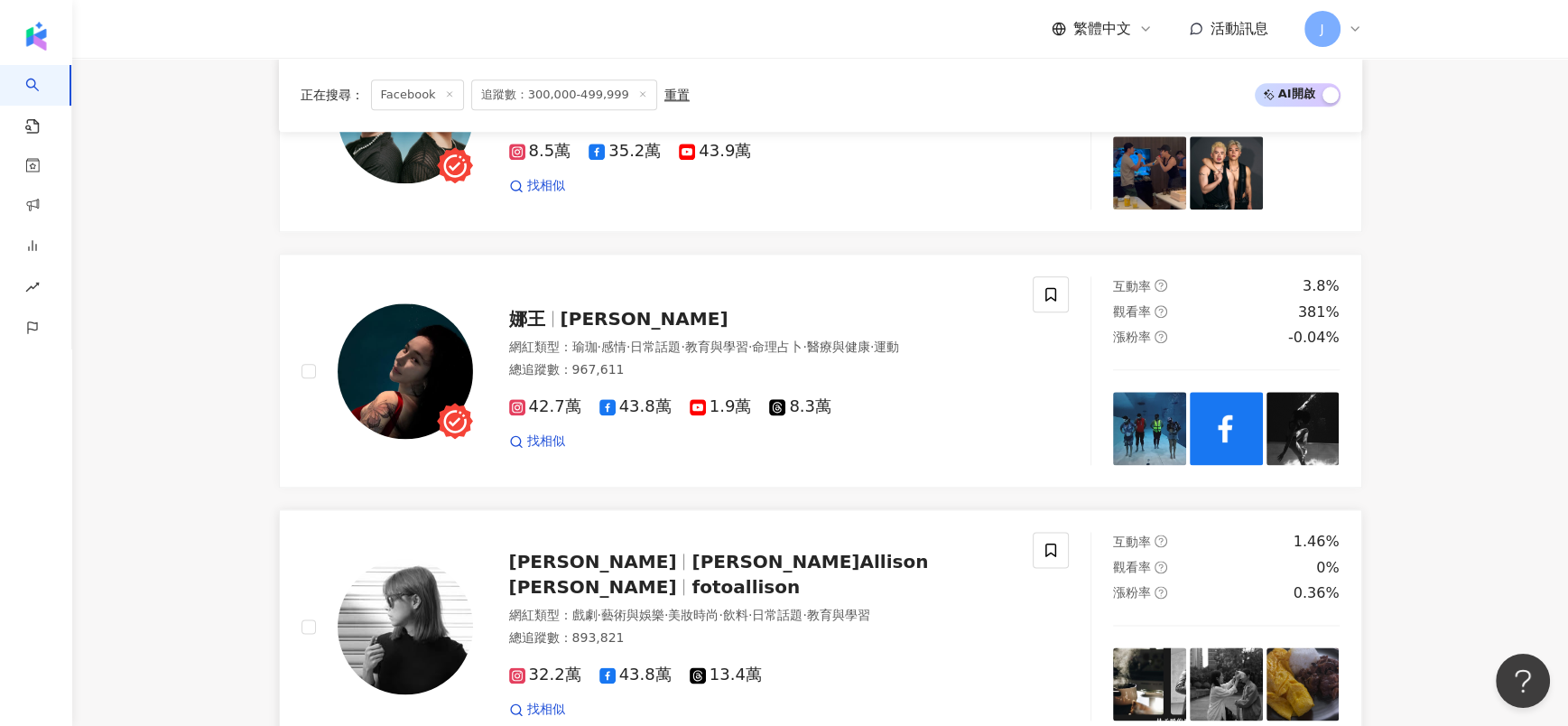
click at [559, 566] on span "林予晞" at bounding box center [593, 562] width 167 height 22
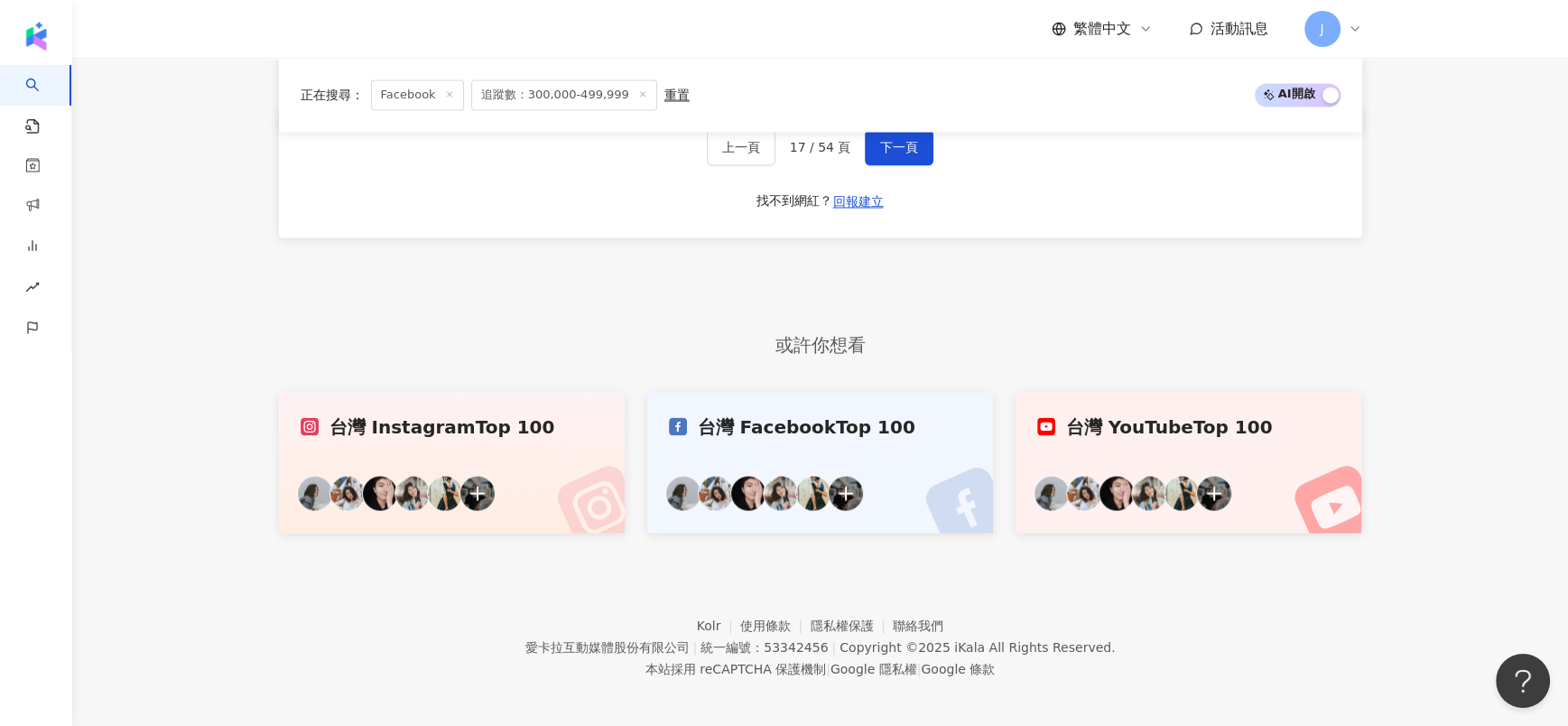
scroll to position [3525, 0]
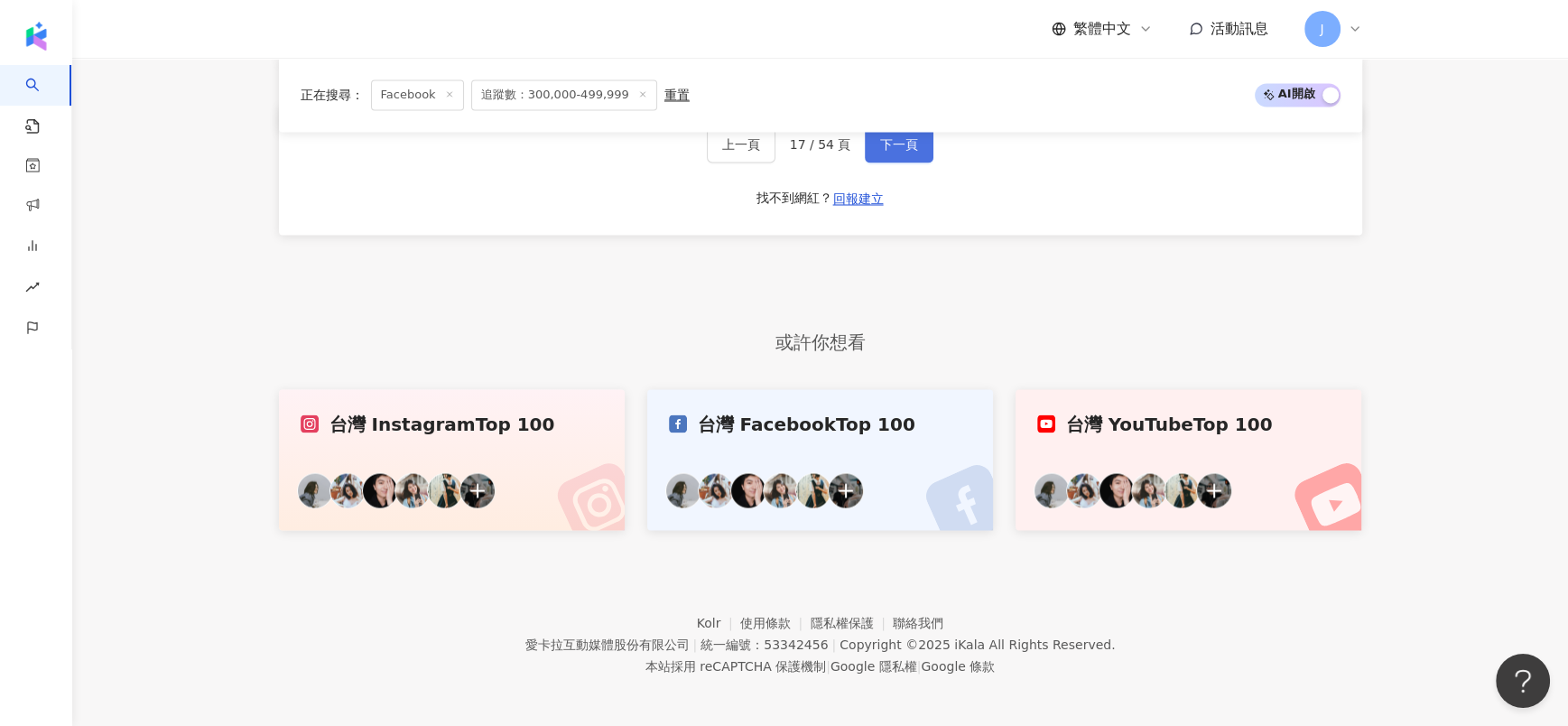
click at [899, 146] on span "下一頁" at bounding box center [899, 145] width 38 height 14
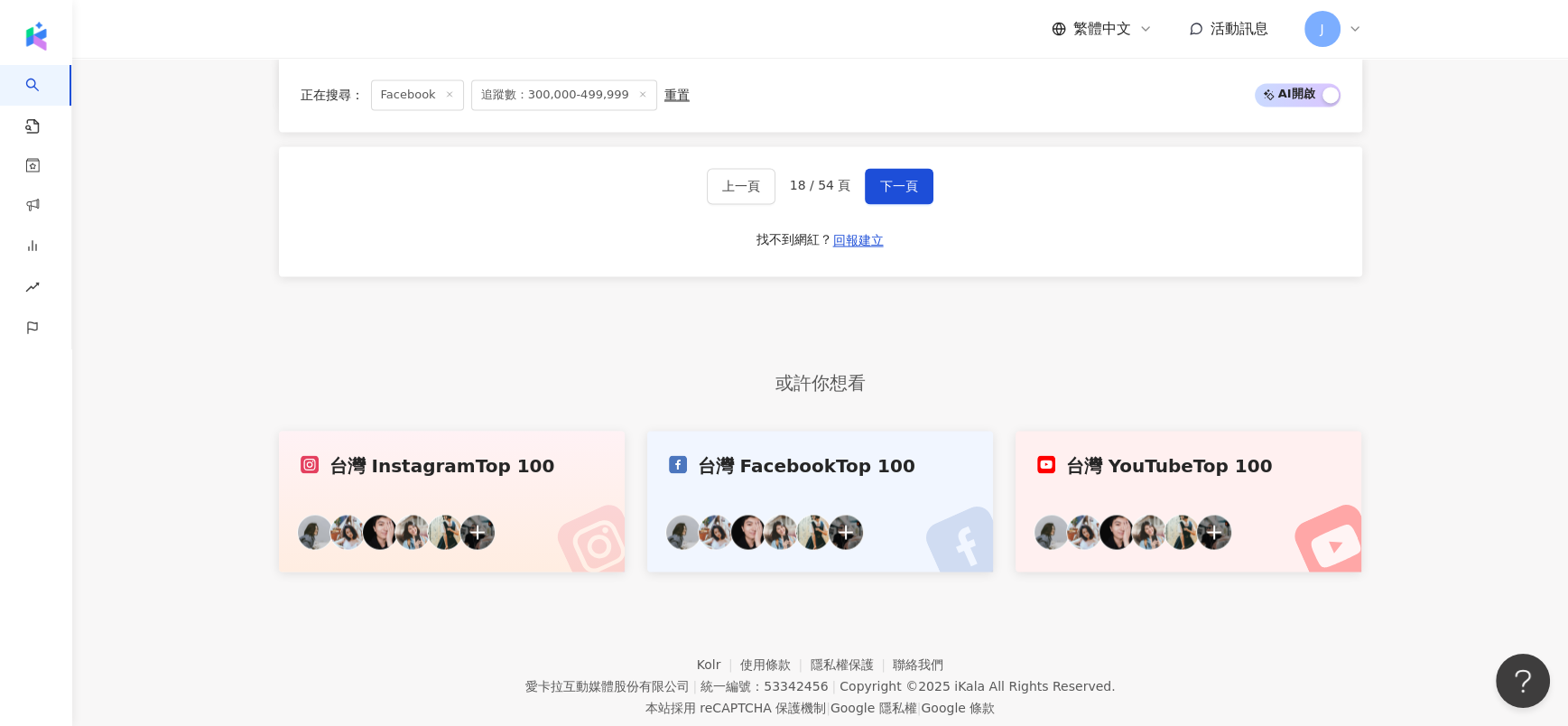
scroll to position [3388, 0]
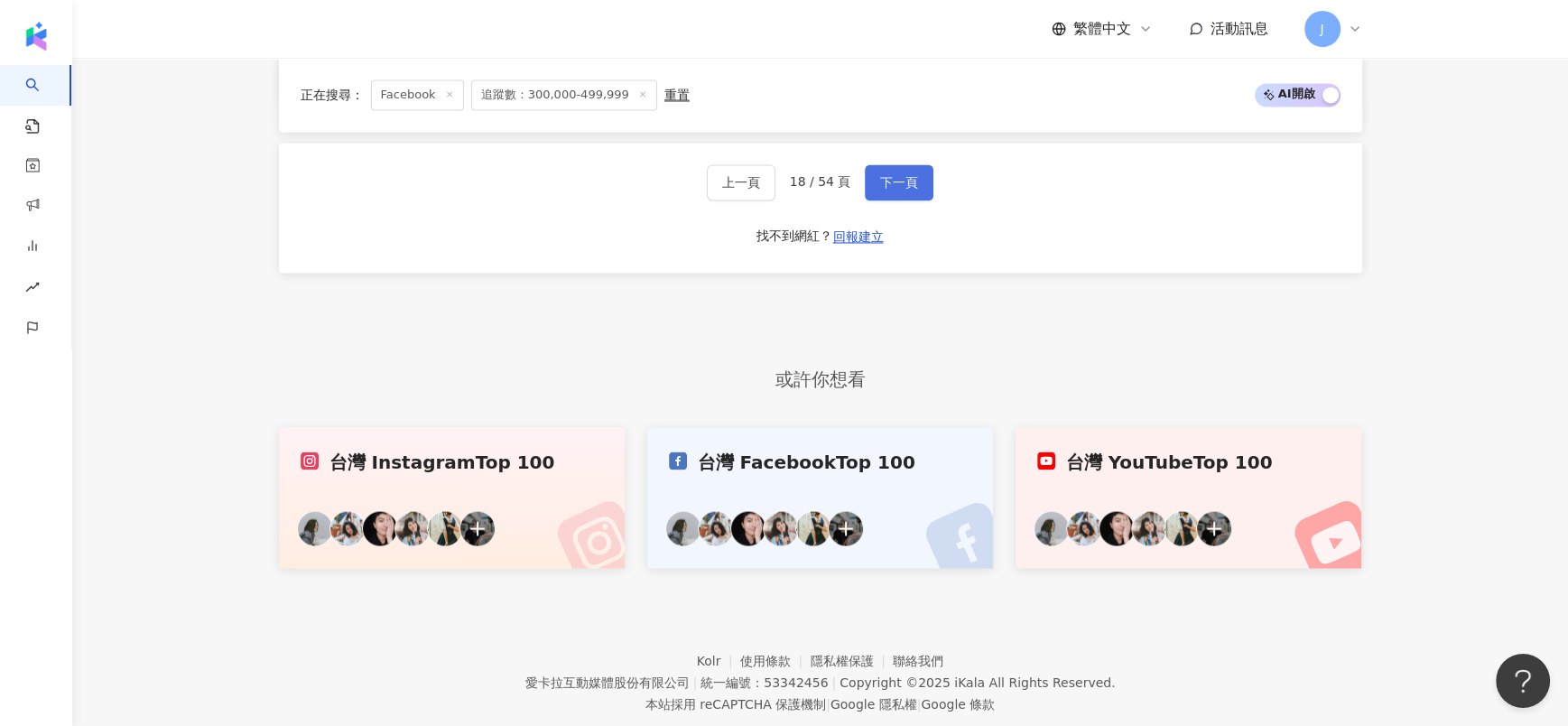
click at [894, 176] on span "下一頁" at bounding box center [899, 182] width 38 height 14
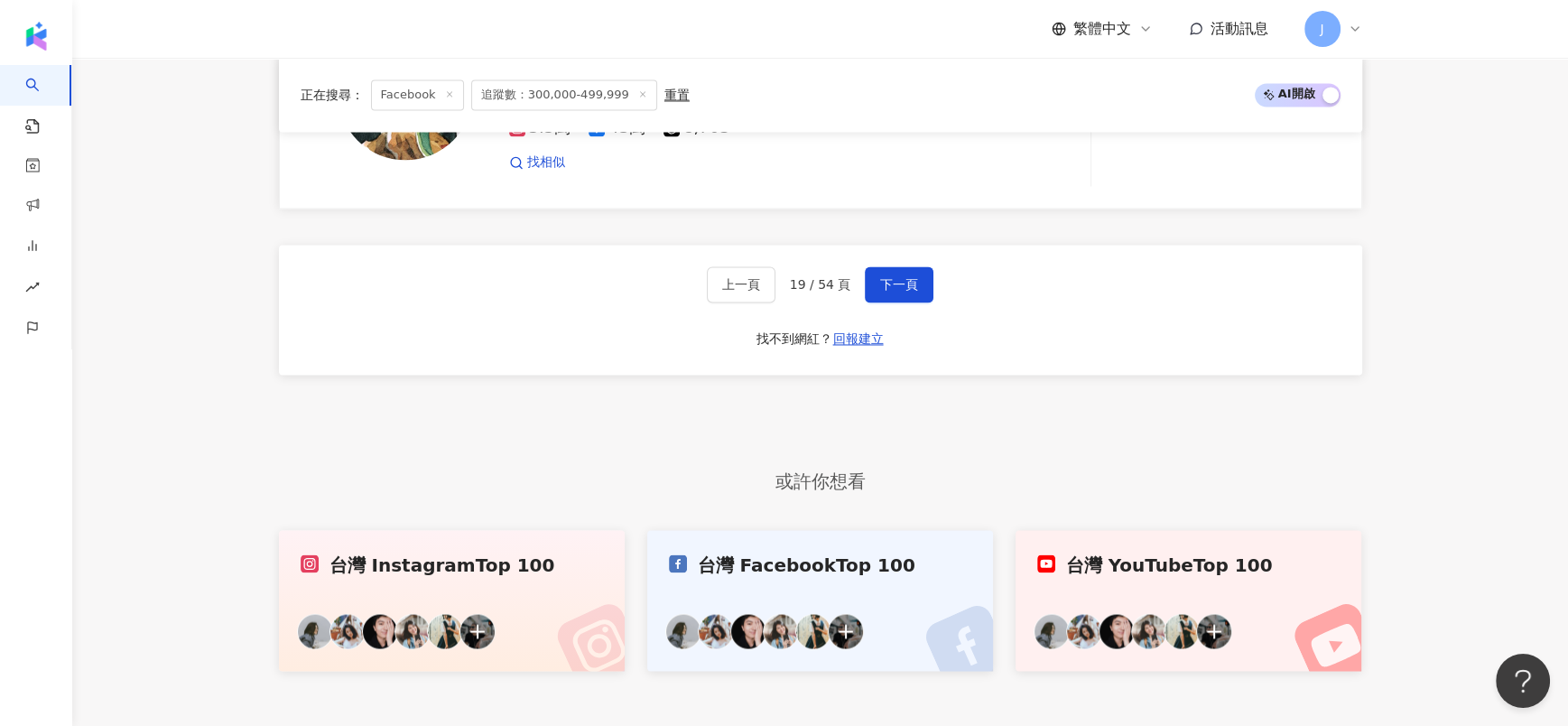
scroll to position [3373, 0]
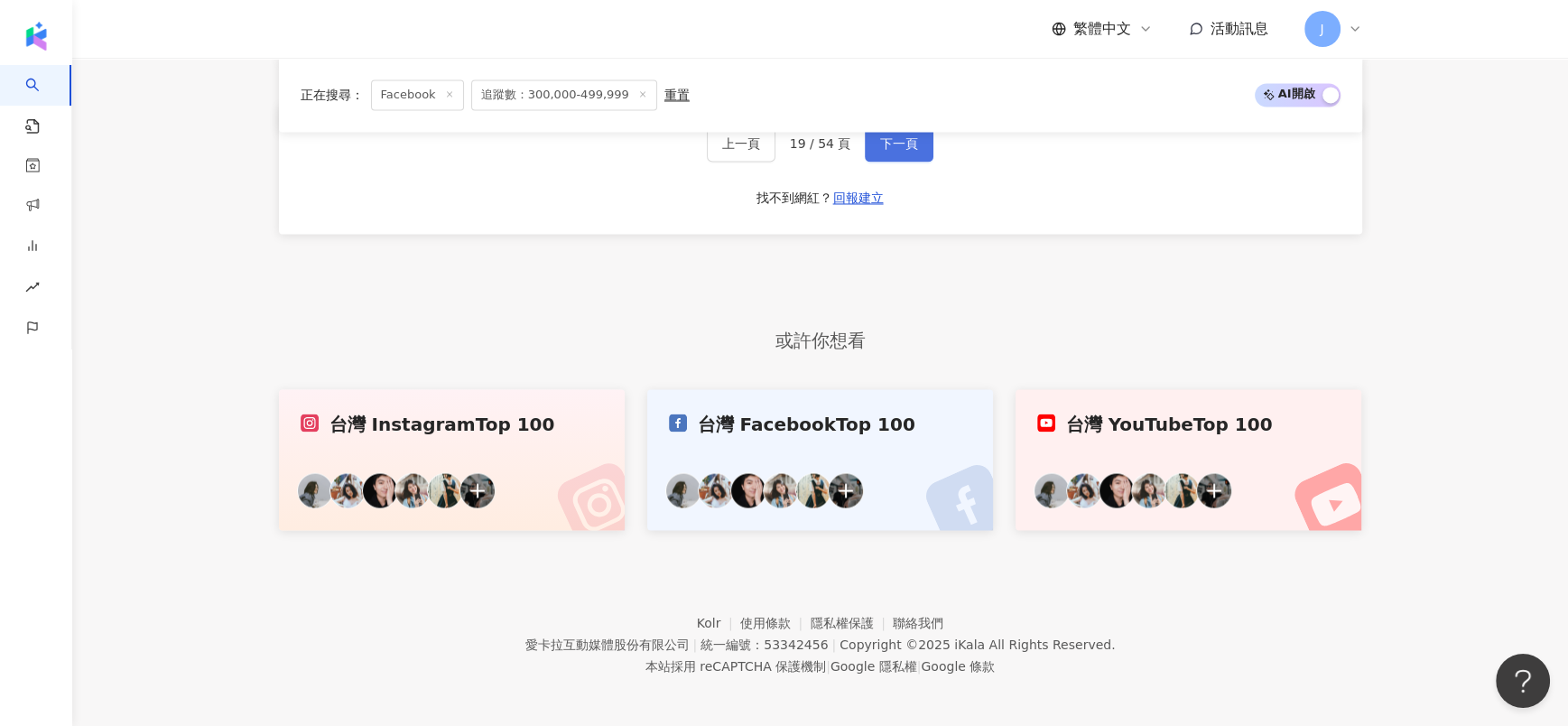
click at [906, 140] on span "下一頁" at bounding box center [899, 144] width 38 height 14
click at [896, 147] on span "下一頁" at bounding box center [899, 144] width 38 height 14
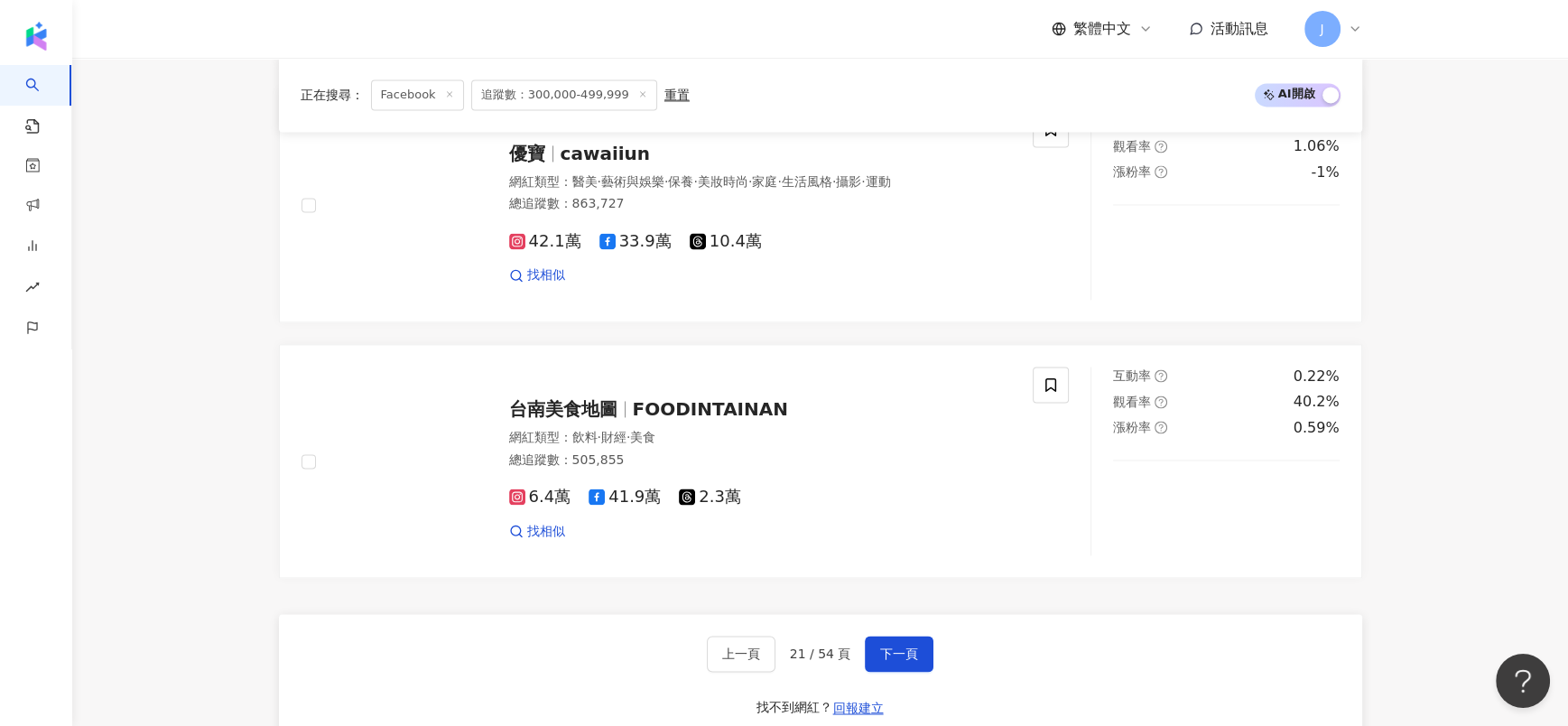
scroll to position [3086, 0]
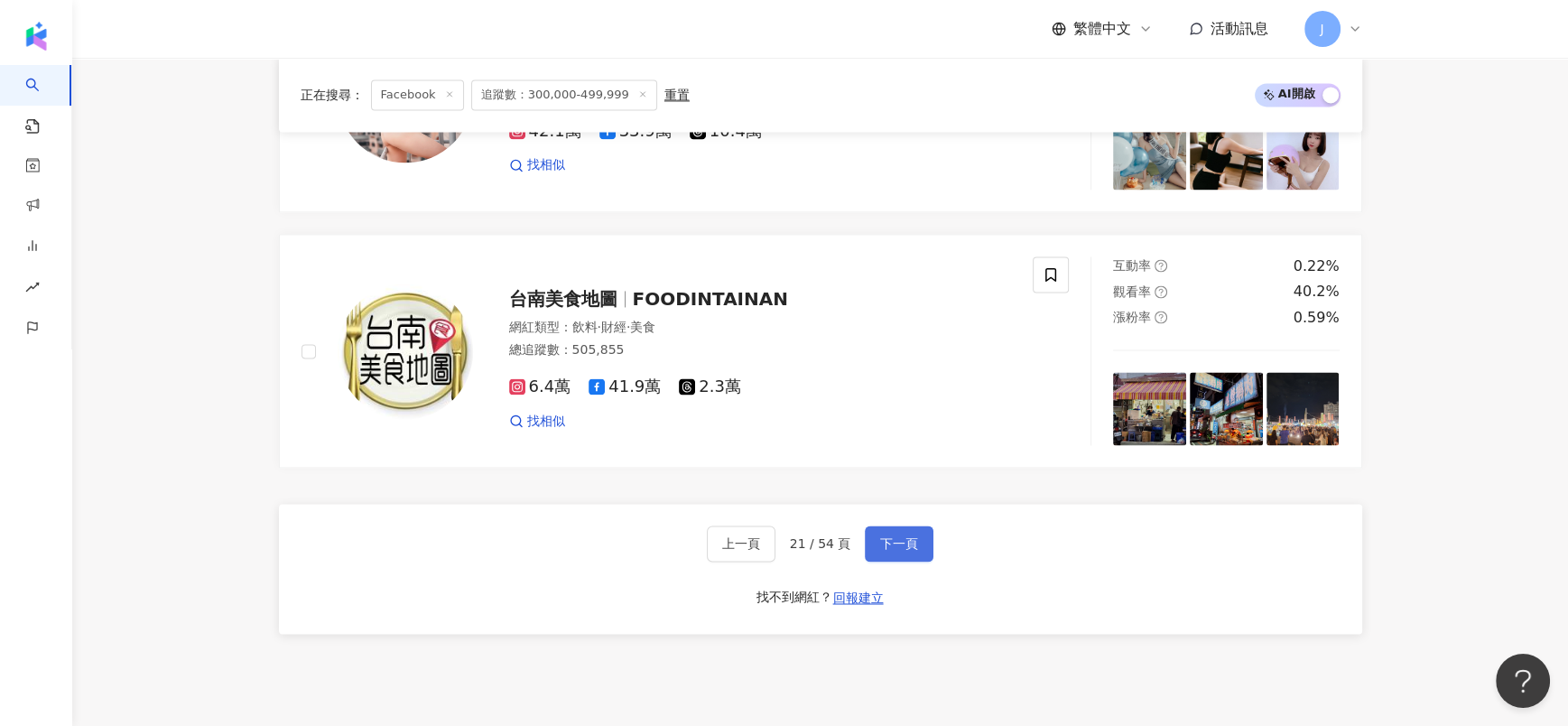
click at [915, 537] on span "下一頁" at bounding box center [899, 544] width 38 height 14
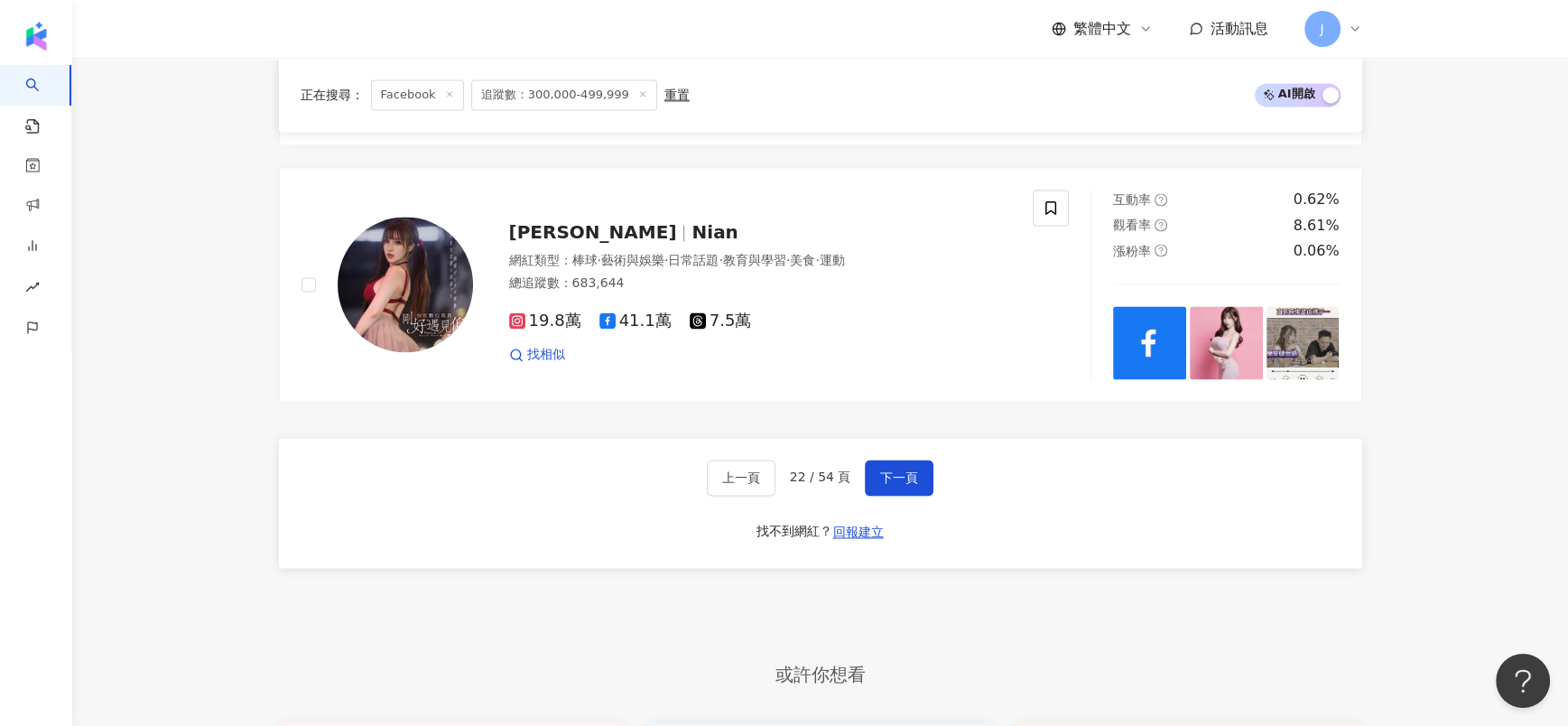
scroll to position [3123, 0]
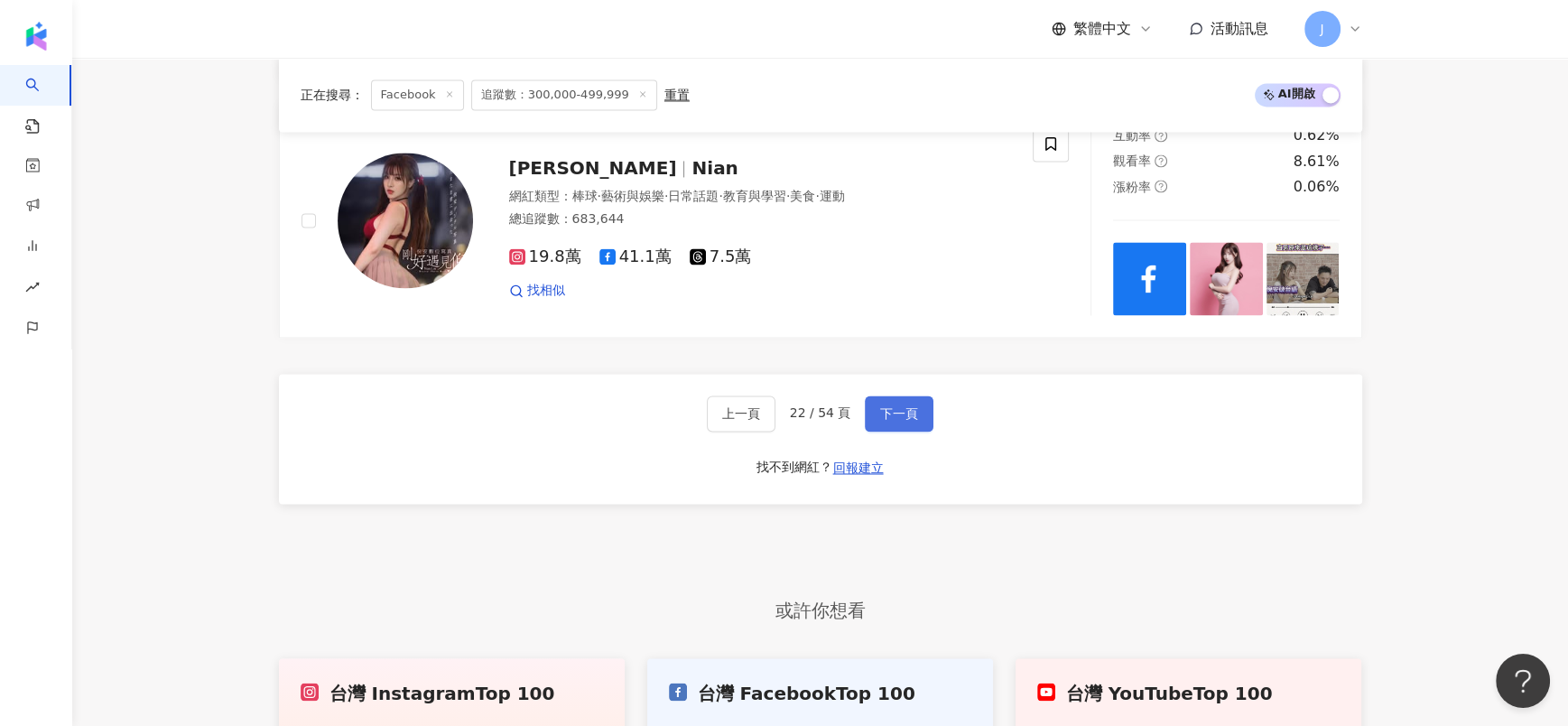
click at [896, 407] on span "下一頁" at bounding box center [899, 414] width 38 height 14
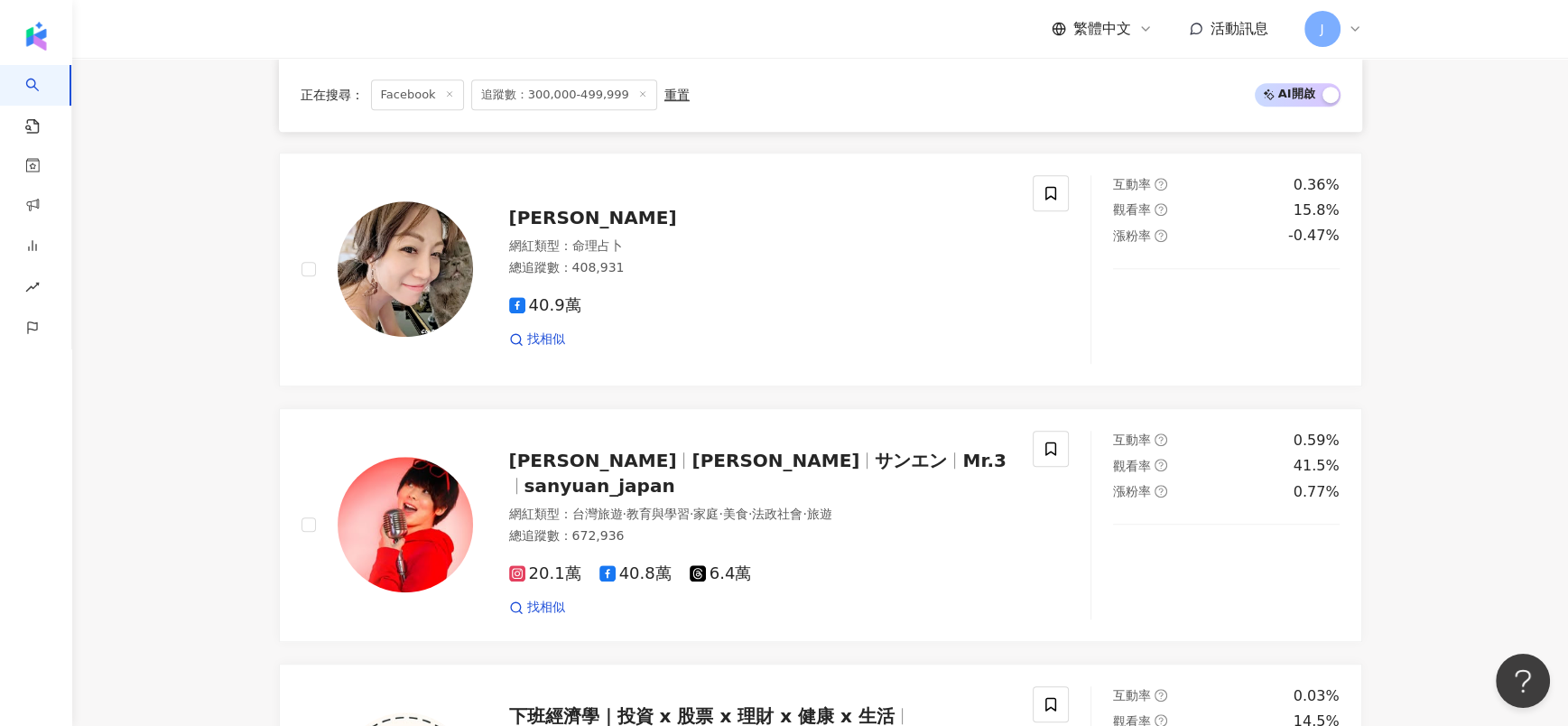
scroll to position [974, 0]
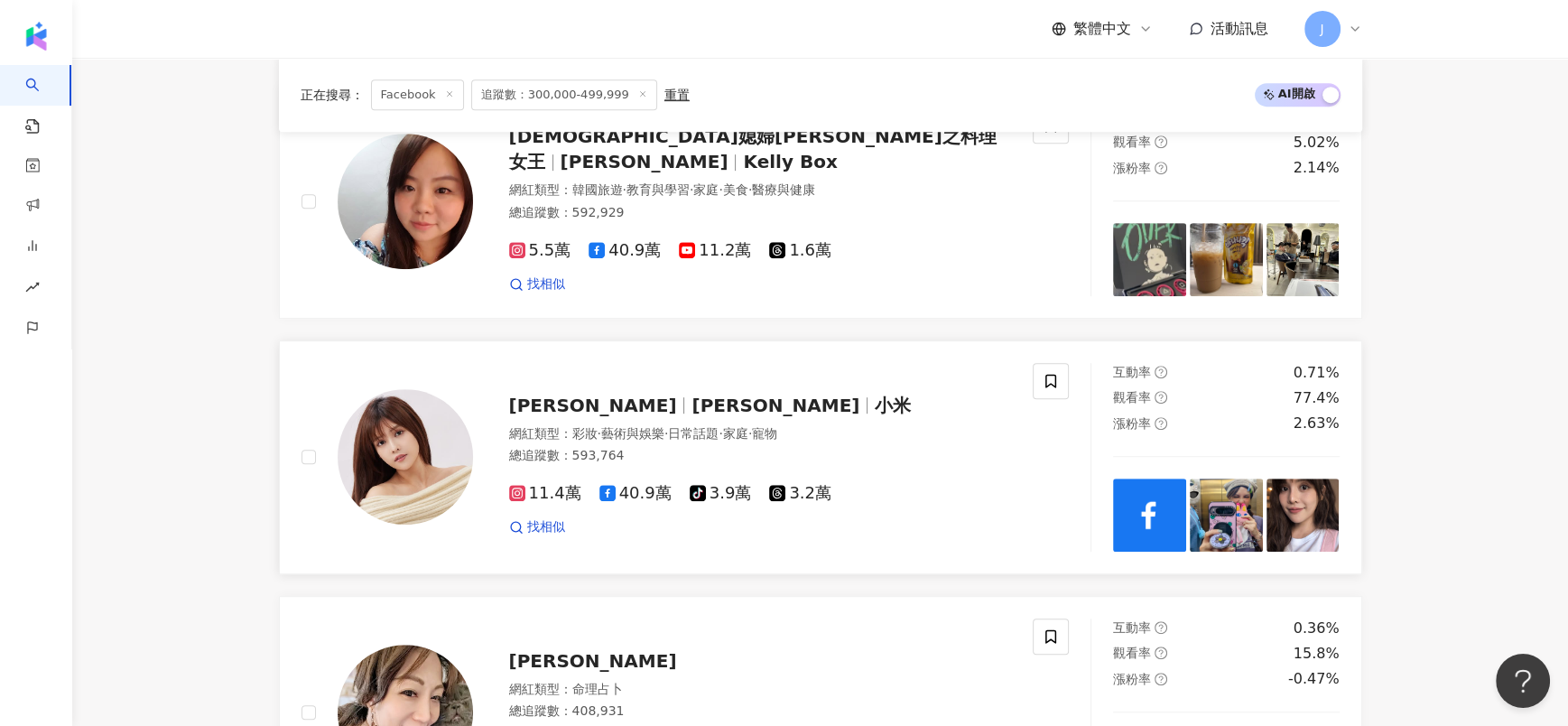
click at [692, 416] on span "馬詩婷" at bounding box center [776, 406] width 167 height 22
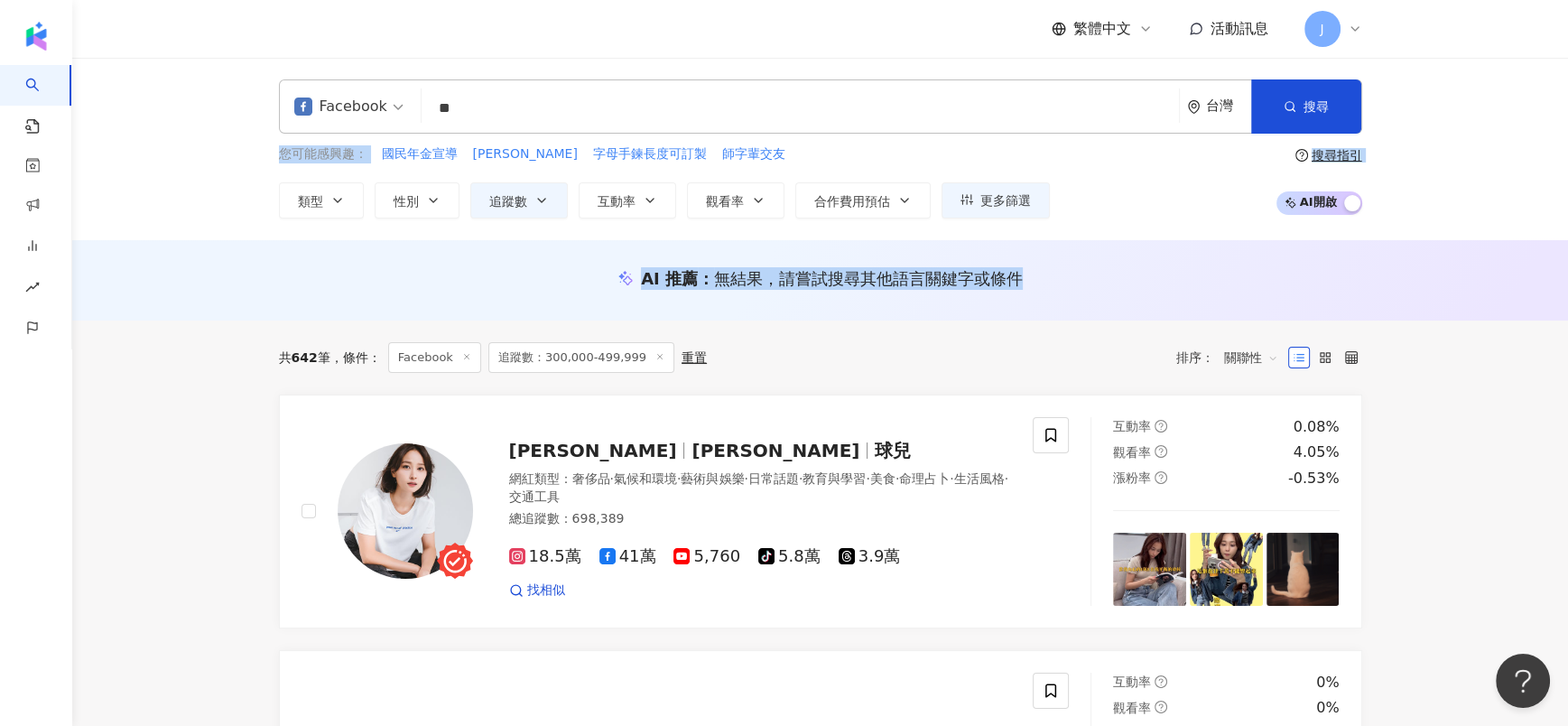
scroll to position [3212, 0]
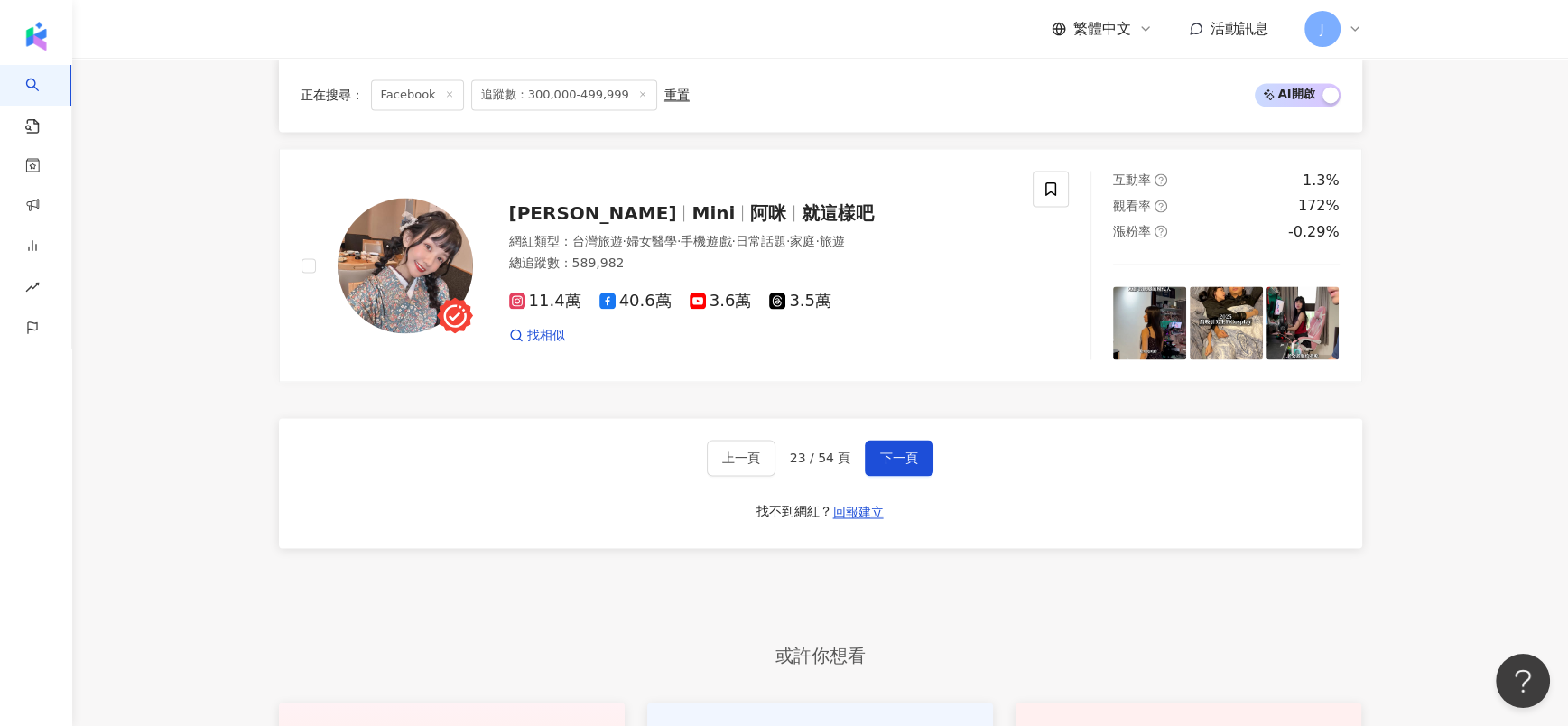
click at [885, 451] on span "下一頁" at bounding box center [899, 458] width 38 height 14
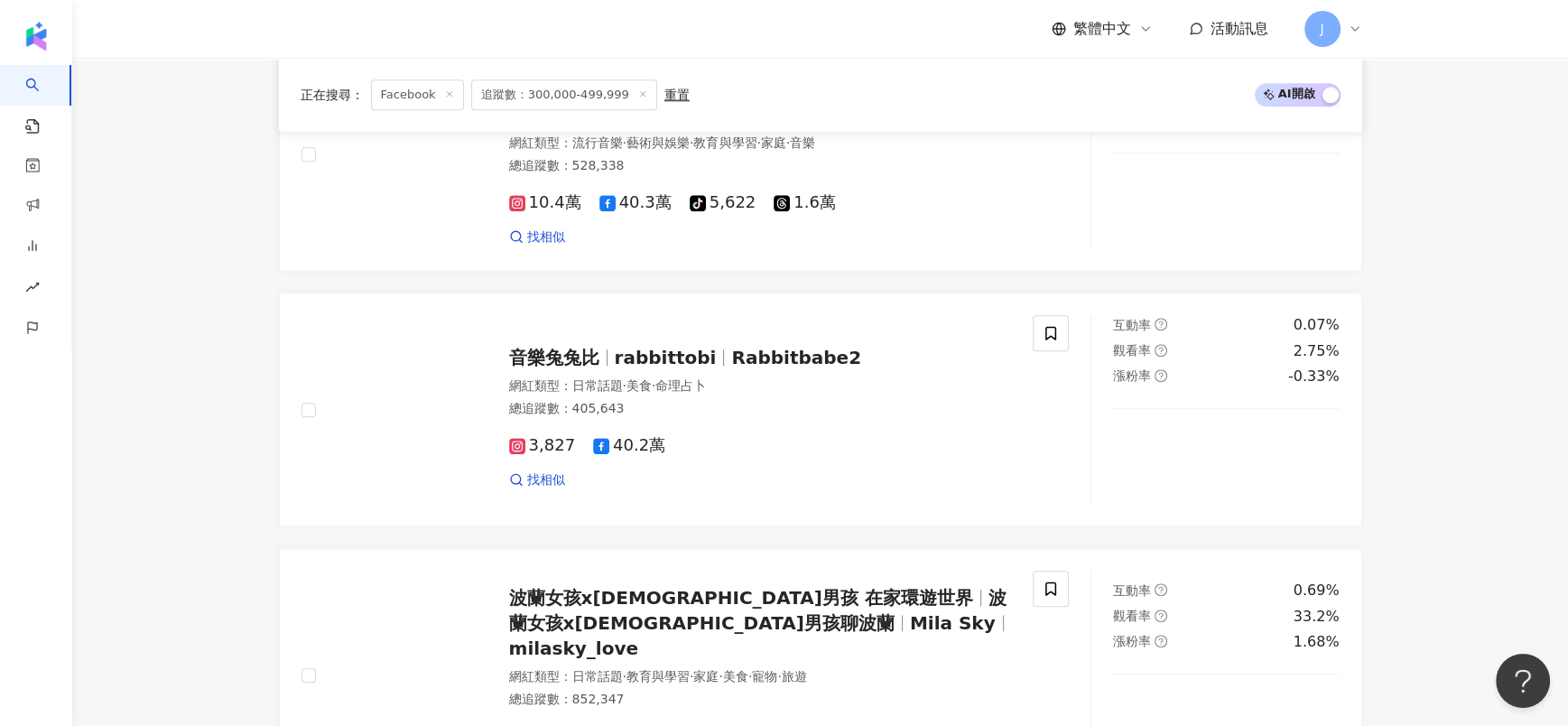
scroll to position [2790, 0]
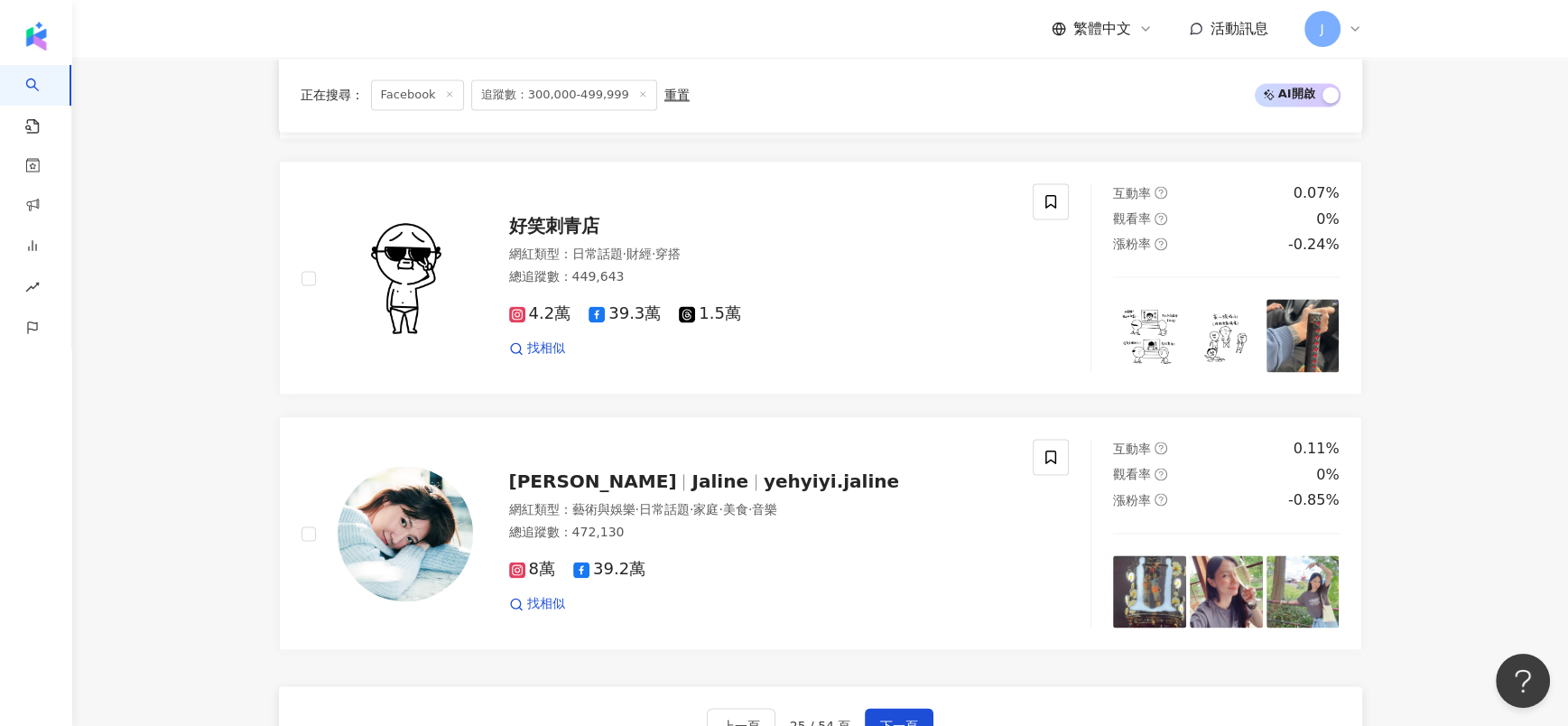
click at [282, 488] on div "葉羿君 Jaline yehyiyi.jaline 網紅類型 ： 藝術與娛樂 · 日常話題 · 家庭 · 美食 · 音樂 總追蹤數 ： 472,130 8萬 …" at bounding box center [686, 533] width 811 height 188
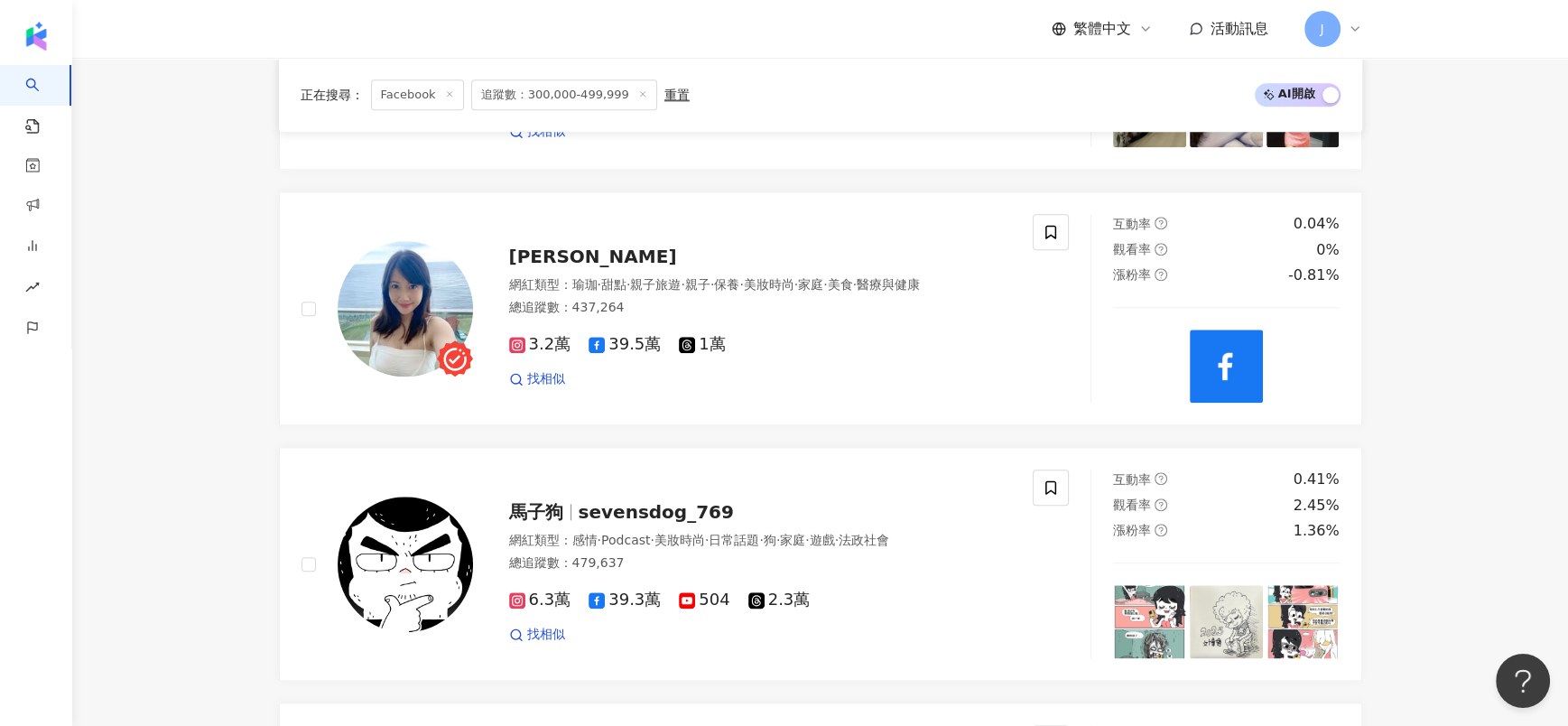
scroll to position [1706, 0]
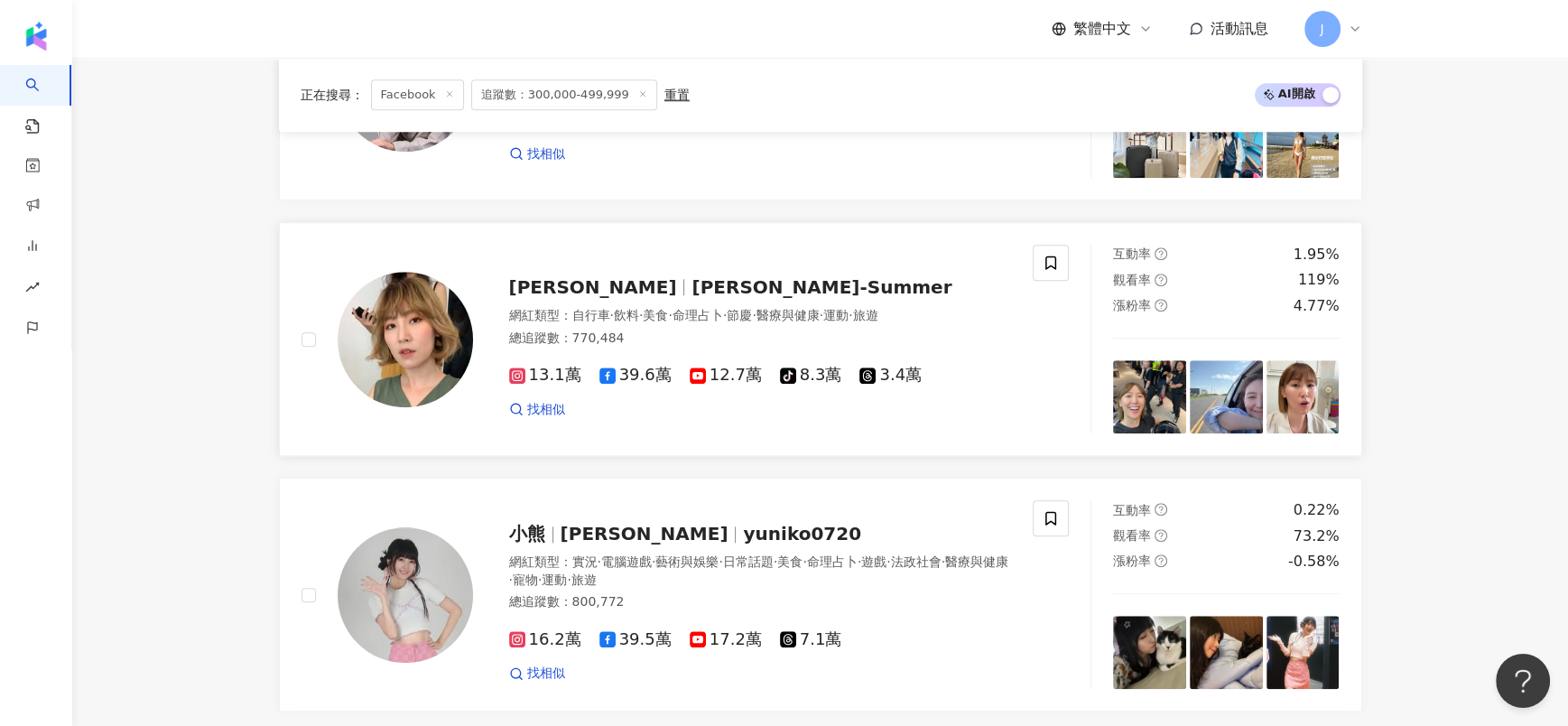
click at [668, 308] on span "美食" at bounding box center [655, 315] width 25 height 14
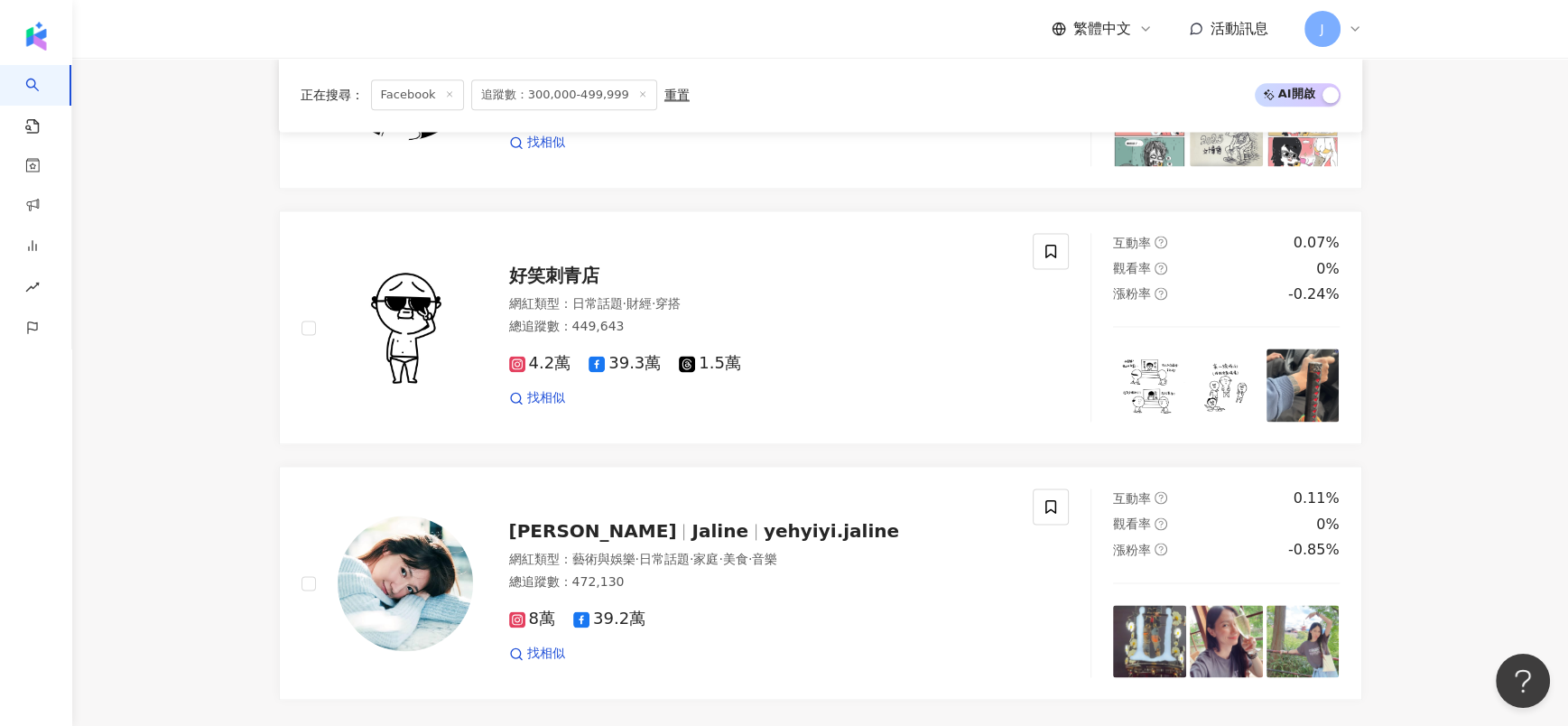
scroll to position [2846, 0]
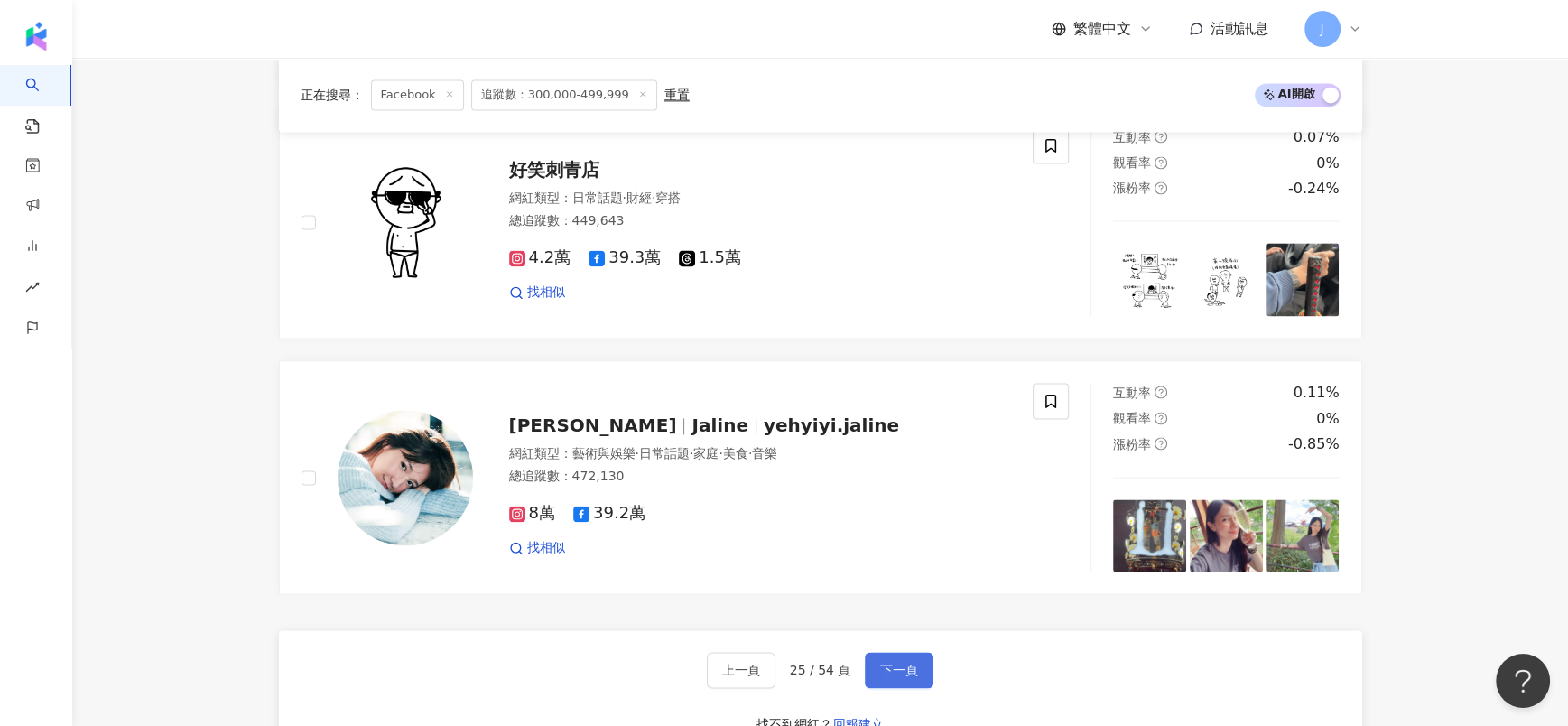
click at [906, 665] on span "下一頁" at bounding box center [899, 670] width 38 height 14
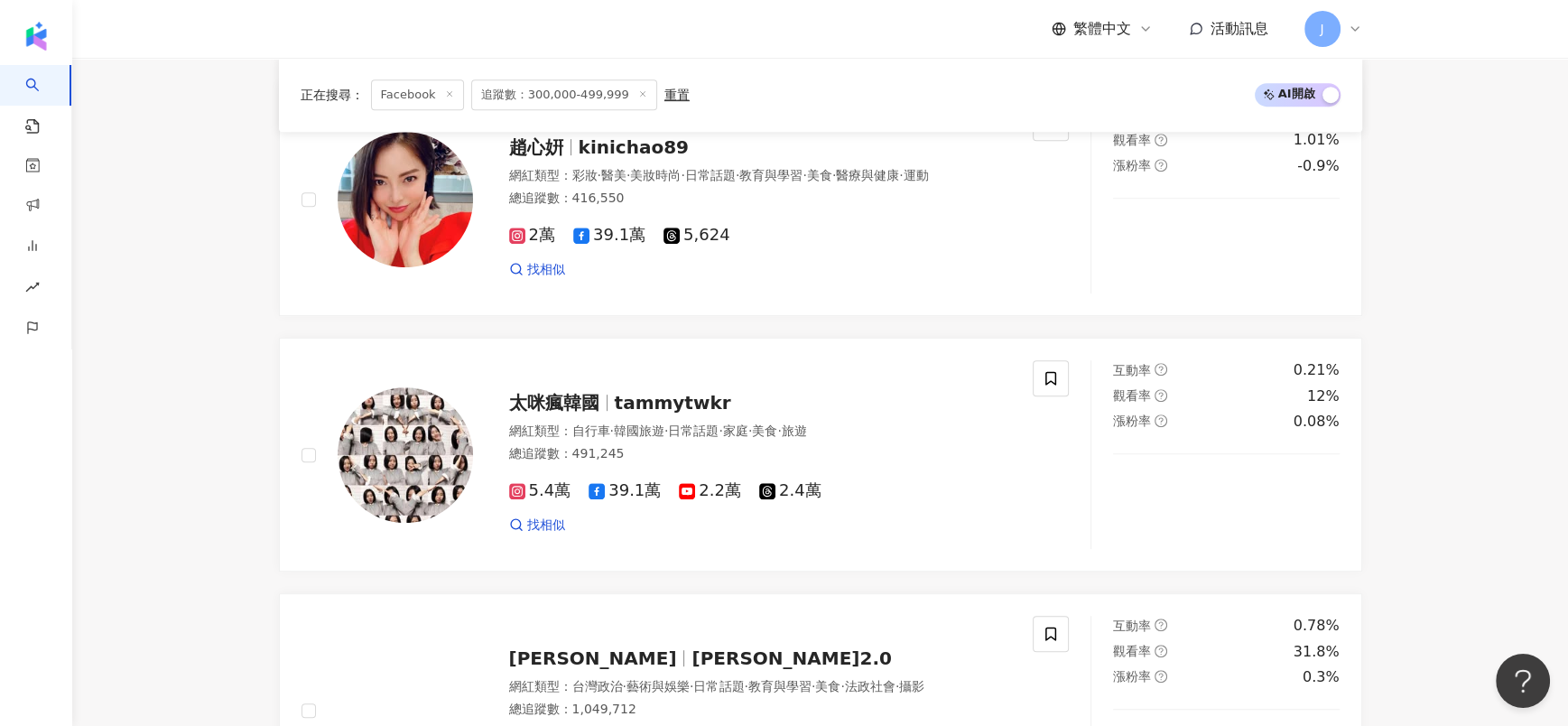
scroll to position [2899, 0]
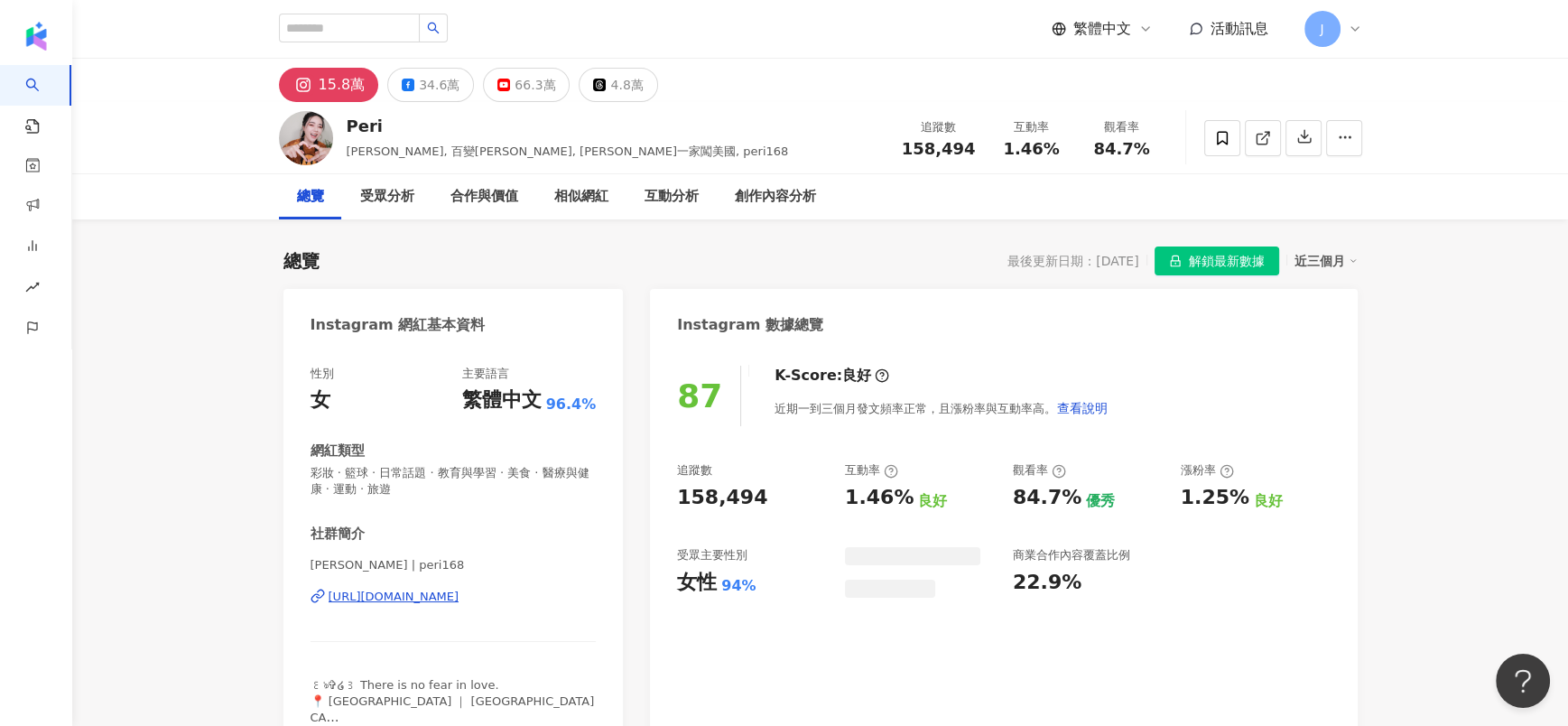
click at [419, 80] on div "34.6萬" at bounding box center [439, 84] width 41 height 25
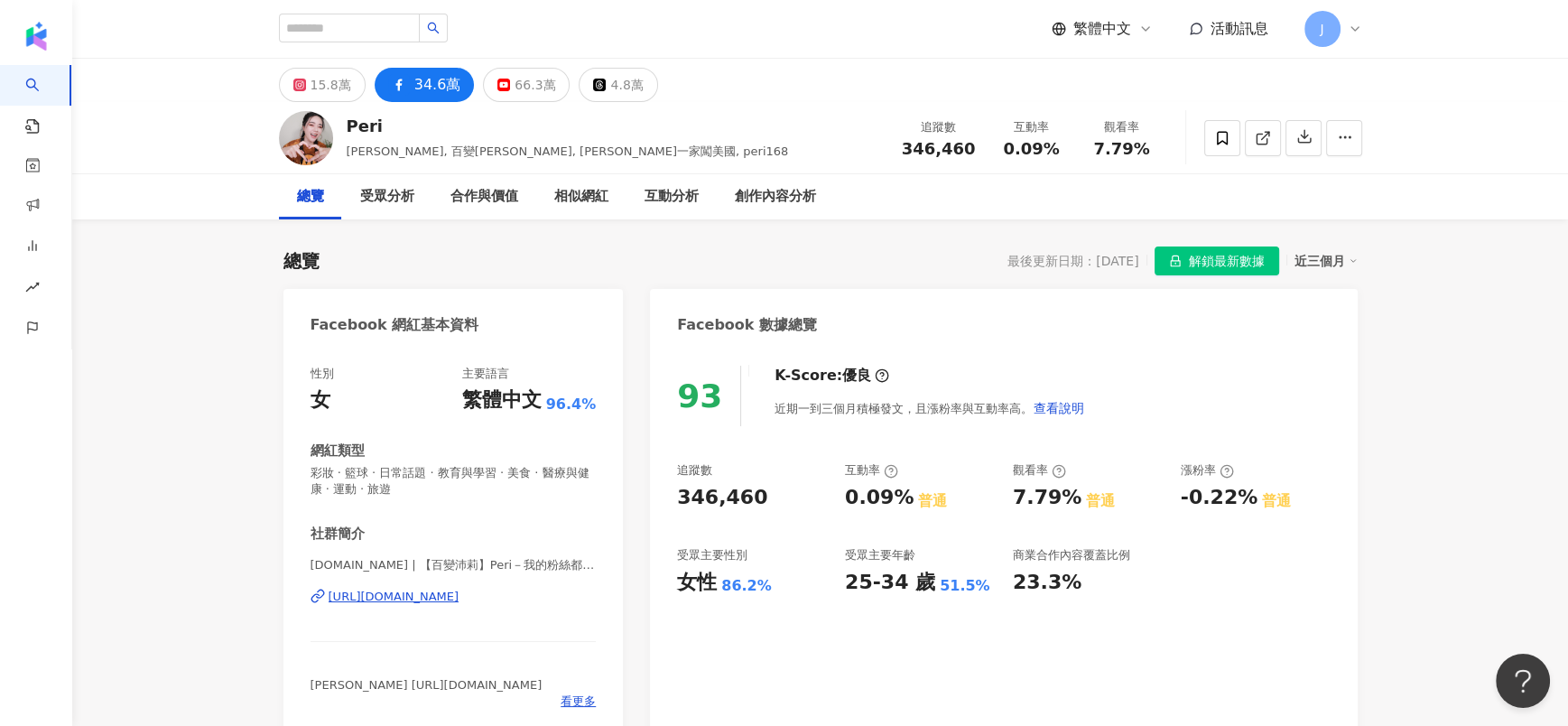
click at [460, 484] on div "https://www.facebook.com/156783474335132" at bounding box center [394, 597] width 131 height 16
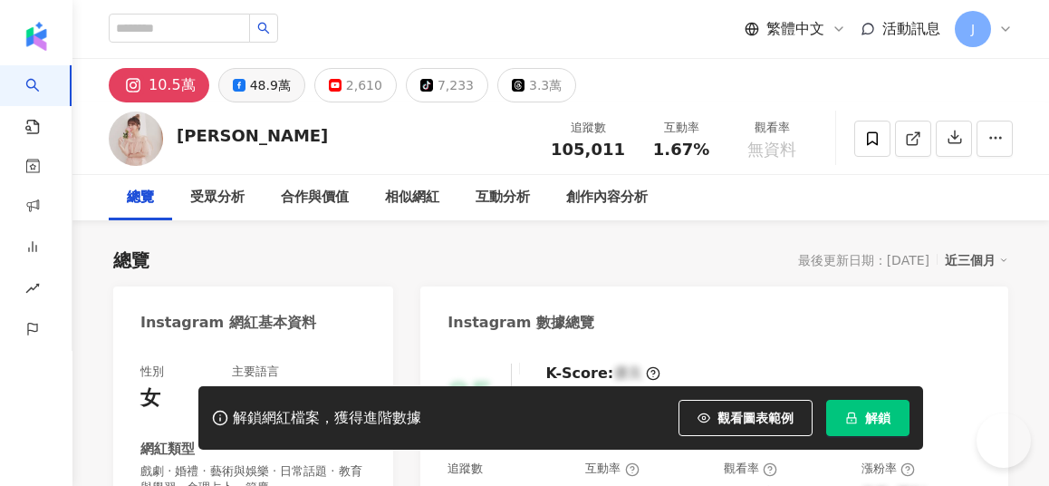
click at [291, 97] on div "48.9萬" at bounding box center [270, 84] width 41 height 25
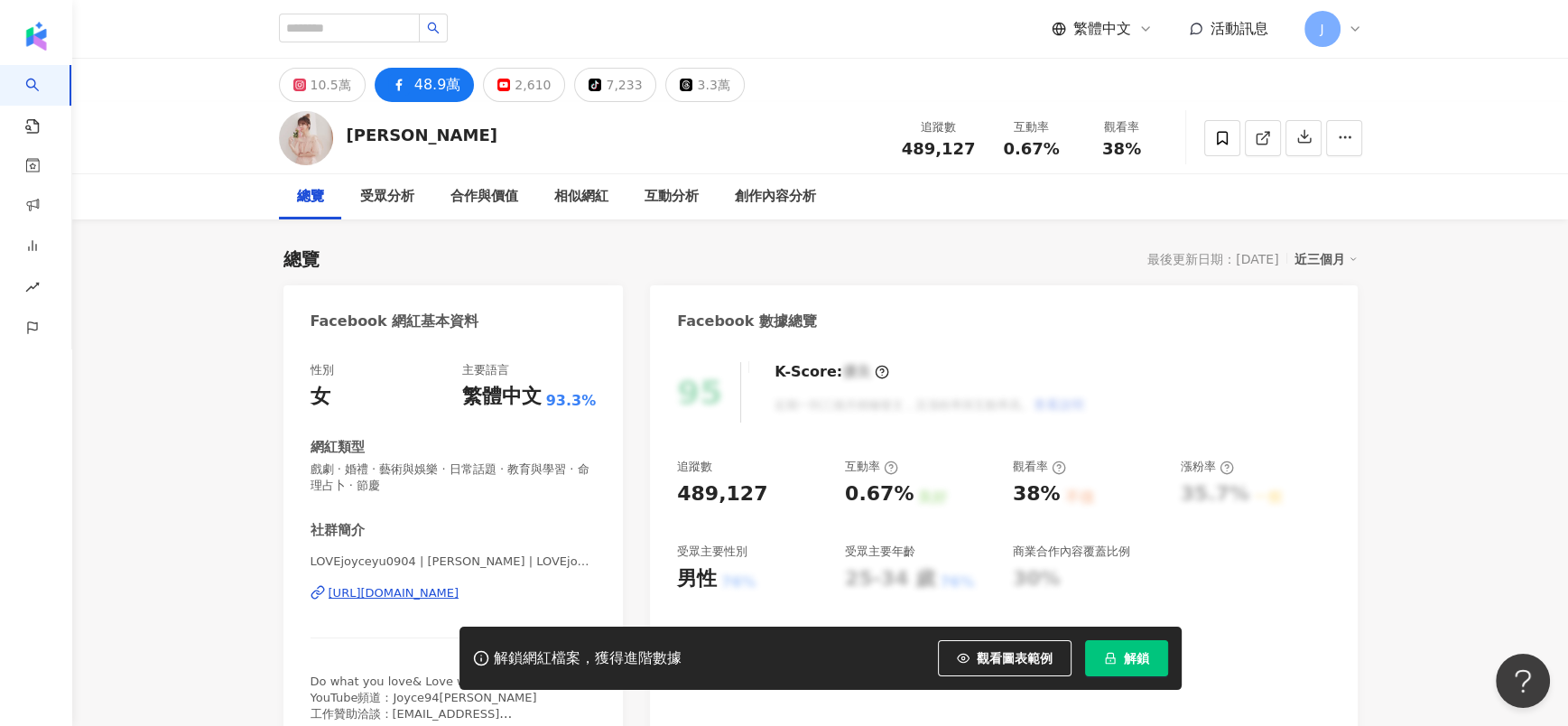
click at [460, 484] on div "https://www.facebook.com/1701930100027142" at bounding box center [394, 593] width 131 height 16
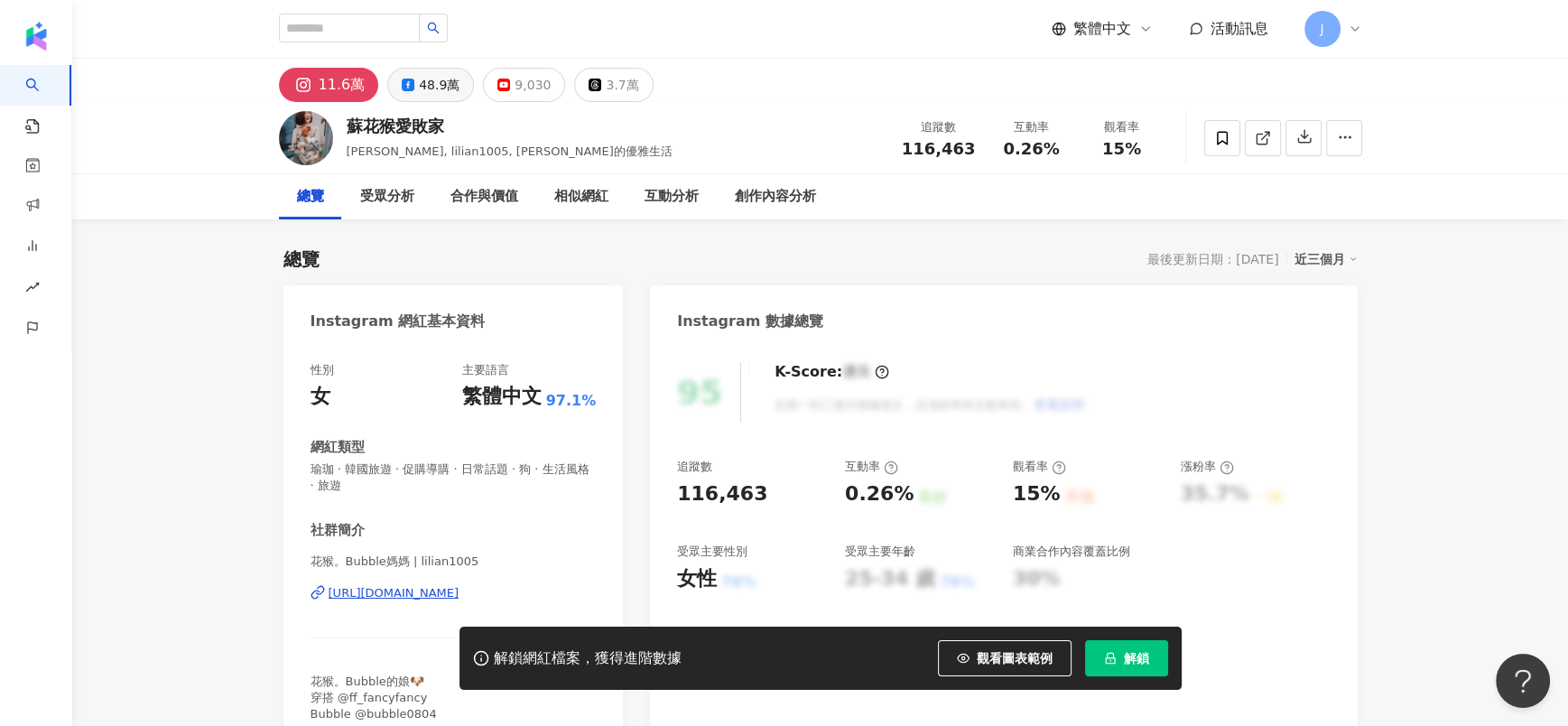
click at [419, 90] on div "48.9萬" at bounding box center [439, 84] width 41 height 25
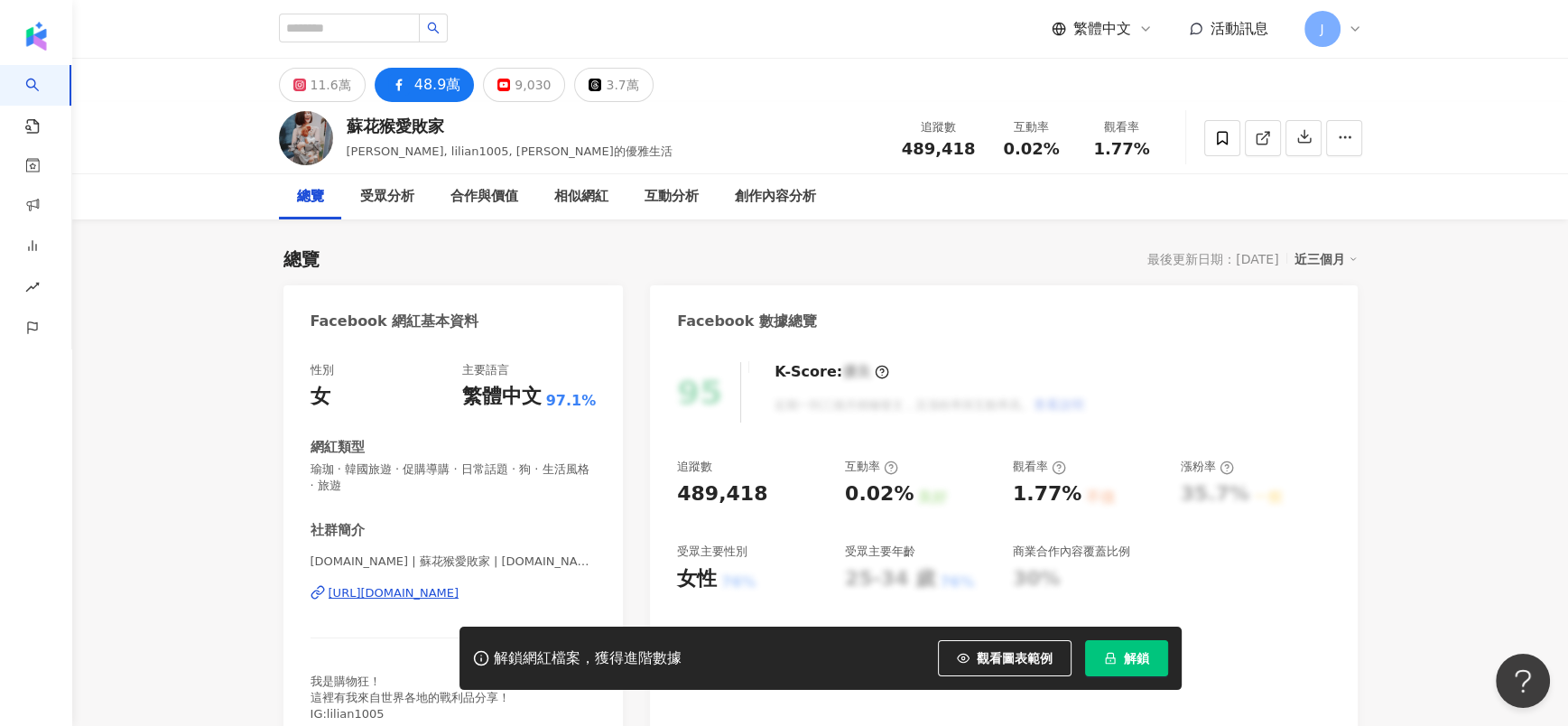
click at [428, 484] on div "https://www.facebook.com/126903007352207" at bounding box center [394, 593] width 131 height 16
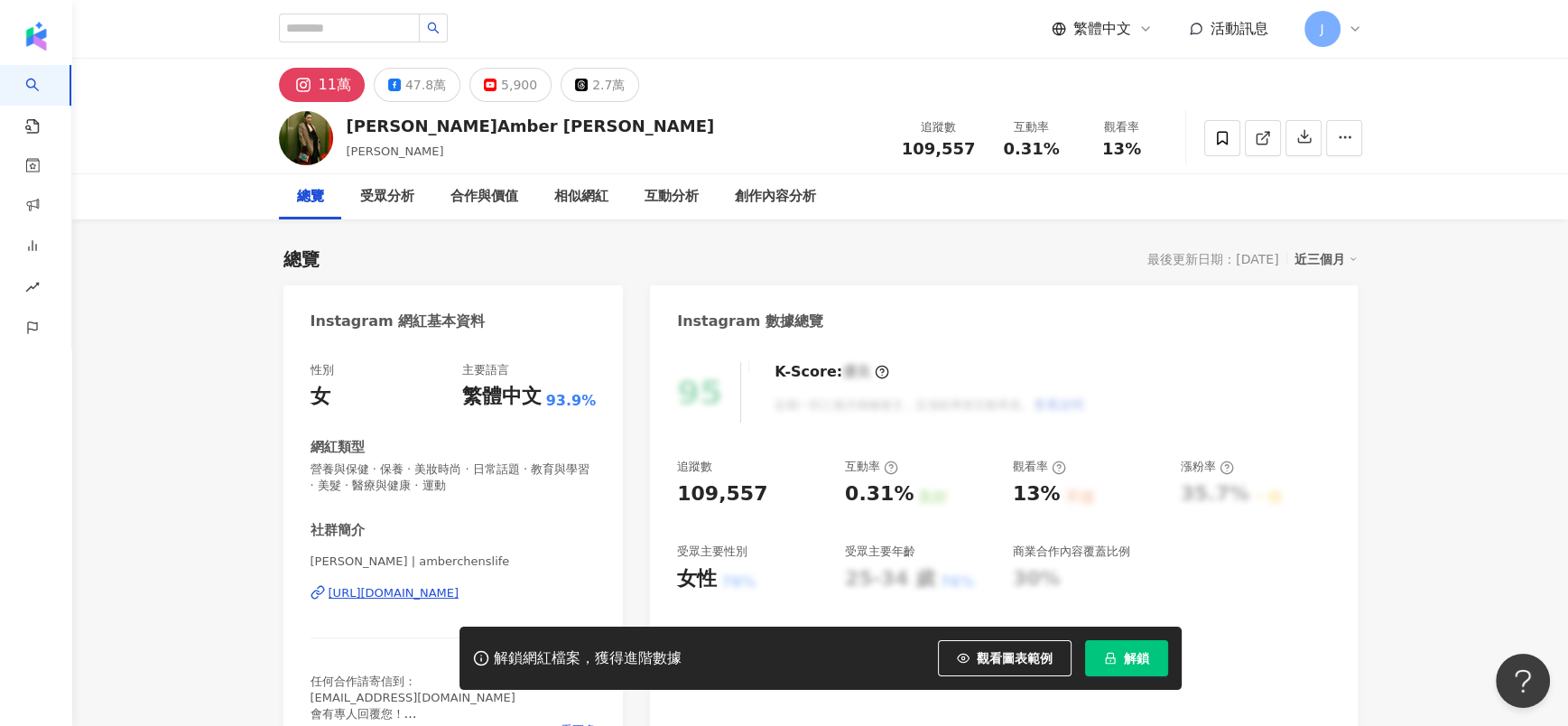
click at [398, 89] on button "47.8萬" at bounding box center [417, 85] width 87 height 34
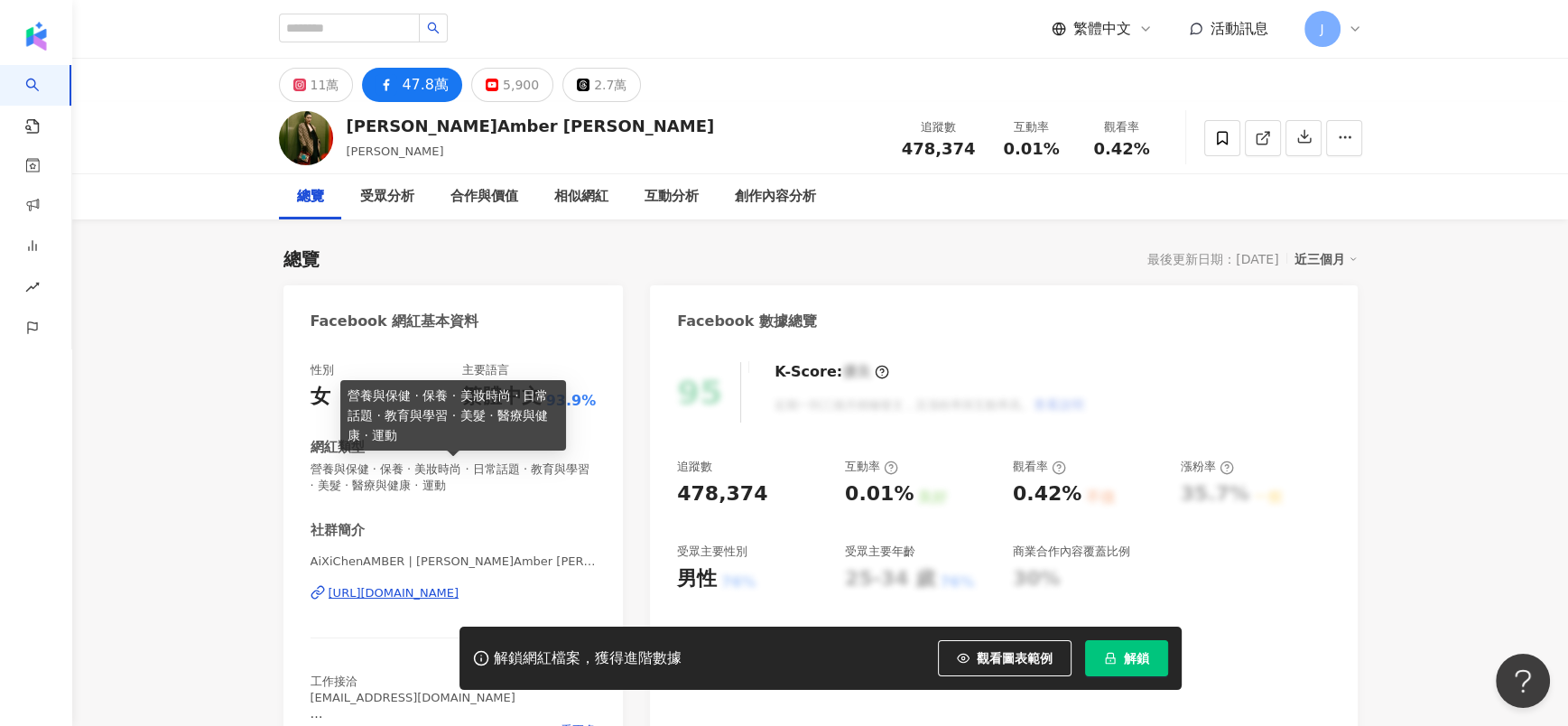
click at [405, 484] on div "[URL][DOMAIN_NAME]" at bounding box center [394, 593] width 131 height 16
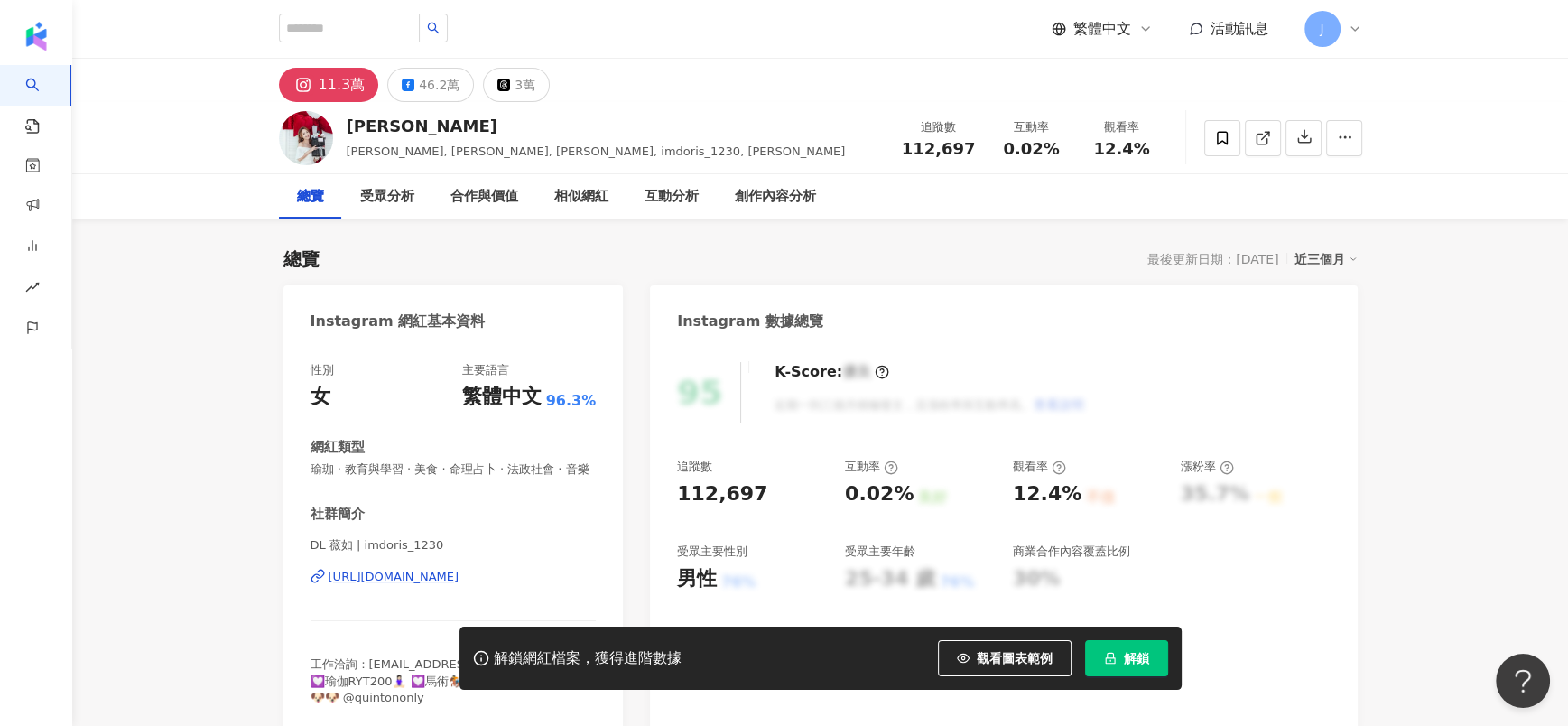
click at [456, 55] on div "繁體中文 活動訊息 J" at bounding box center [820, 29] width 1084 height 58
click at [446, 84] on div "46.2萬" at bounding box center [439, 84] width 41 height 25
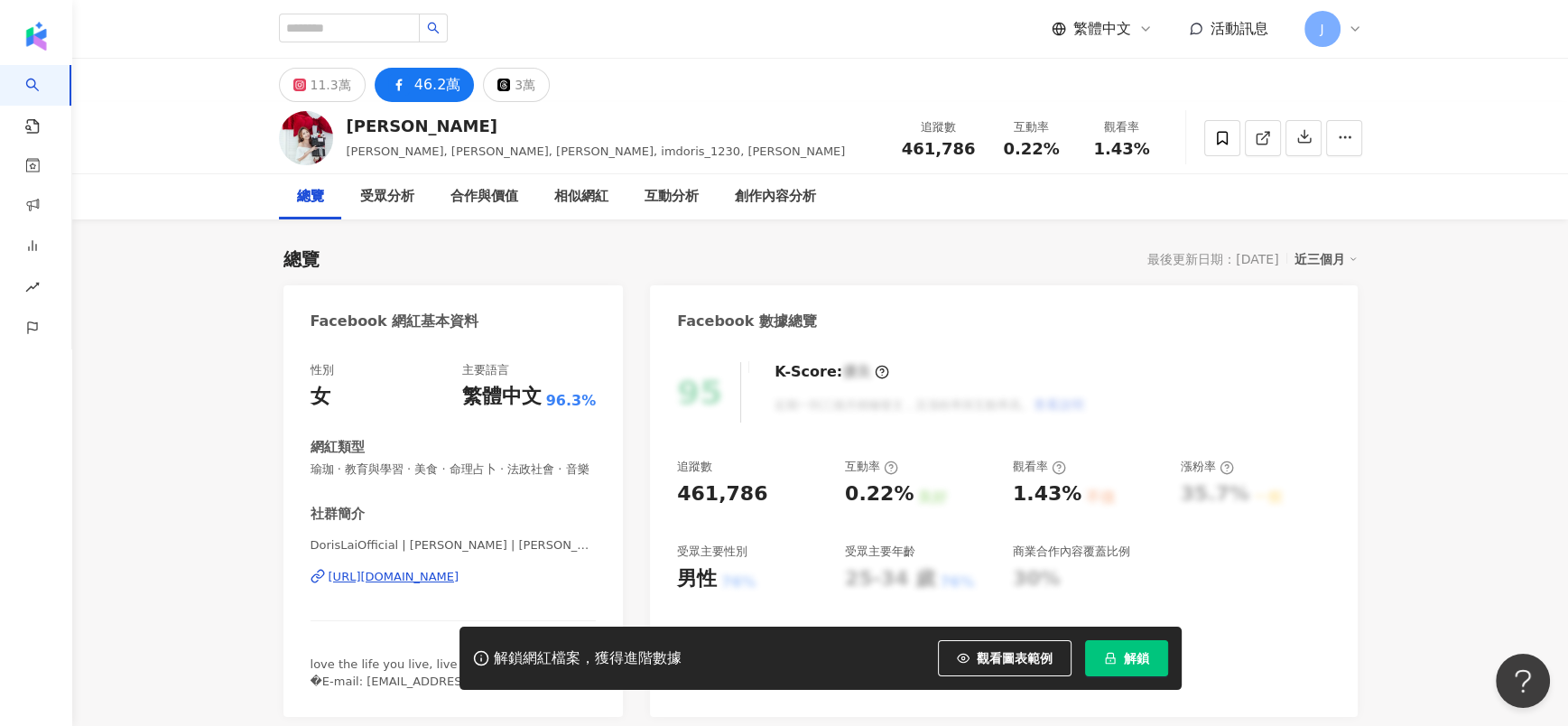
click at [460, 484] on div "https://www.facebook.com/375047912597029" at bounding box center [394, 577] width 131 height 16
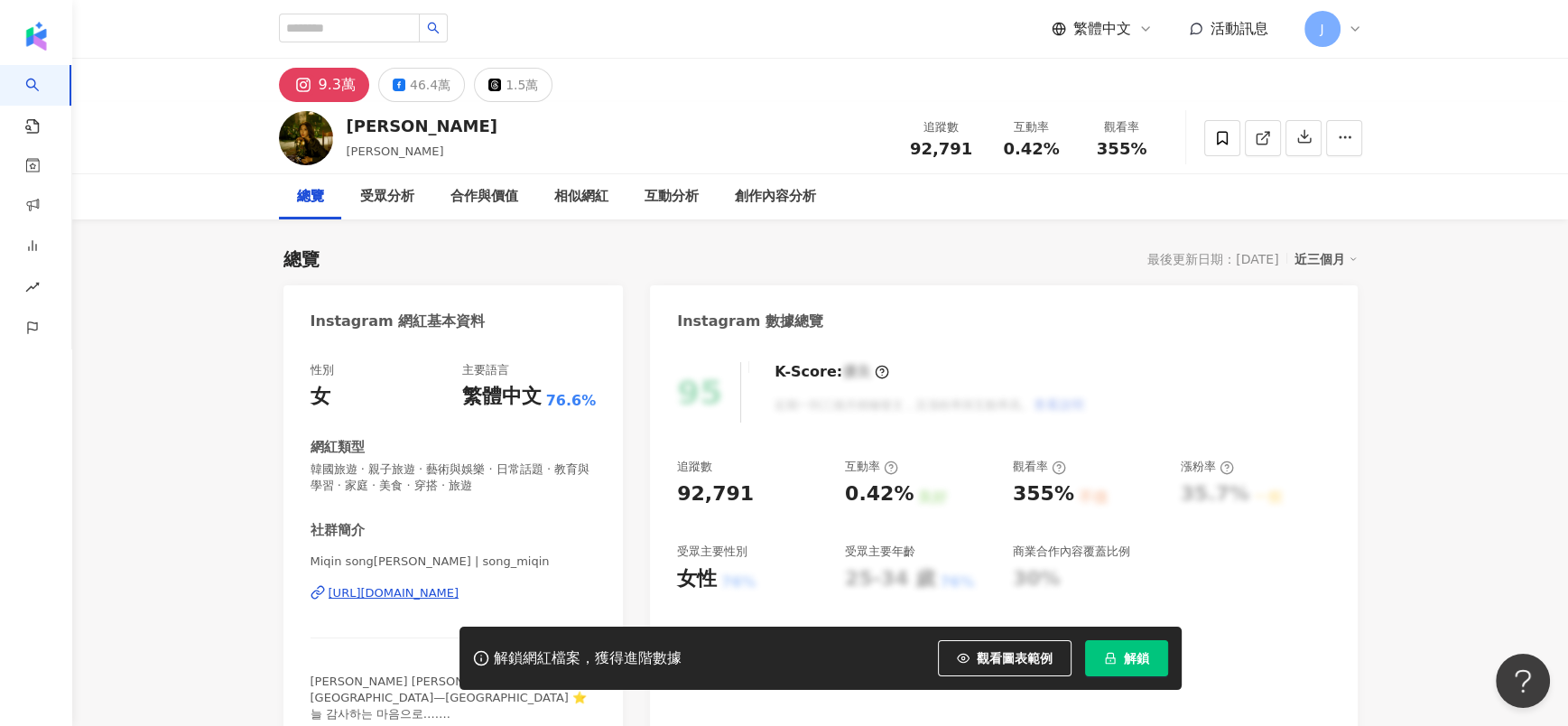
click at [419, 93] on div "46.4萬" at bounding box center [430, 84] width 41 height 25
click at [460, 484] on div "https://www.instagram.com/song_miqin/" at bounding box center [394, 593] width 131 height 16
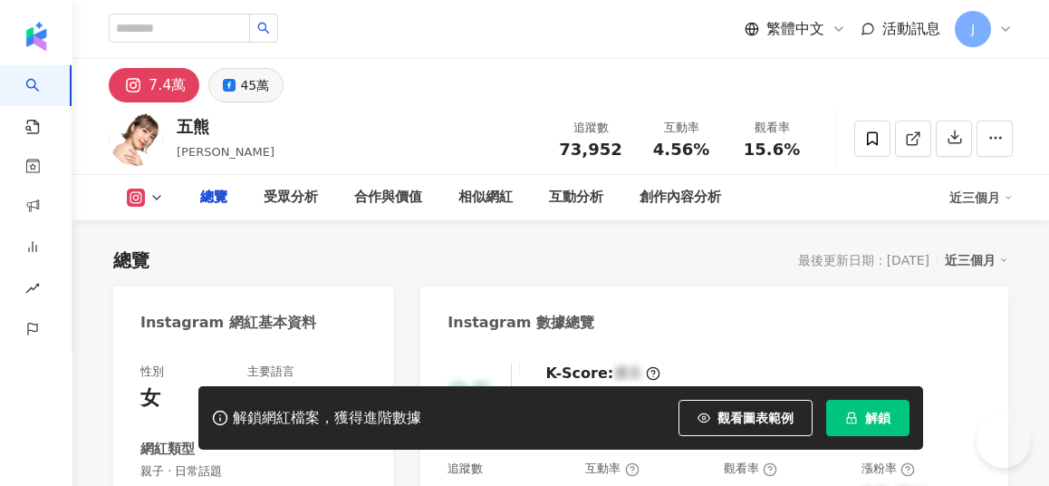
click at [269, 84] on div "45萬" at bounding box center [254, 84] width 29 height 25
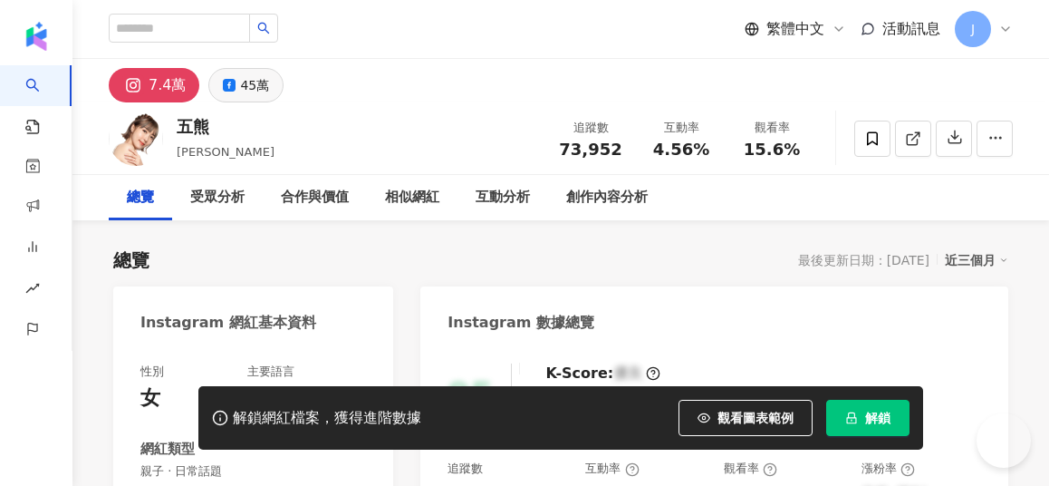
click at [269, 84] on div "45萬" at bounding box center [254, 84] width 29 height 25
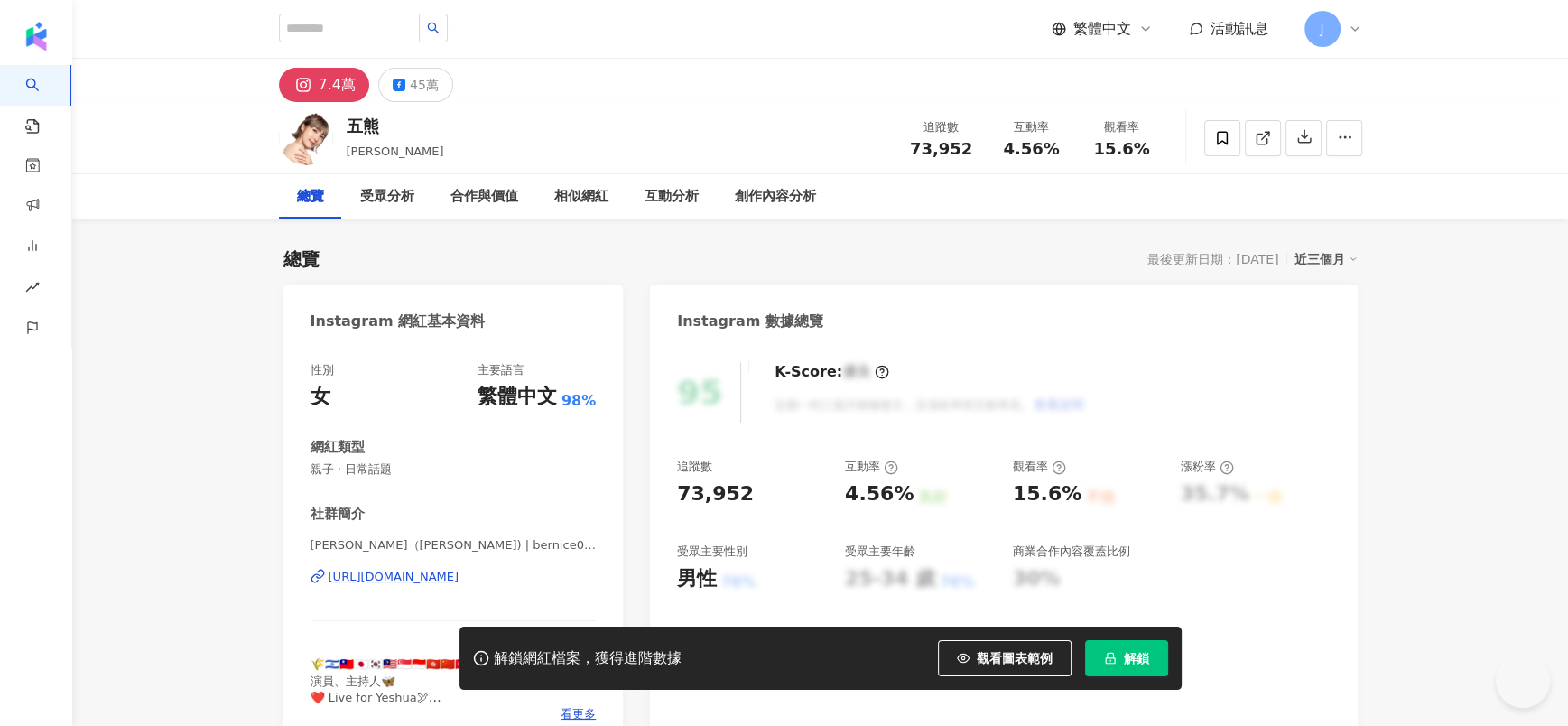
click at [460, 484] on div "[URL][DOMAIN_NAME]" at bounding box center [394, 577] width 131 height 16
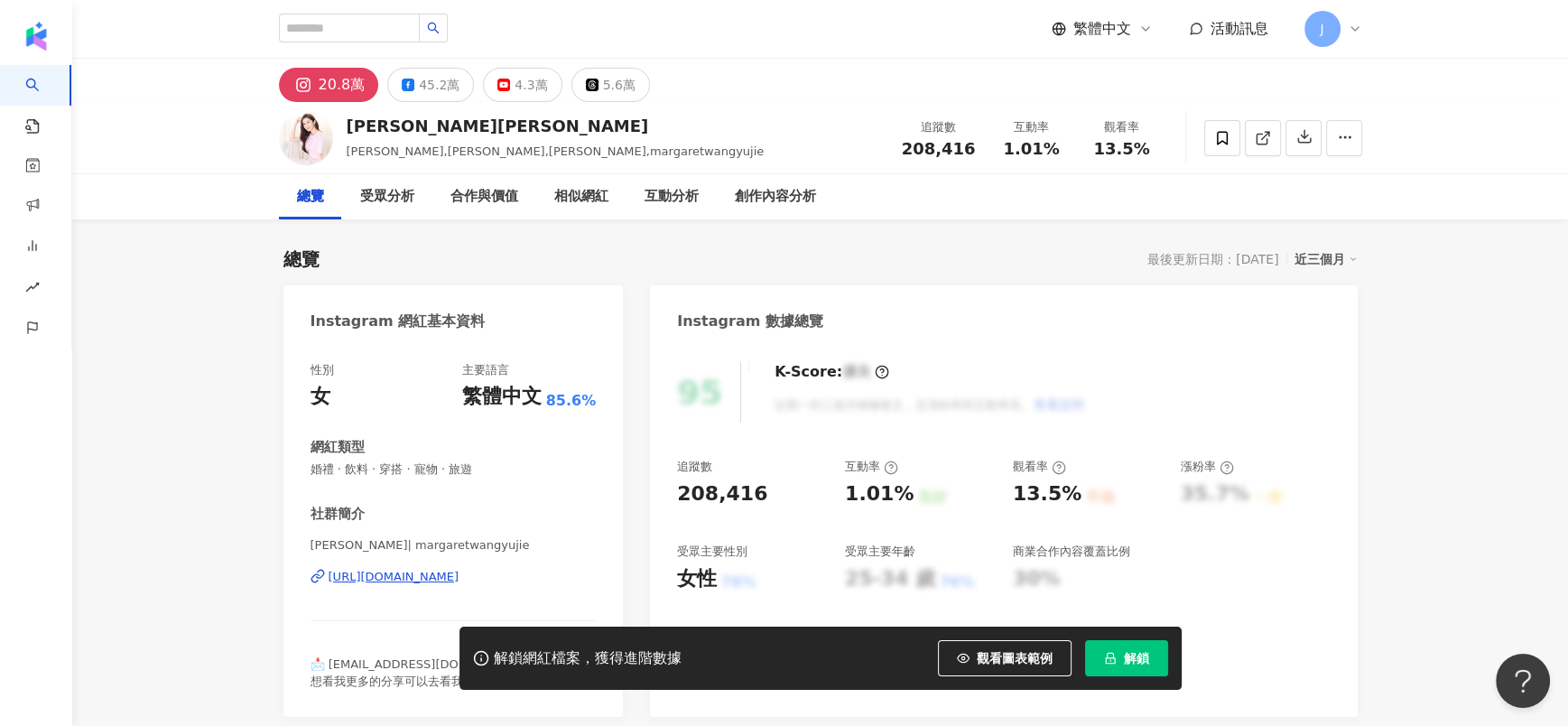
click at [441, 73] on div "45.2萬" at bounding box center [439, 84] width 41 height 25
click at [435, 82] on div "45.2萬" at bounding box center [439, 84] width 41 height 25
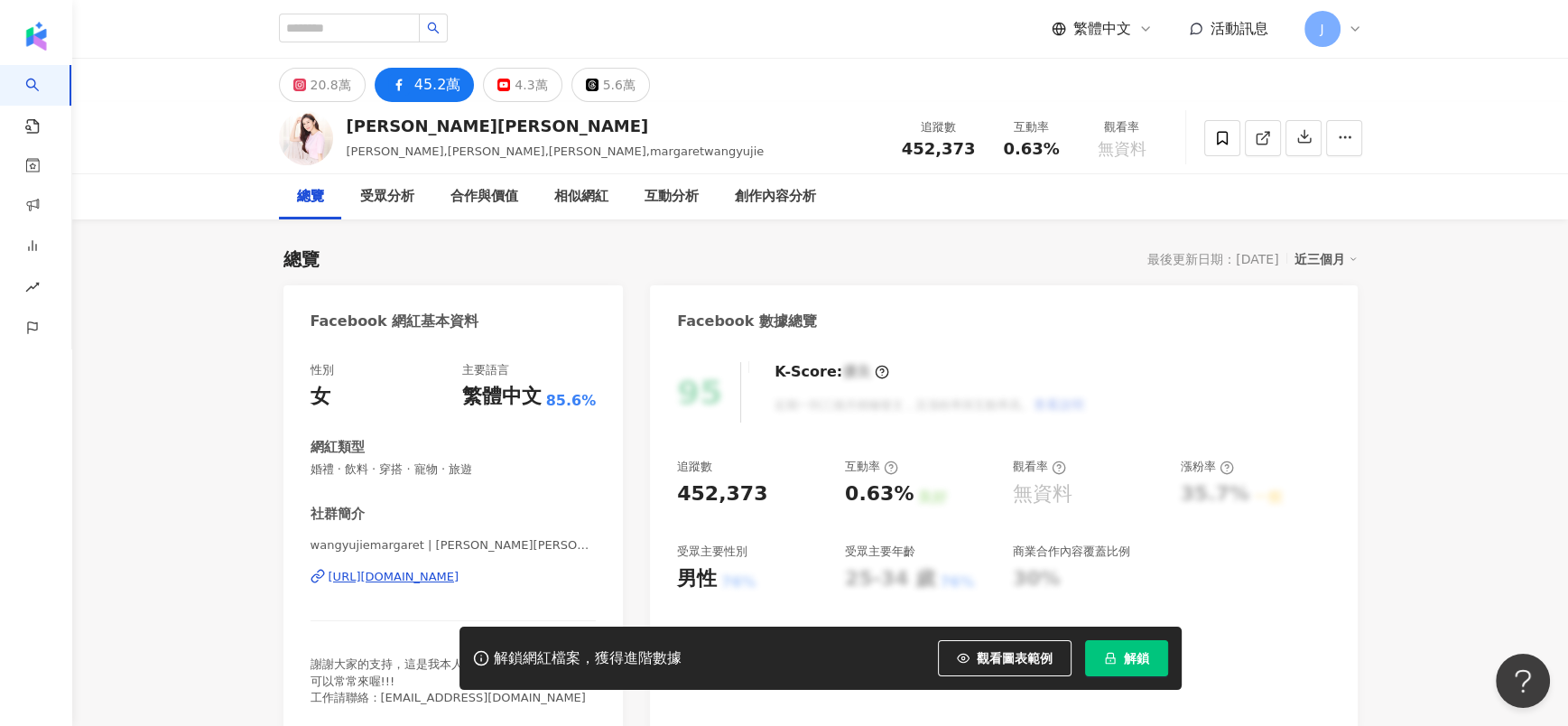
click at [374, 484] on div "https://www.facebook.com/221696686880" at bounding box center [394, 577] width 131 height 16
